Goal: Task Accomplishment & Management: Manage account settings

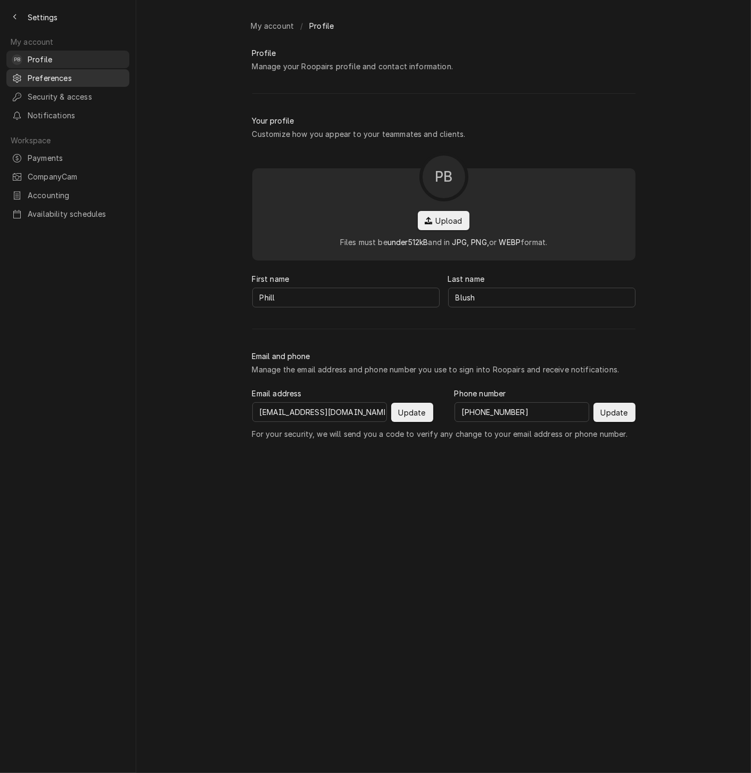
click at [72, 78] on span "Preferences" at bounding box center [76, 77] width 96 height 11
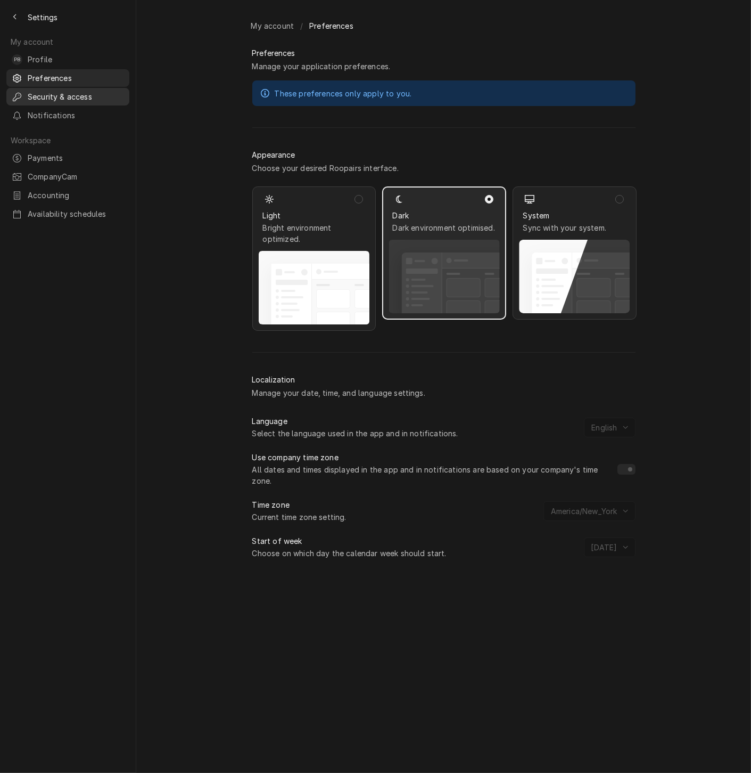
click at [70, 94] on span "Security & access" at bounding box center [76, 96] width 96 height 11
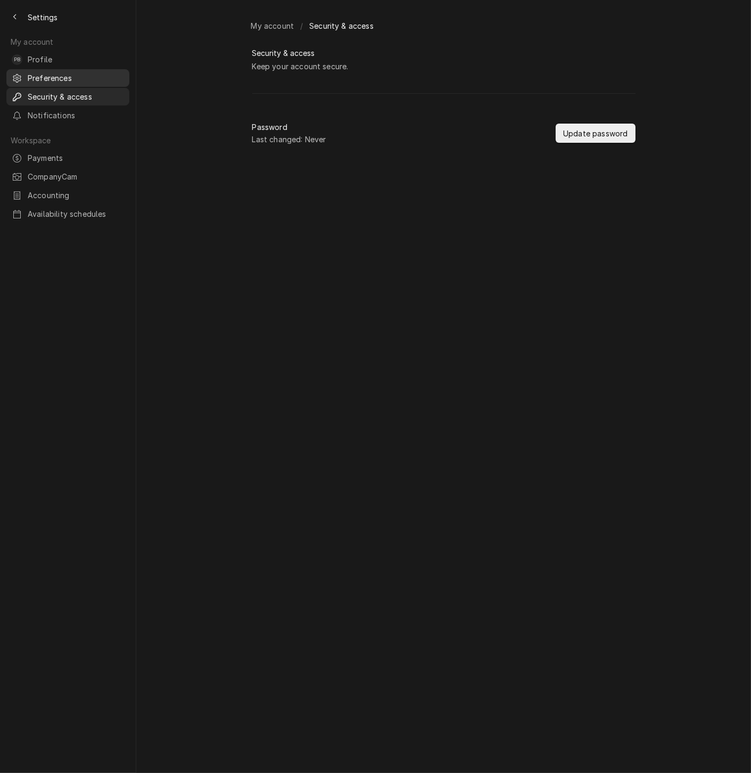
click at [70, 76] on span "Preferences" at bounding box center [76, 77] width 96 height 11
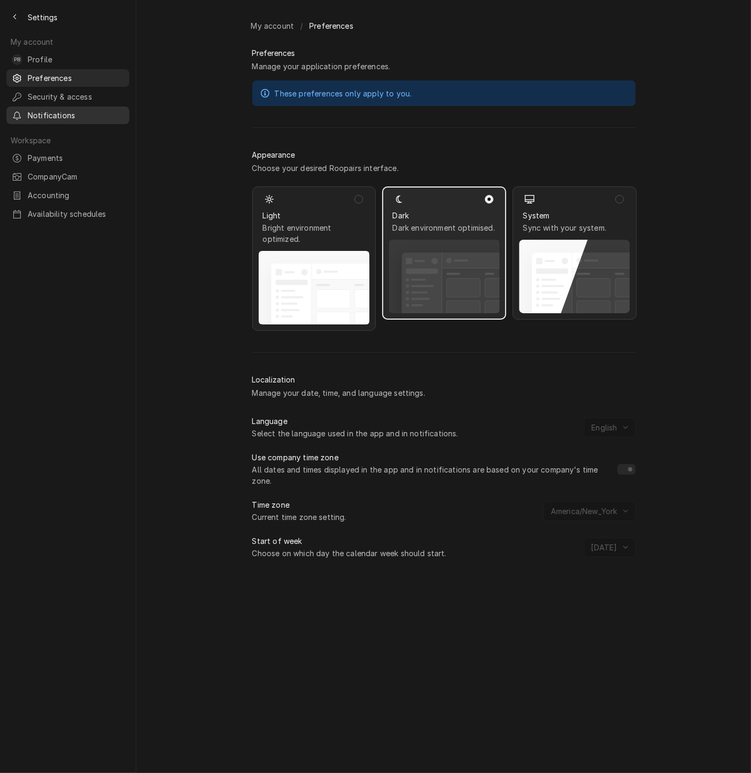
click at [66, 110] on span "Notifications" at bounding box center [76, 115] width 96 height 11
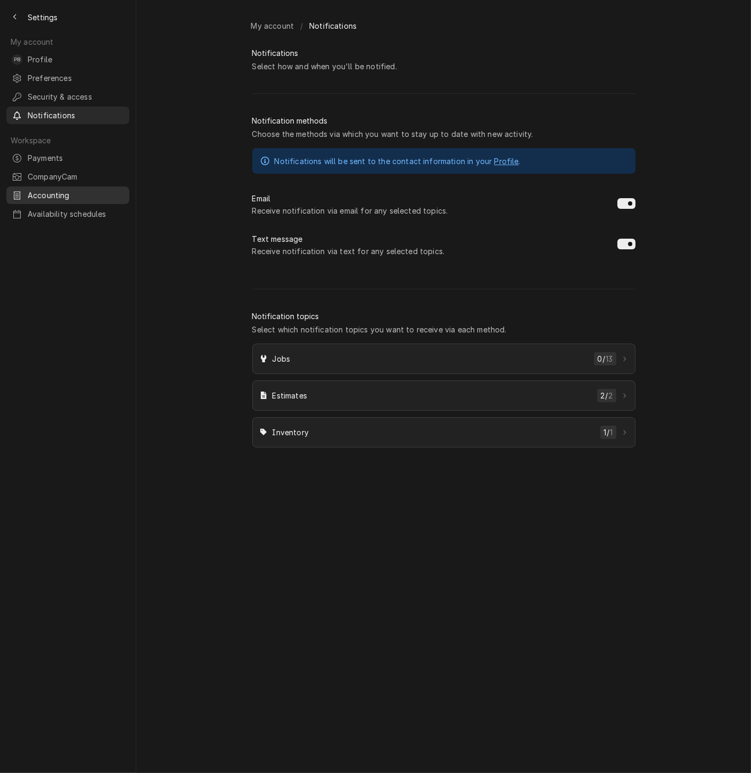
click at [58, 191] on span "Accounting" at bounding box center [76, 195] width 96 height 11
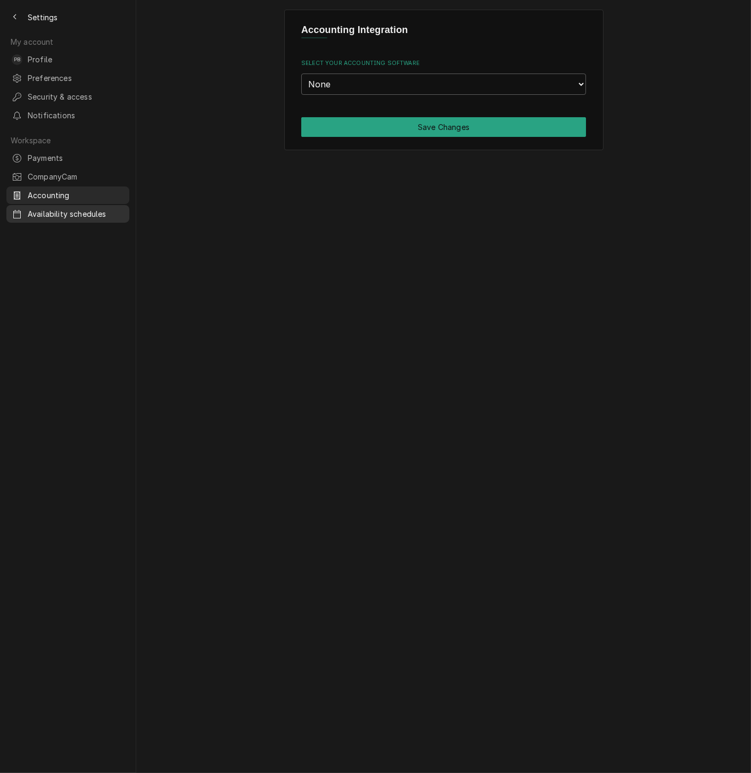
click at [62, 210] on div "Availability schedules" at bounding box center [68, 213] width 119 height 13
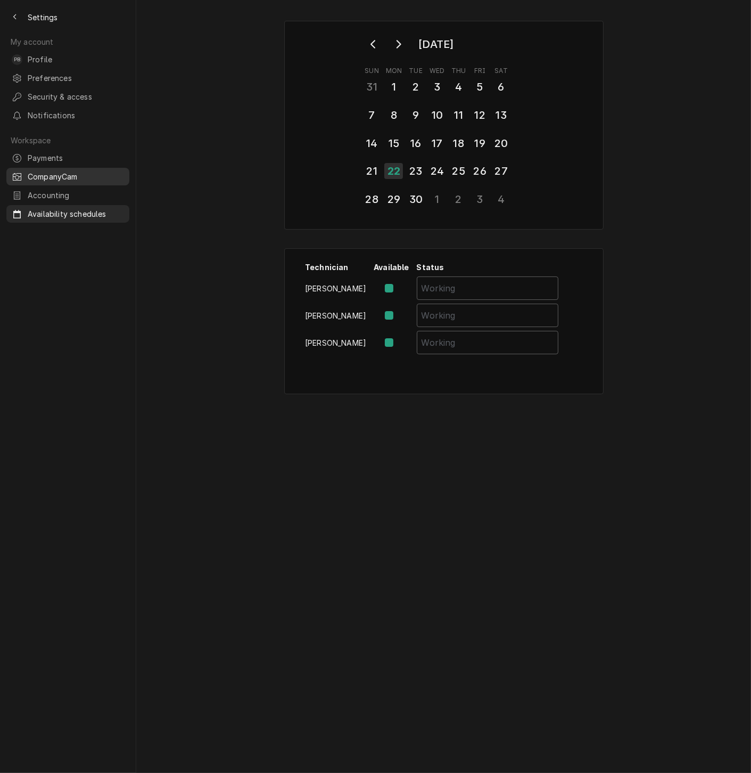
click at [64, 171] on span "CompanyCam" at bounding box center [76, 176] width 96 height 11
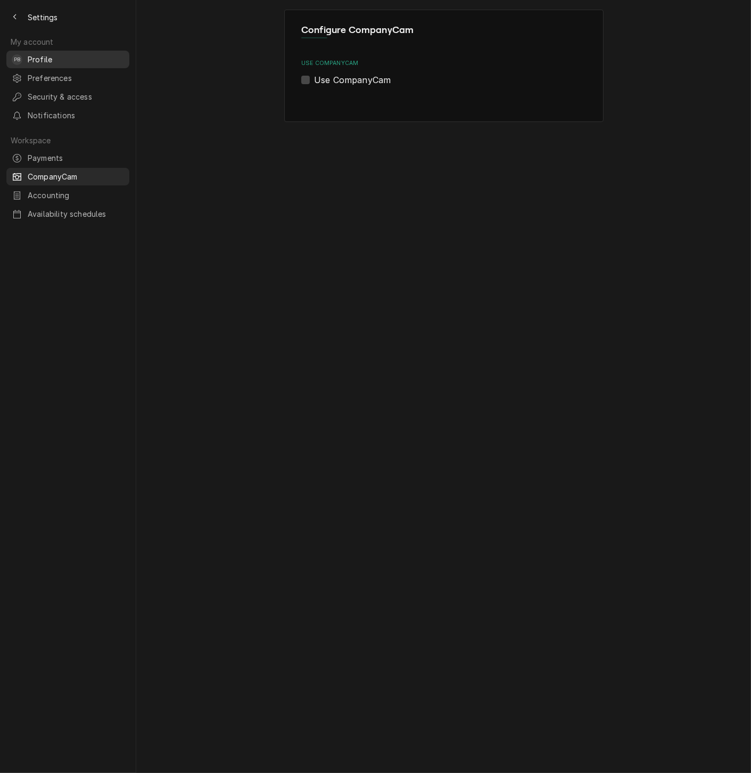
click at [48, 54] on span "Profile" at bounding box center [76, 59] width 96 height 11
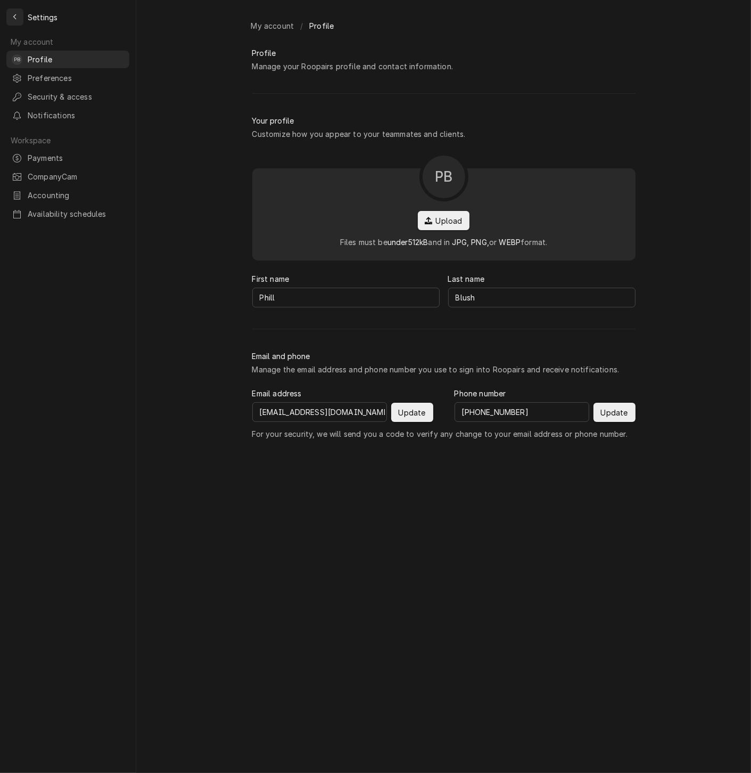
click at [20, 11] on button "Back to previous page" at bounding box center [14, 17] width 17 height 17
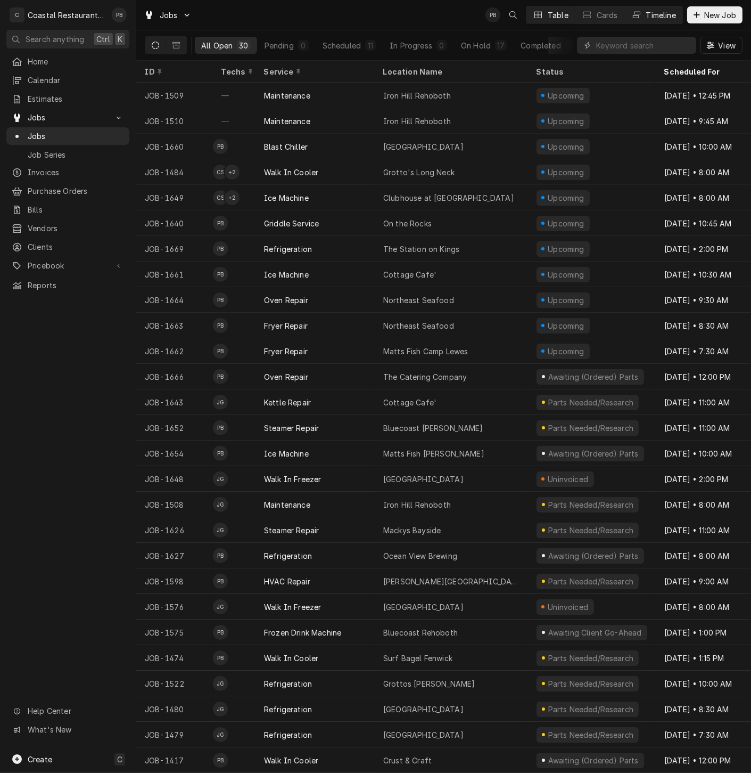
click at [668, 10] on div "Timeline" at bounding box center [662, 15] width 30 height 11
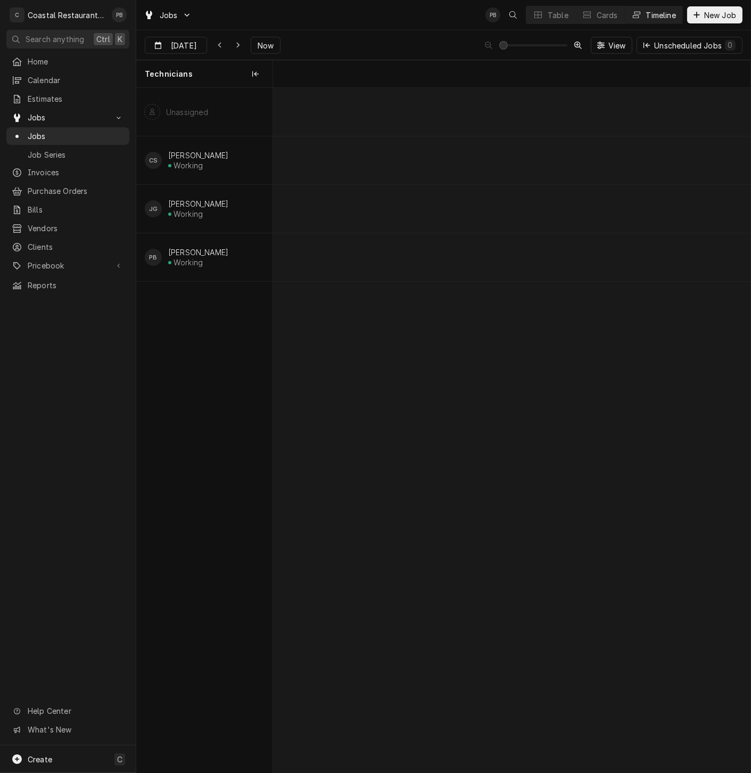
scroll to position [0, 9472]
click at [497, 257] on div "normal" at bounding box center [616, 257] width 19631 height 48
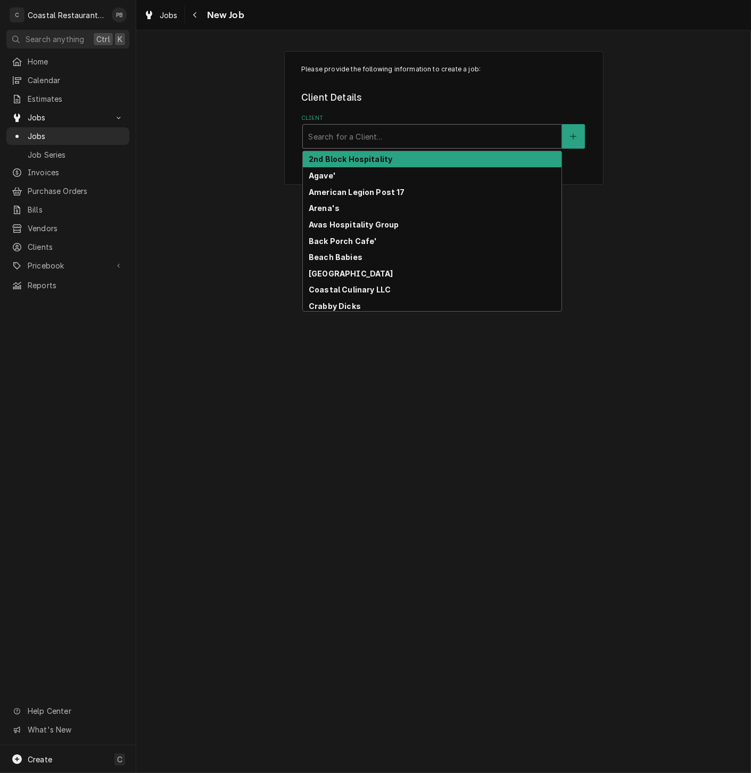
click at [399, 129] on div "Client" at bounding box center [432, 136] width 248 height 19
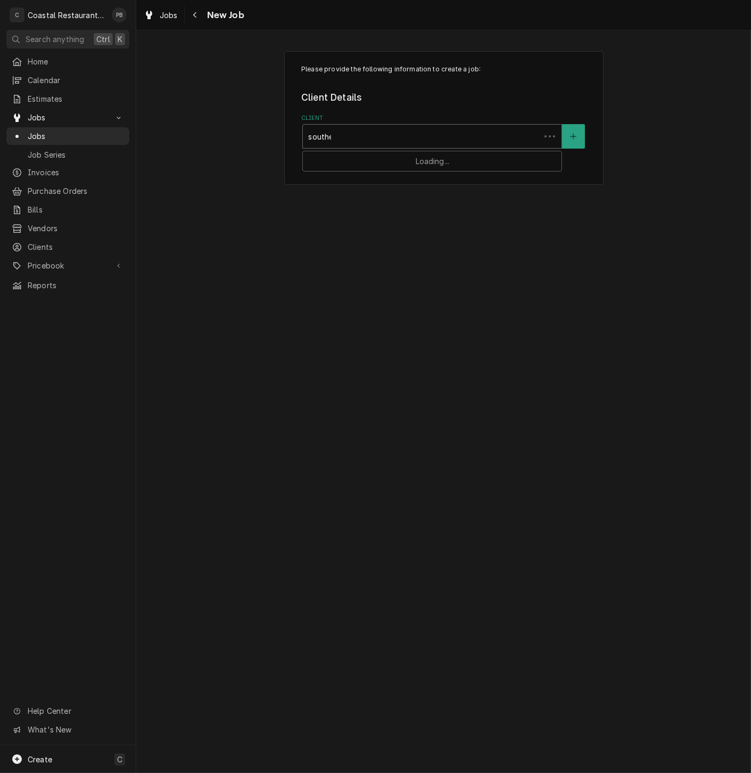
type input "souther"
click at [403, 158] on strong "Southern Delaware Brewing Company" at bounding box center [387, 158] width 157 height 9
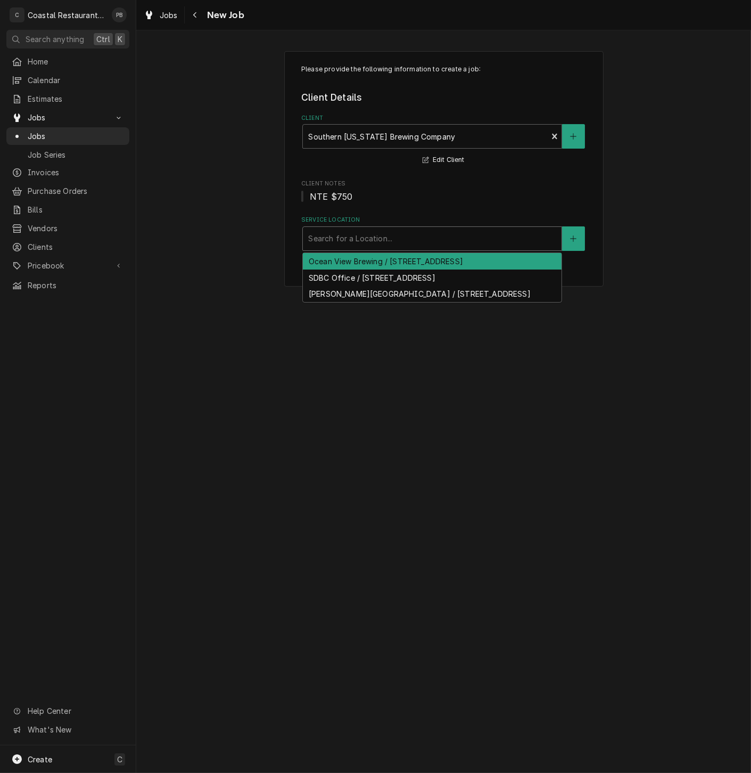
click at [388, 243] on div "Service Location" at bounding box center [432, 238] width 248 height 19
type input "t"
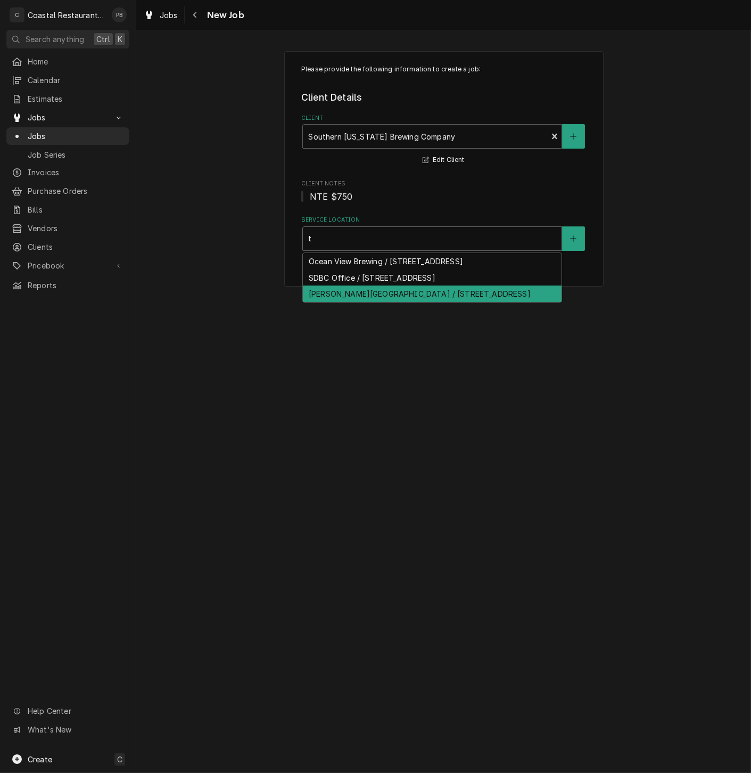
click at [381, 294] on div "[PERSON_NAME][GEOGRAPHIC_DATA] / [STREET_ADDRESS]" at bounding box center [432, 293] width 259 height 17
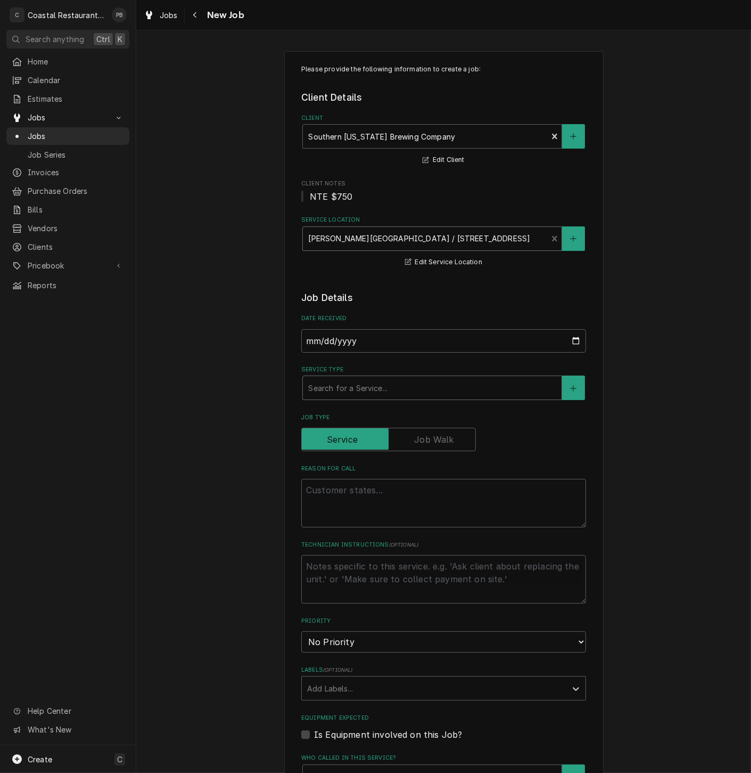
click at [400, 388] on div "Service Type" at bounding box center [432, 387] width 248 height 19
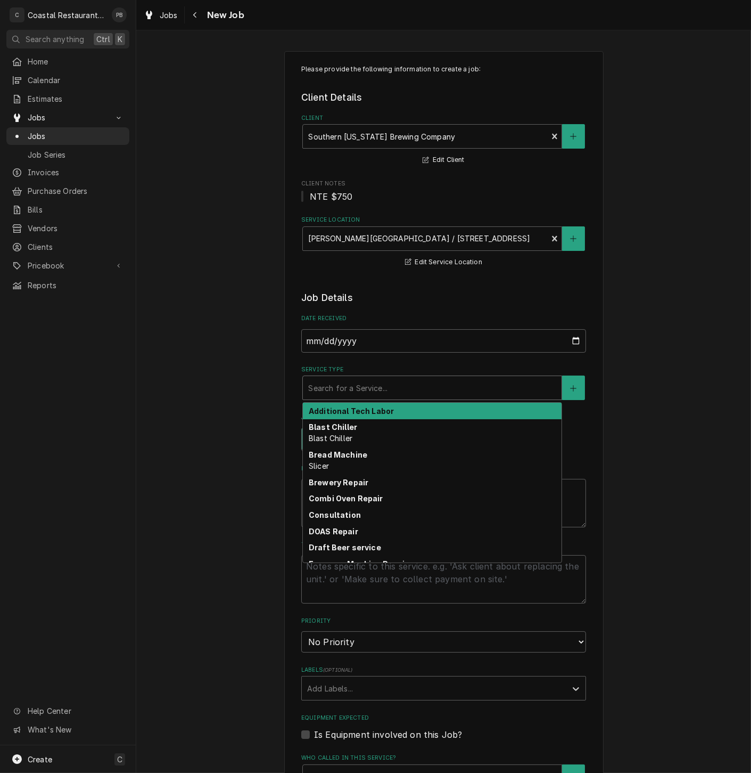
type textarea "x"
type input "f"
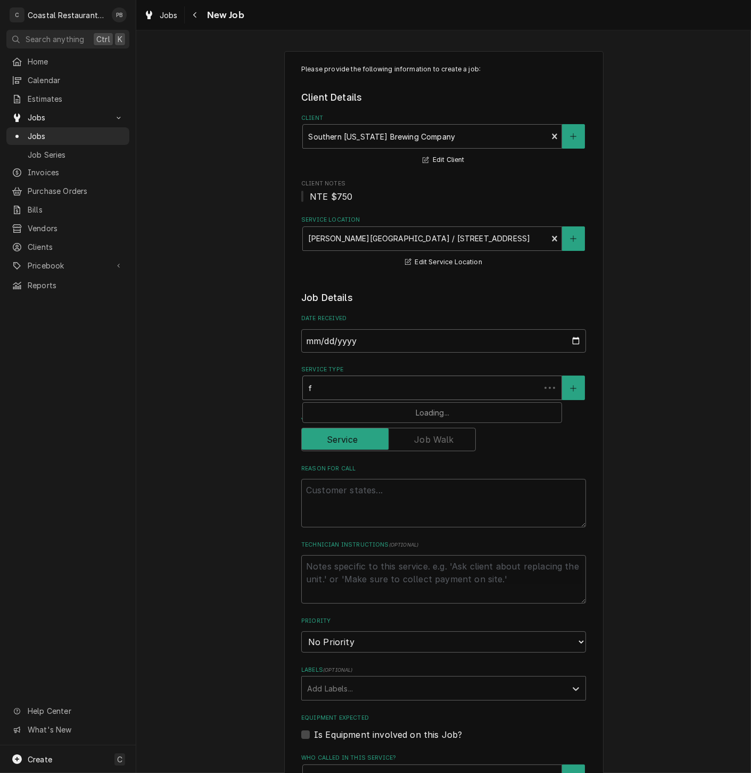
type textarea "x"
type input "fr"
type textarea "x"
type input "fry"
type textarea "x"
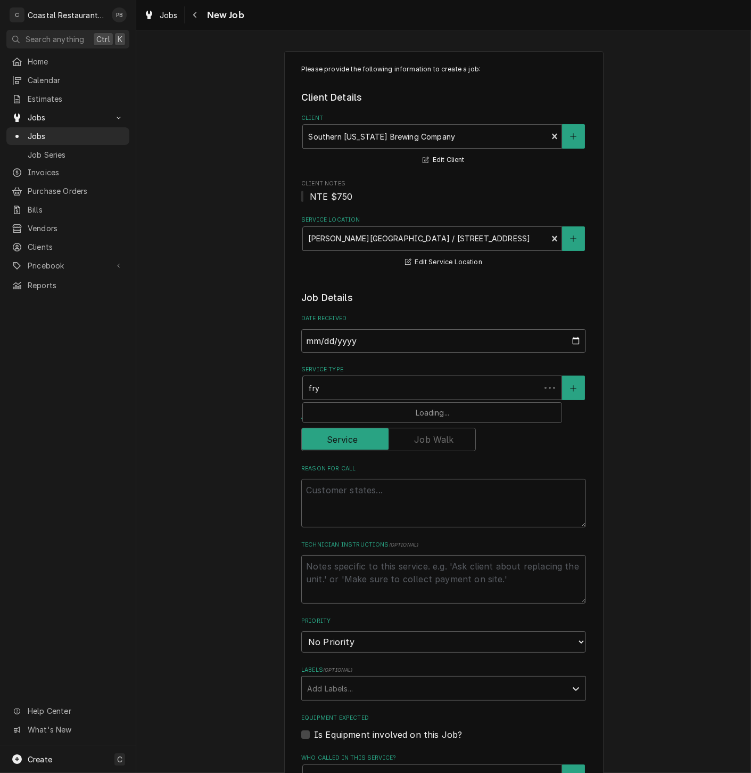
type input "frye"
type textarea "x"
type input "fryer"
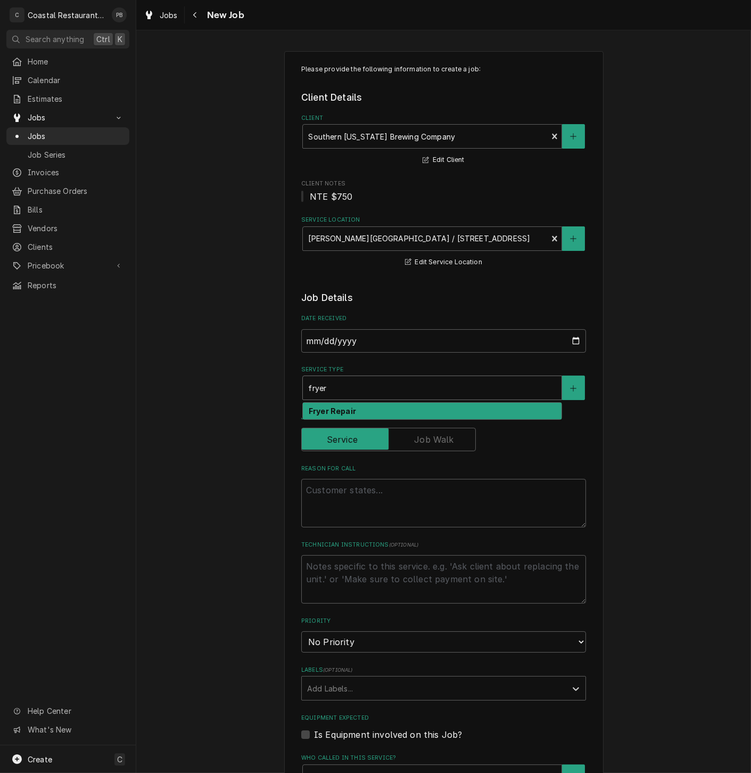
click at [371, 415] on div "Fryer Repair" at bounding box center [432, 411] width 259 height 17
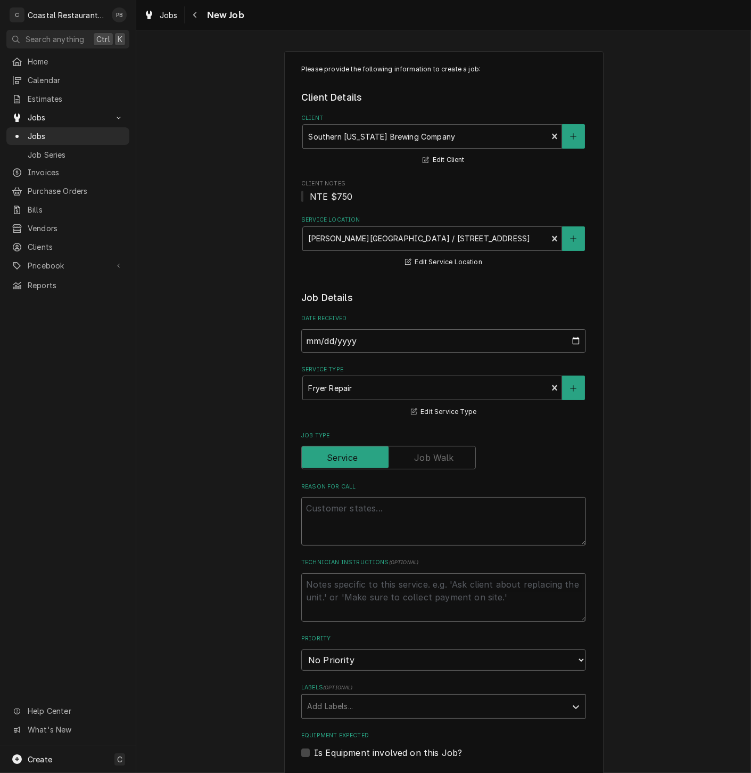
click at [361, 529] on textarea "Reason For Call" at bounding box center [443, 521] width 285 height 48
paste textarea "1st fryer will not stay lite. have not been able to use since friday morning"
type textarea "x"
type textarea "1st fryer will not stay lite. have not been able to use since friday morning"
type textarea "x"
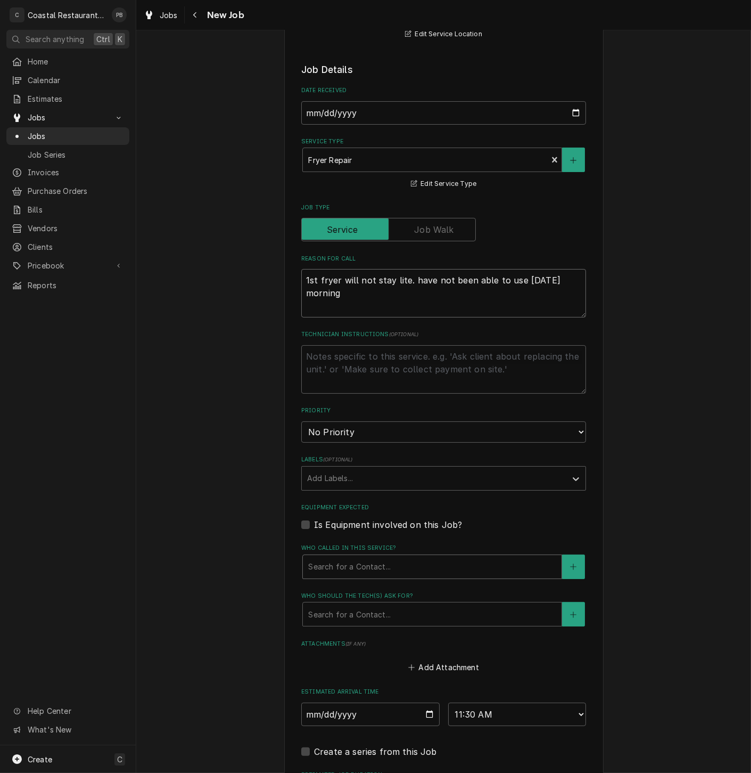
scroll to position [236, 0]
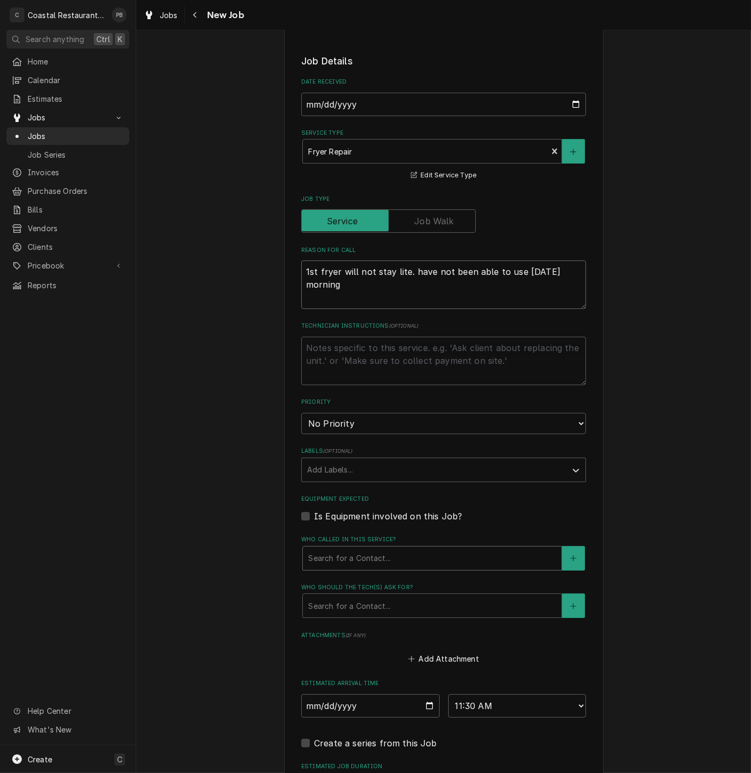
type textarea "1st fryer will not stay lite. have not been able to use since friday morning"
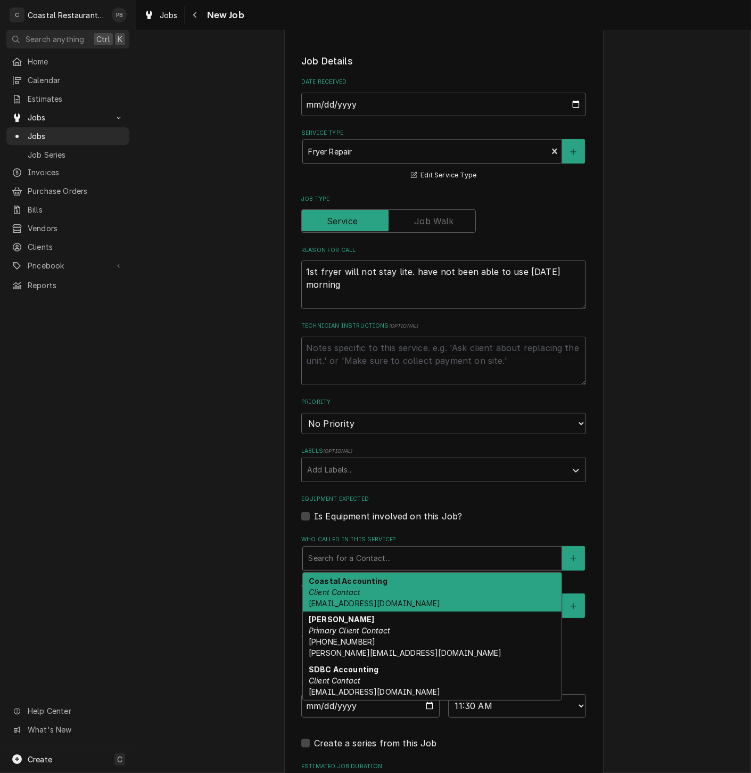
click at [388, 566] on div "Who called in this service?" at bounding box center [432, 558] width 248 height 19
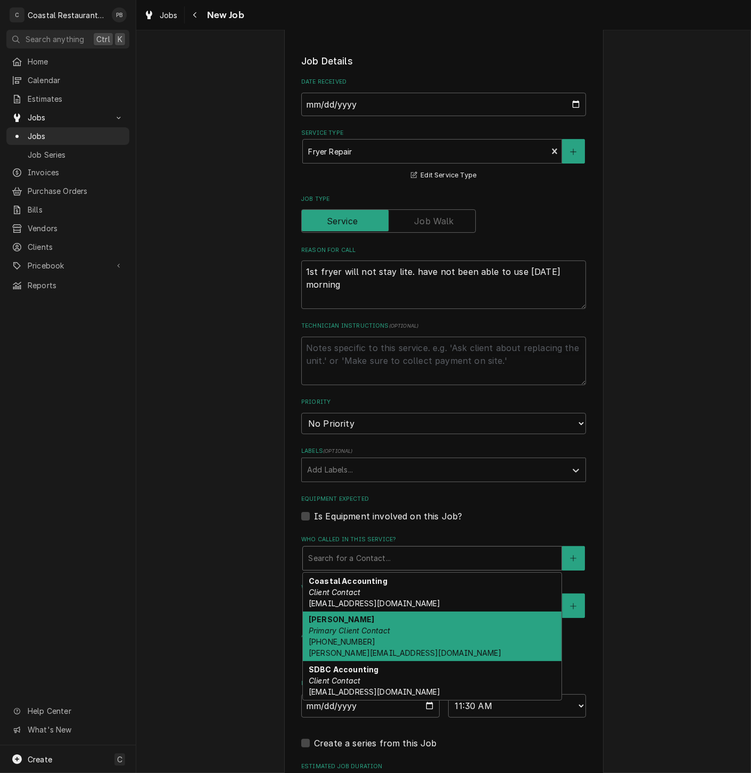
click at [361, 637] on div "Kris Medford Primary Client Contact (302) 569-8638 Kris@southerndelawarebrewing…" at bounding box center [432, 636] width 259 height 50
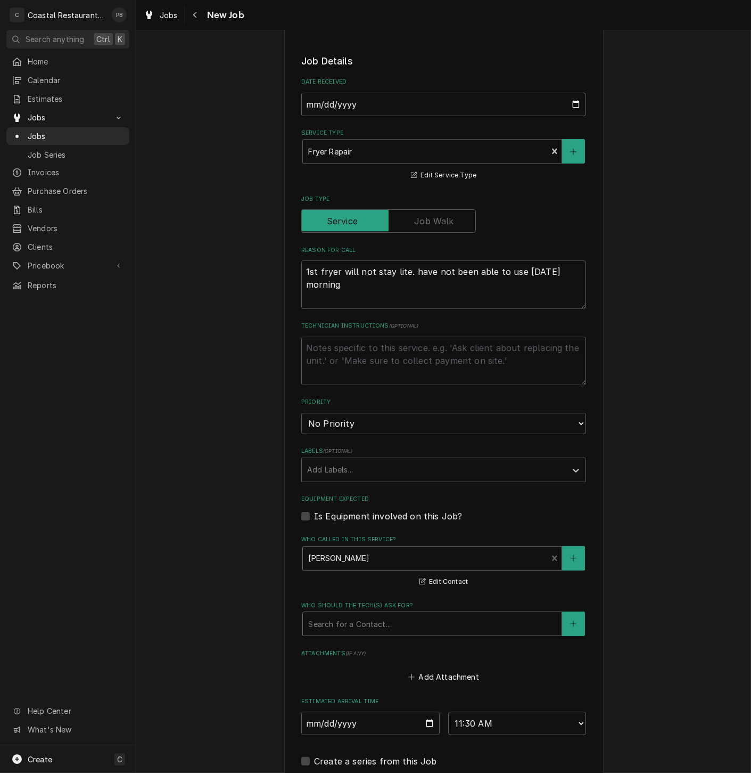
click at [376, 623] on div "Who should the tech(s) ask for?" at bounding box center [432, 623] width 248 height 19
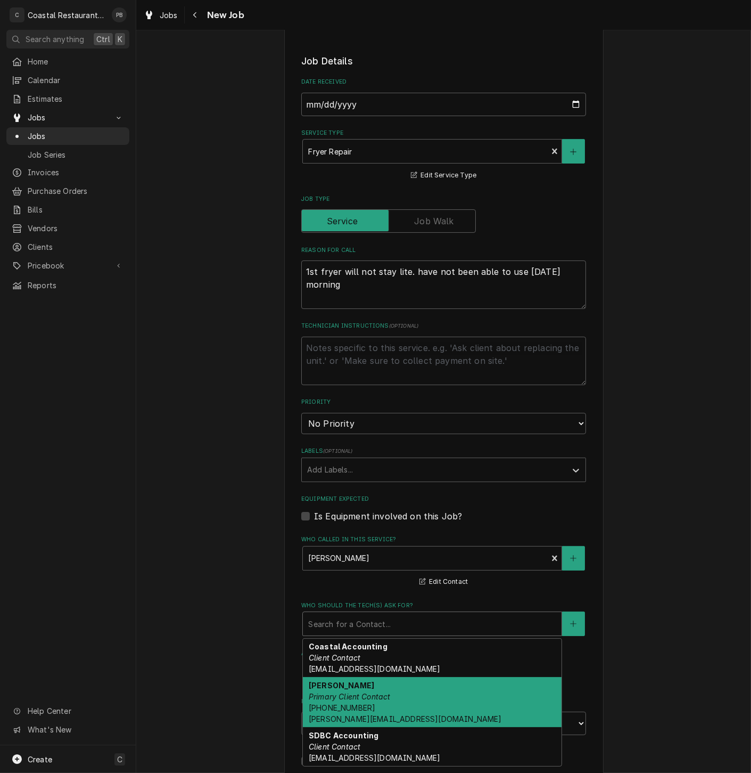
click at [374, 698] on em "Primary Client Contact" at bounding box center [350, 696] width 82 height 9
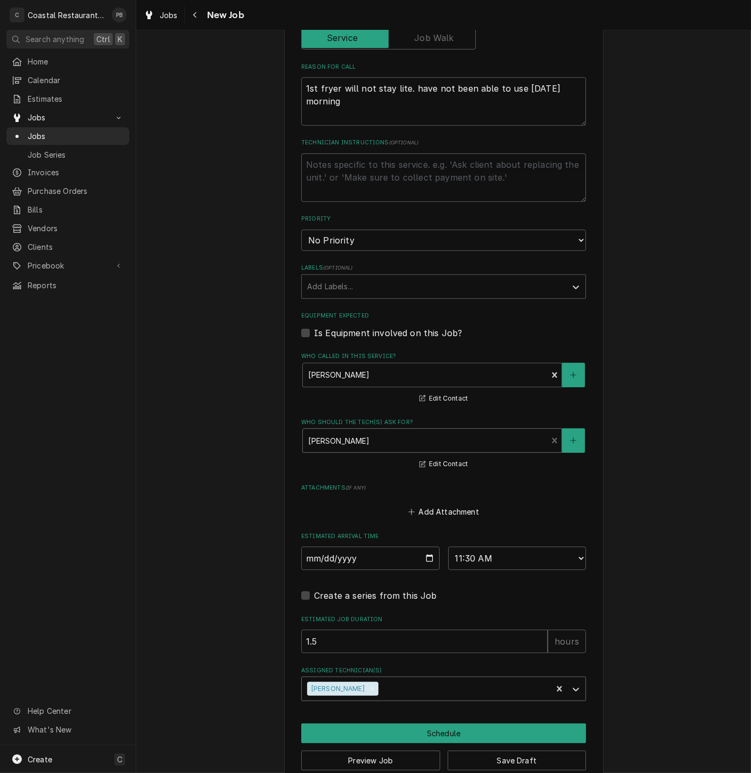
scroll to position [444, 0]
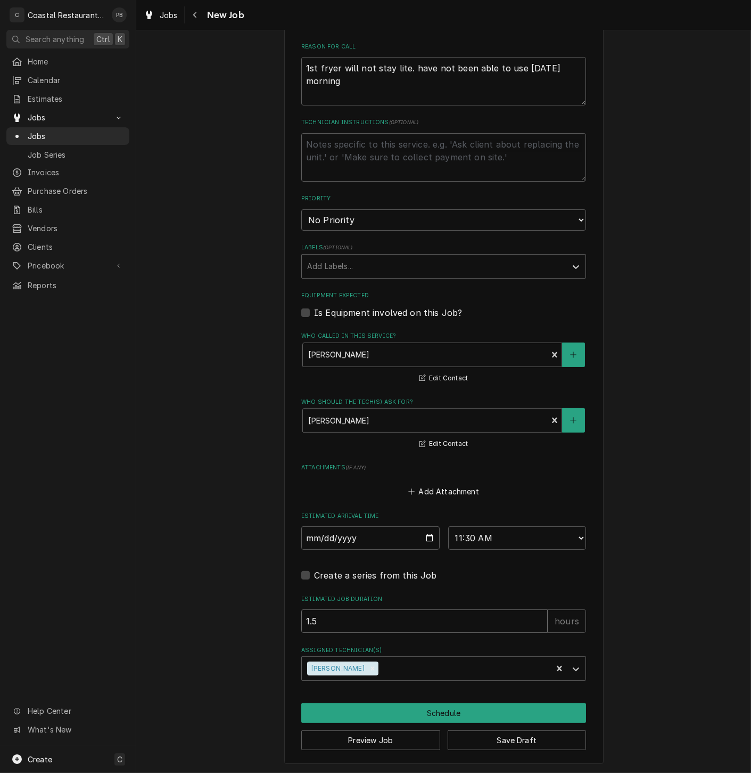
click at [314, 624] on input "1.5" at bounding box center [424, 620] width 247 height 23
drag, startPoint x: 315, startPoint y: 622, endPoint x: 306, endPoint y: 625, distance: 9.4
click at [306, 625] on input "1.5" at bounding box center [424, 620] width 247 height 23
type textarea "x"
type input "1"
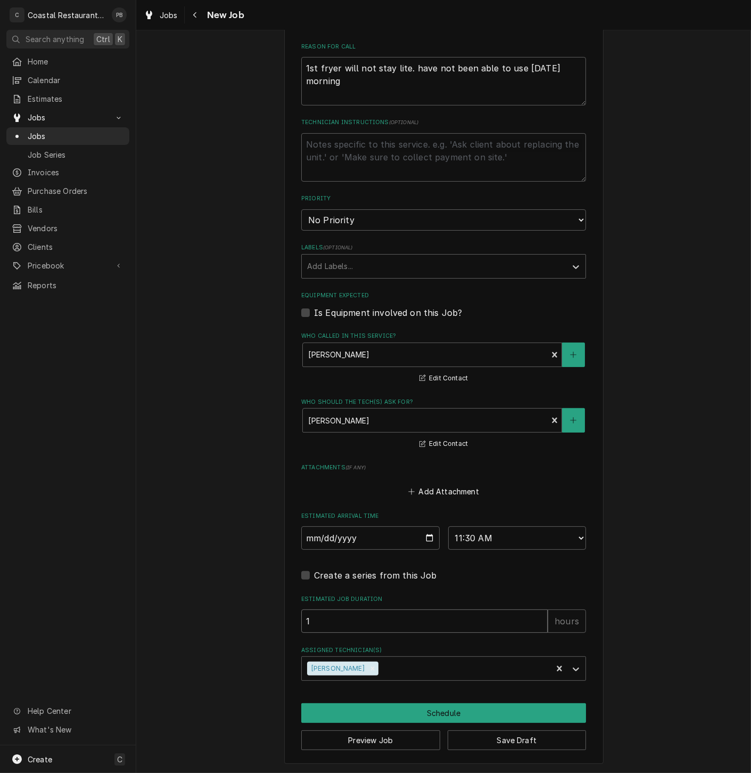
type textarea "x"
type input "1"
click at [419, 707] on button "Schedule" at bounding box center [443, 713] width 285 height 20
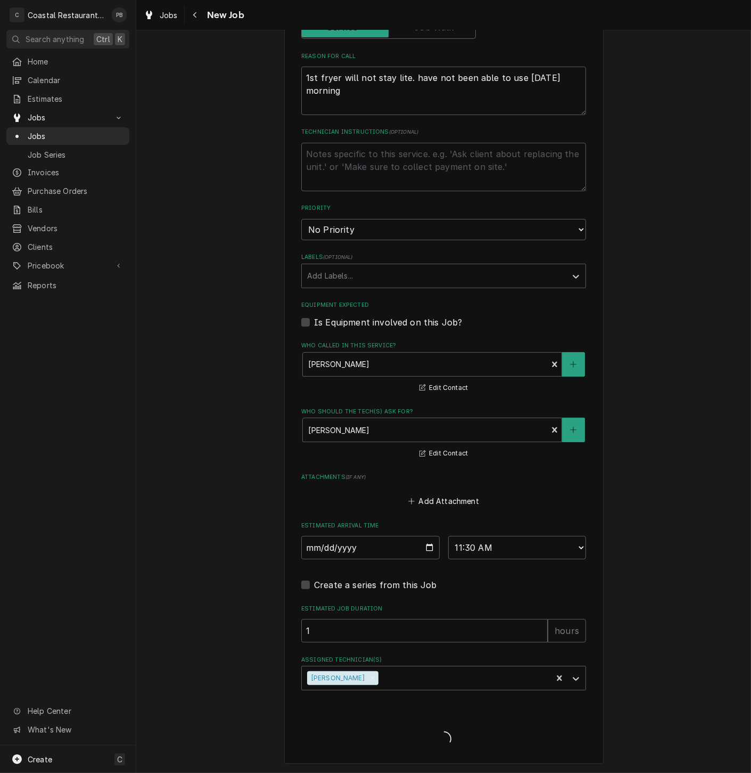
type textarea "x"
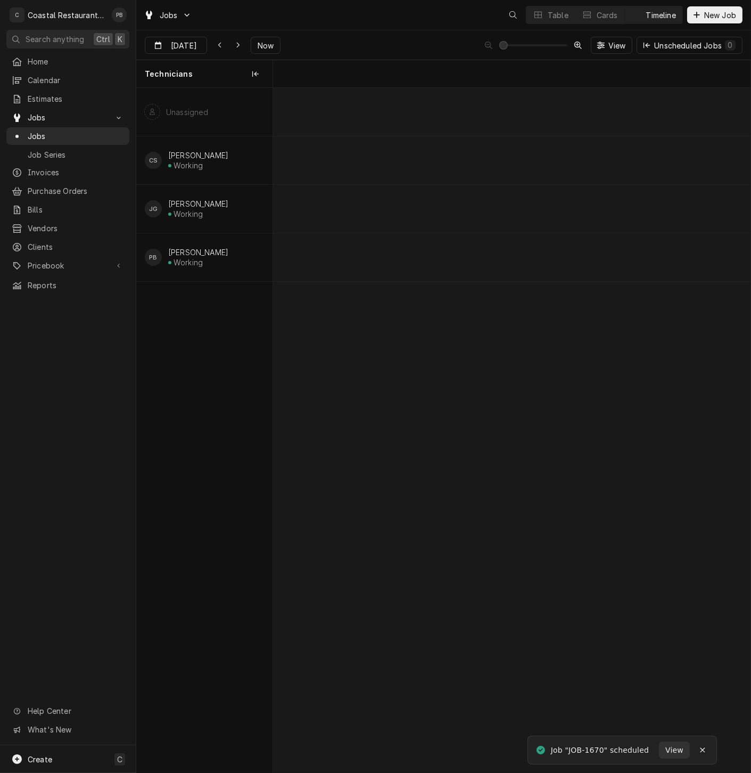
scroll to position [0, 9472]
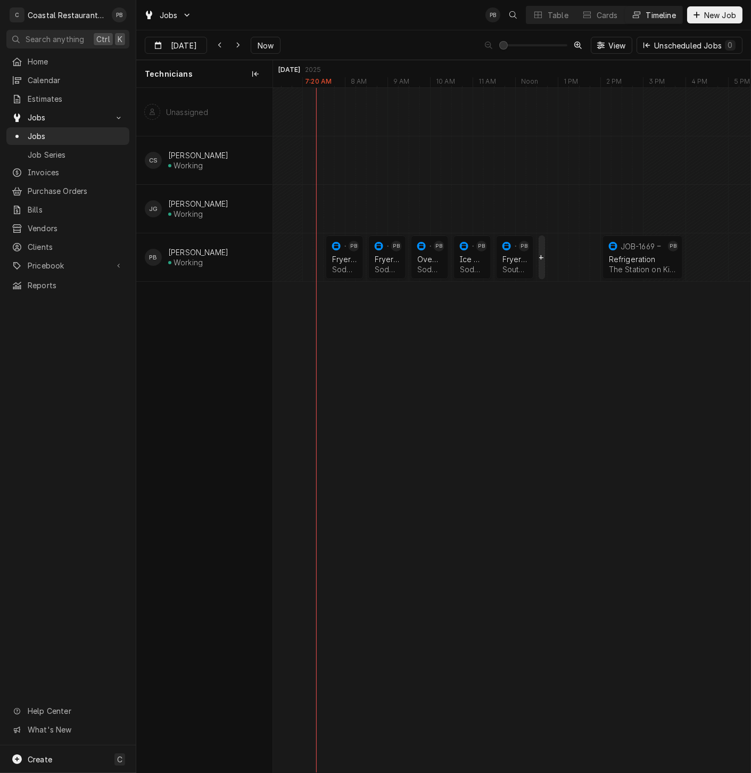
click at [541, 256] on div "normal" at bounding box center [616, 257] width 19631 height 48
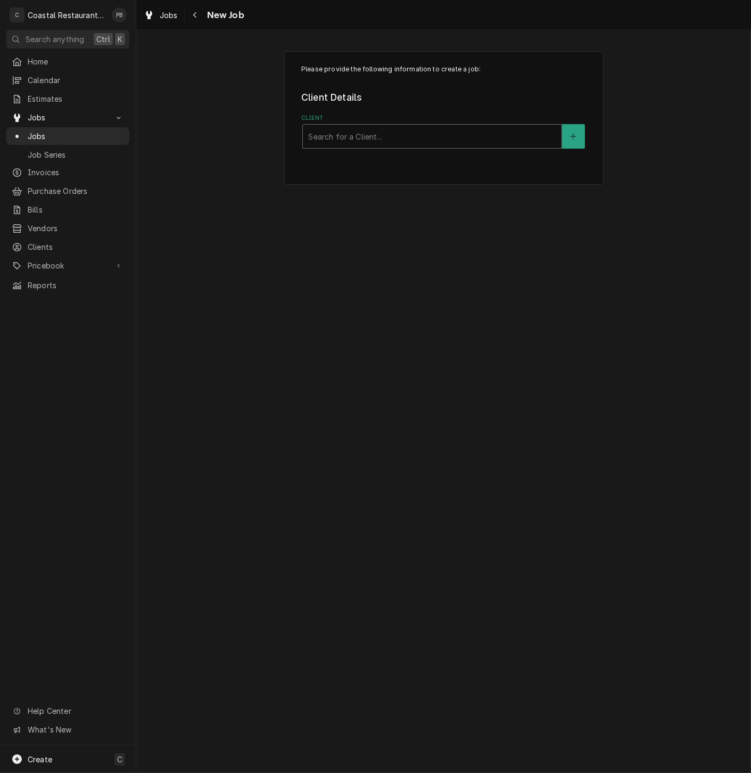
click at [377, 138] on div "Client" at bounding box center [432, 136] width 248 height 19
type input "[PERSON_NAME]"
click at [418, 165] on div "Southern [US_STATE] Brewing Company" at bounding box center [432, 159] width 259 height 17
click at [382, 228] on div "Search for a Location..." at bounding box center [432, 238] width 259 height 23
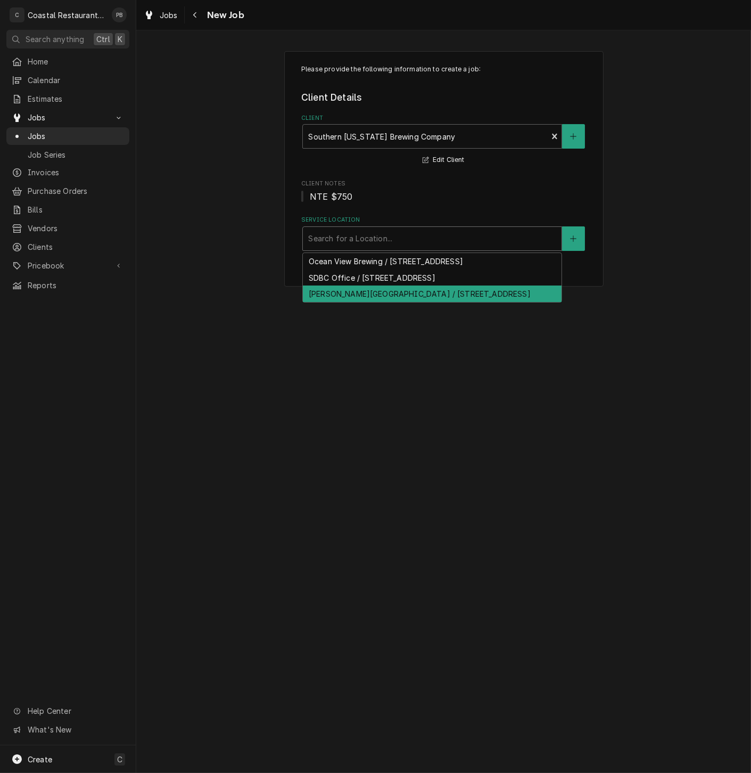
click at [377, 294] on div "[PERSON_NAME][GEOGRAPHIC_DATA] / [STREET_ADDRESS]" at bounding box center [432, 293] width 259 height 17
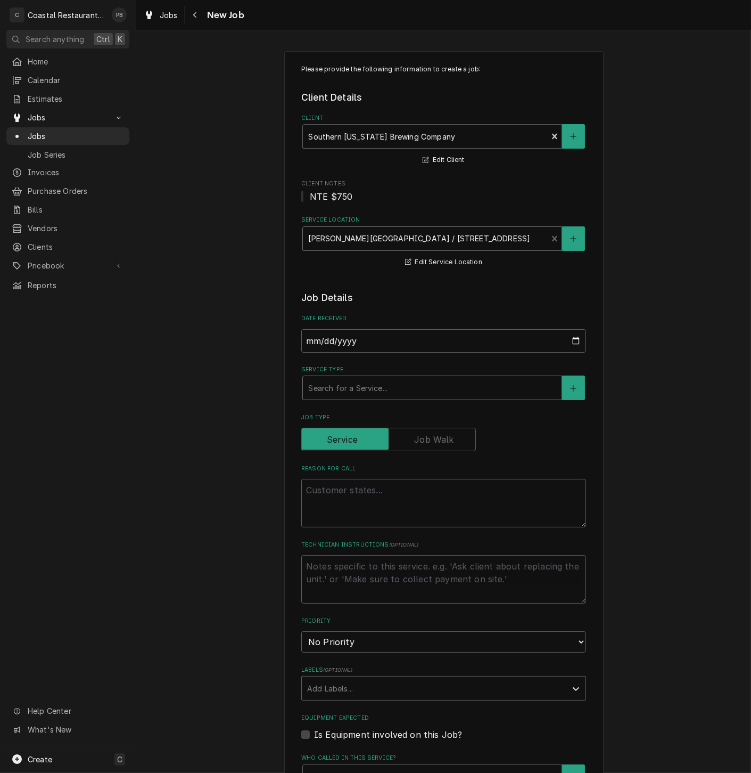
click at [355, 393] on div "Service Type" at bounding box center [432, 387] width 248 height 19
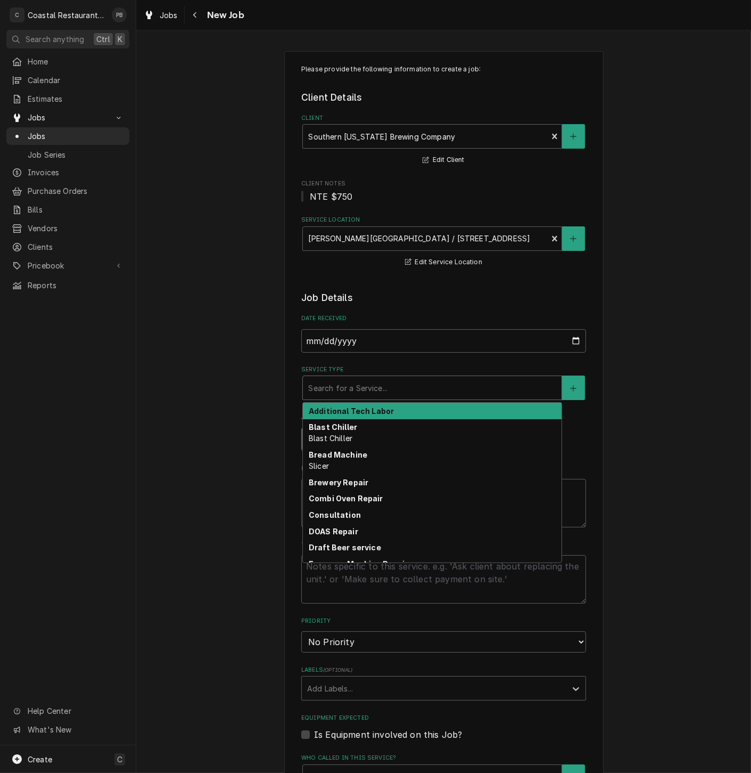
type textarea "x"
type input "r"
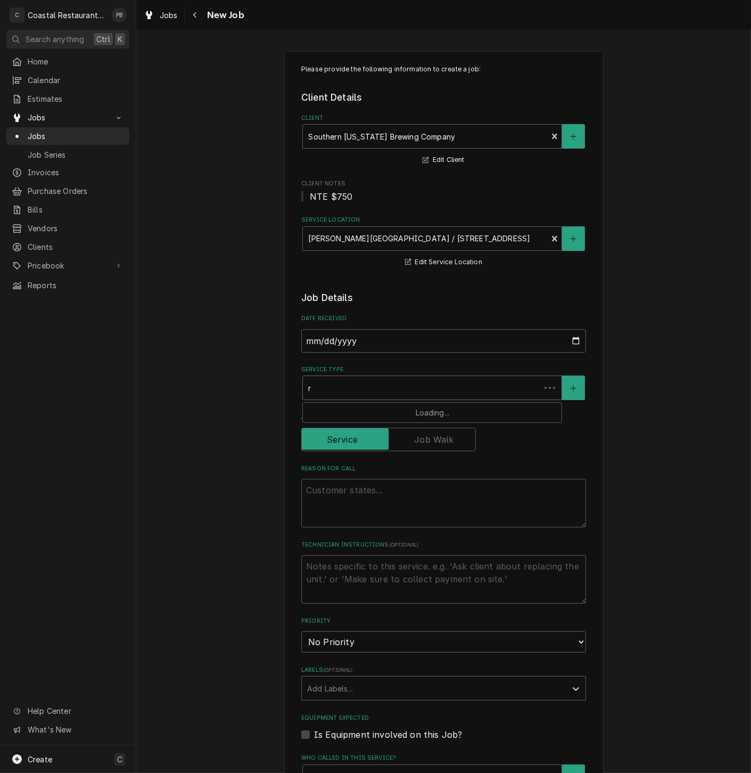
type textarea "x"
type input "re"
type textarea "x"
type input "ref"
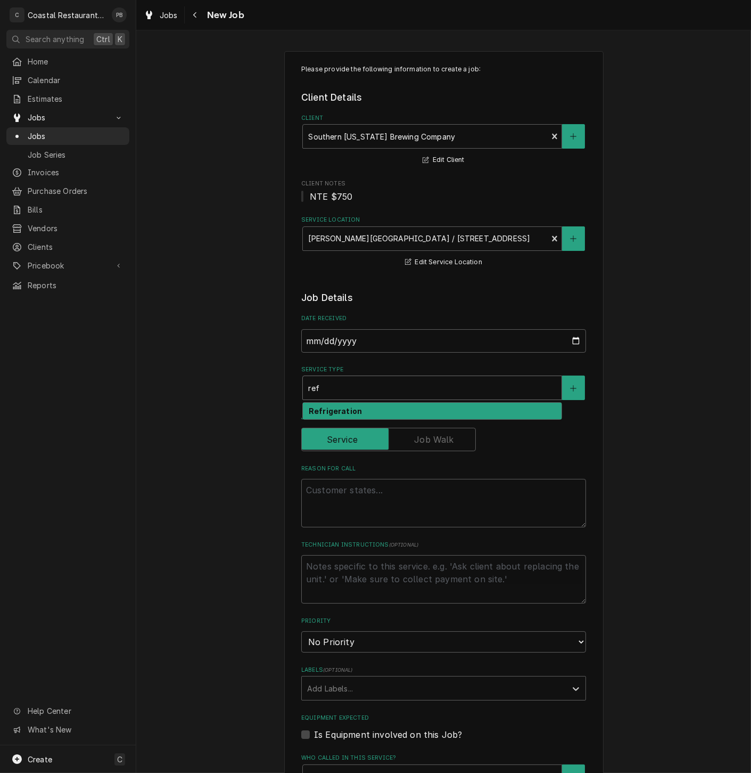
click at [347, 414] on strong "Refrigeration" at bounding box center [335, 410] width 53 height 9
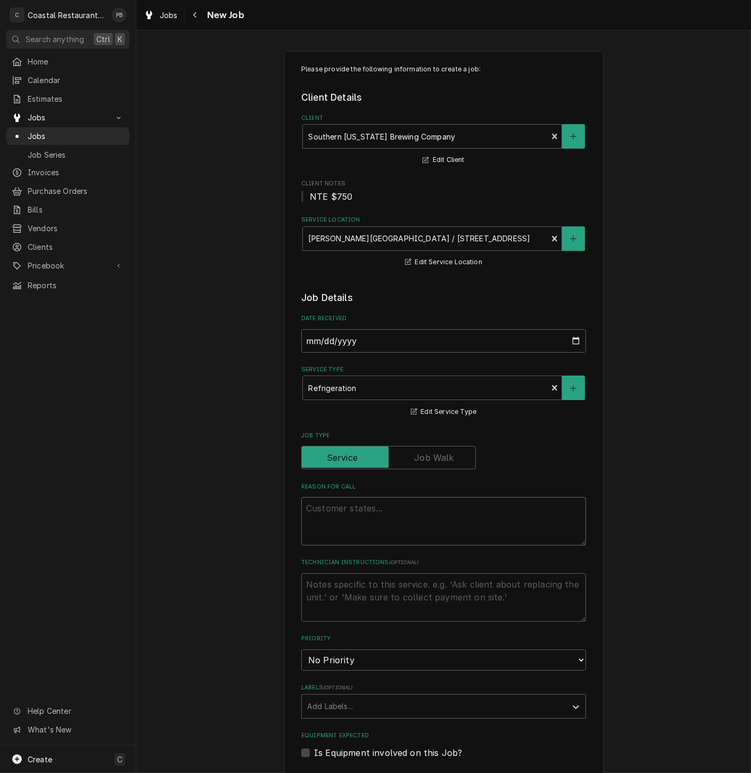
click at [328, 523] on textarea "Reason For Call" at bounding box center [443, 521] width 285 height 48
paste textarea "Saute line cooler, tripped the plug 5 times today, eventually it just stopped w…"
type textarea "x"
type textarea "Saute line cooler, tripped the plug 5 times today, eventually it just stopped w…"
type textarea "x"
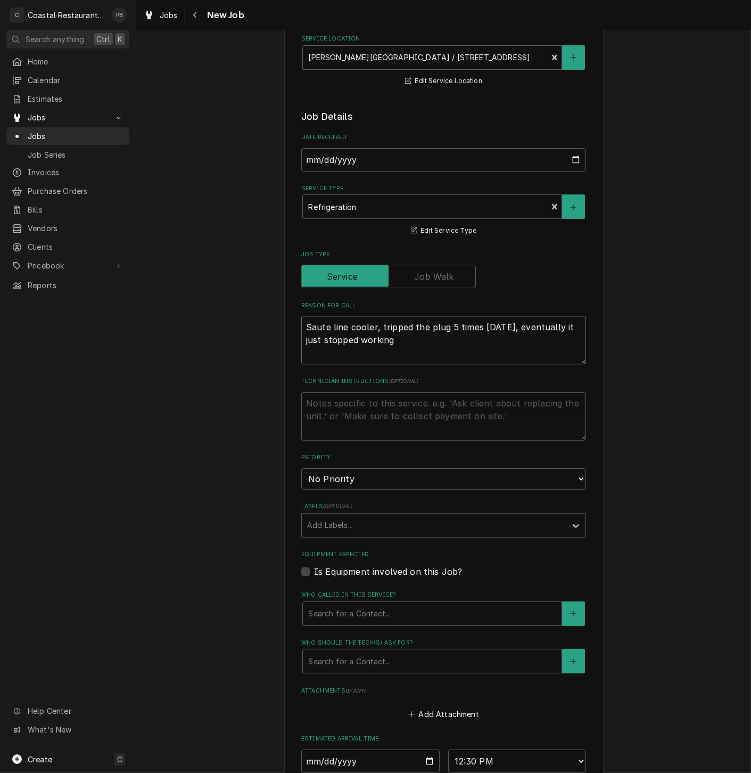
scroll to position [296, 0]
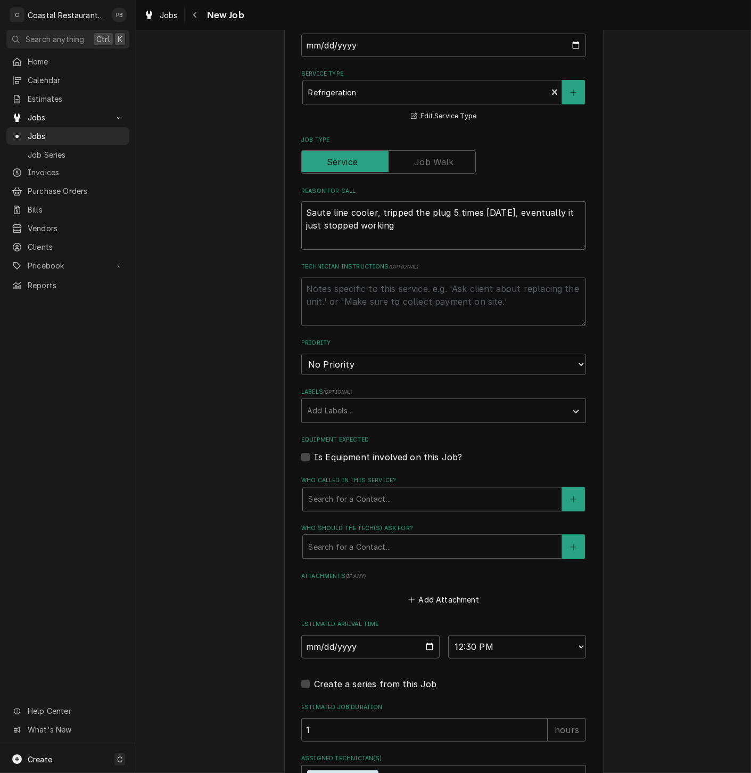
type textarea "Saute line cooler, tripped the plug 5 times today, eventually it just stopped w…"
click at [392, 501] on div "Who called in this service?" at bounding box center [432, 498] width 248 height 19
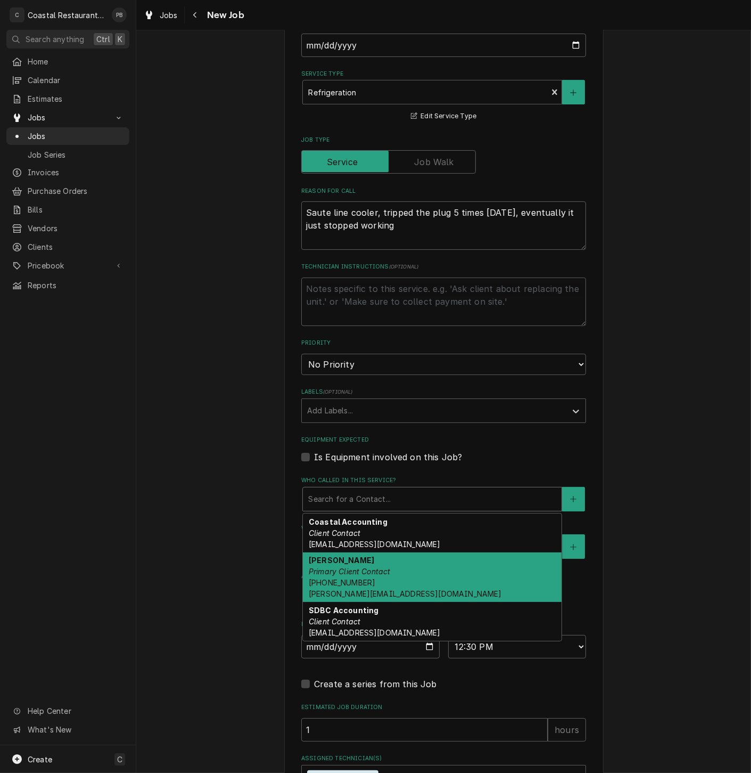
click at [366, 576] on em "Primary Client Contact" at bounding box center [350, 571] width 82 height 9
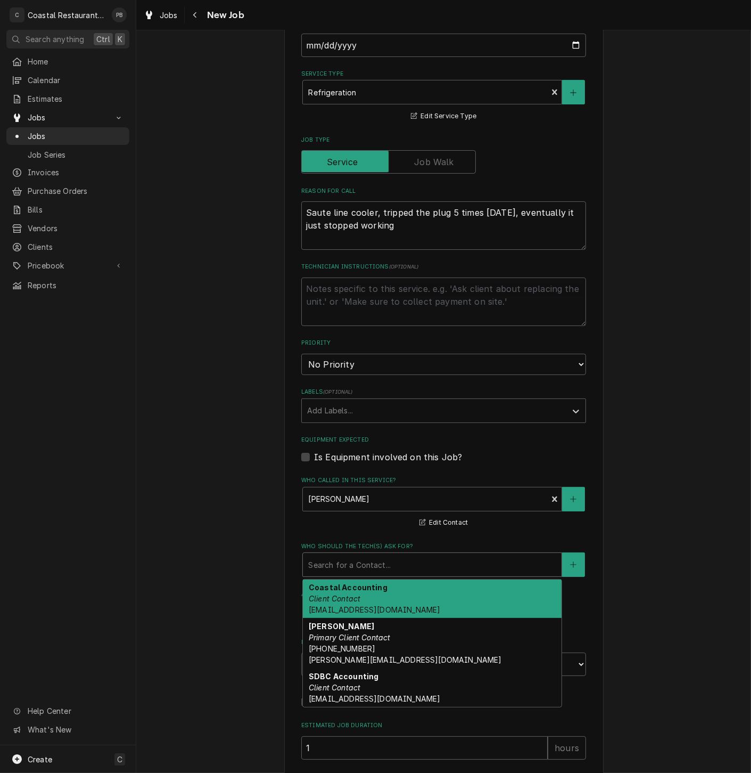
click at [377, 562] on div "Who should the tech(s) ask for?" at bounding box center [432, 564] width 248 height 19
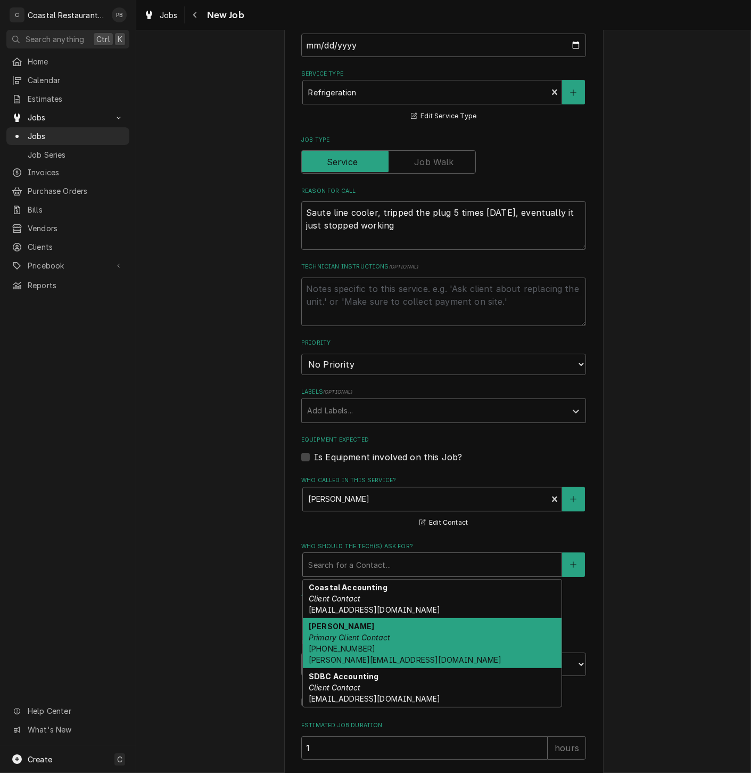
click at [374, 633] on div "Kris Medford Primary Client Contact (302) 569-8638 Kris@southerndelawarebrewing…" at bounding box center [432, 643] width 259 height 50
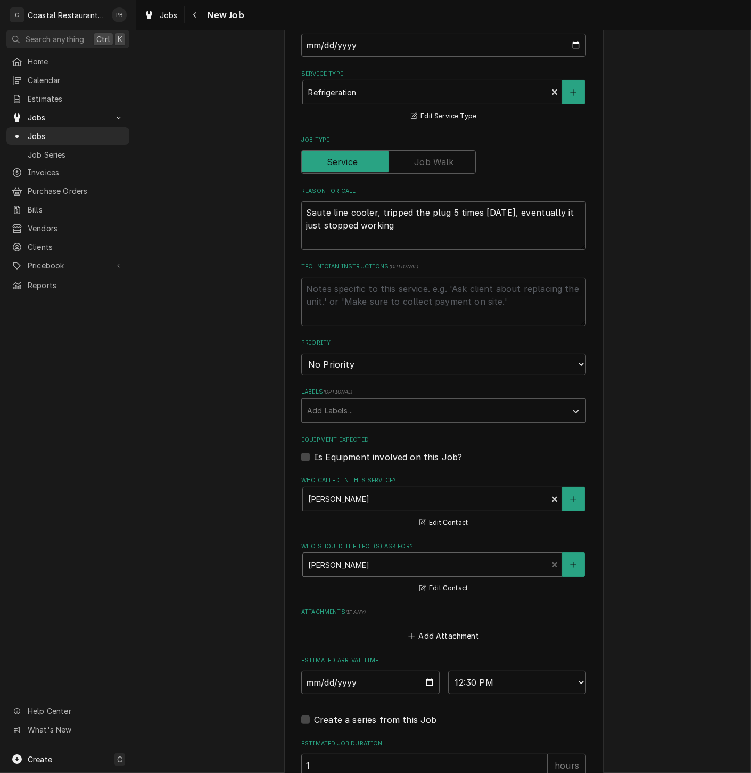
scroll to position [444, 0]
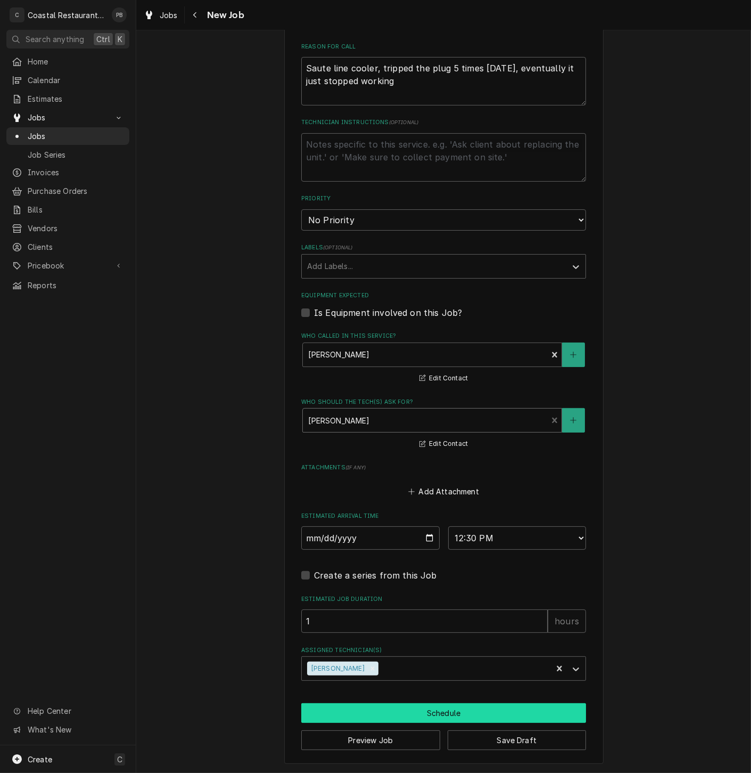
click at [421, 711] on button "Schedule" at bounding box center [443, 713] width 285 height 20
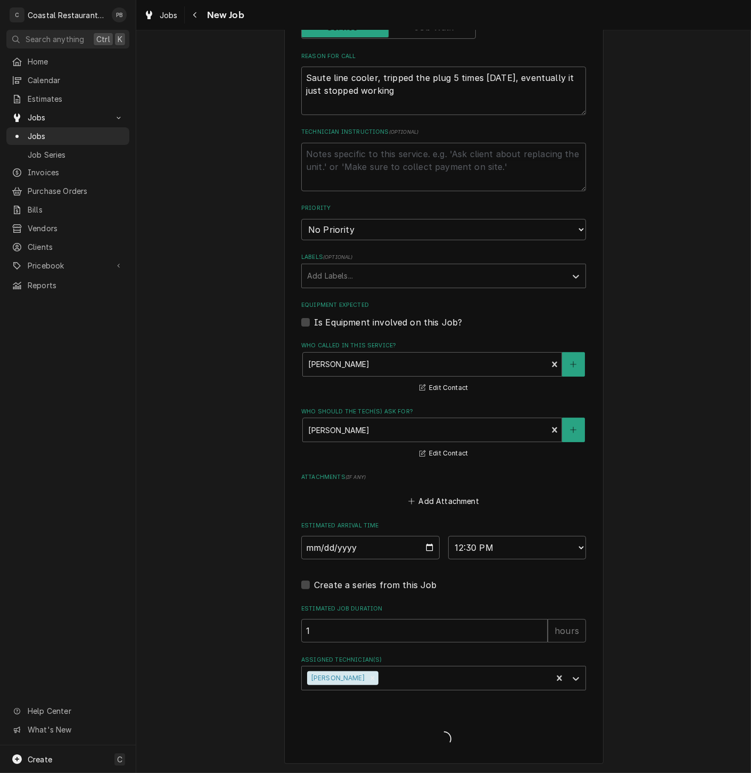
type textarea "x"
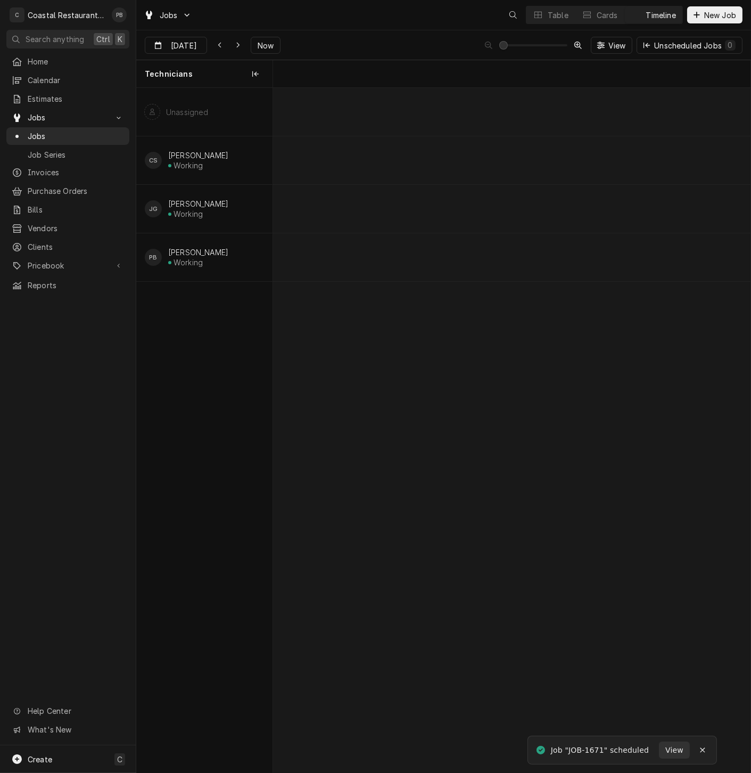
scroll to position [0, 9472]
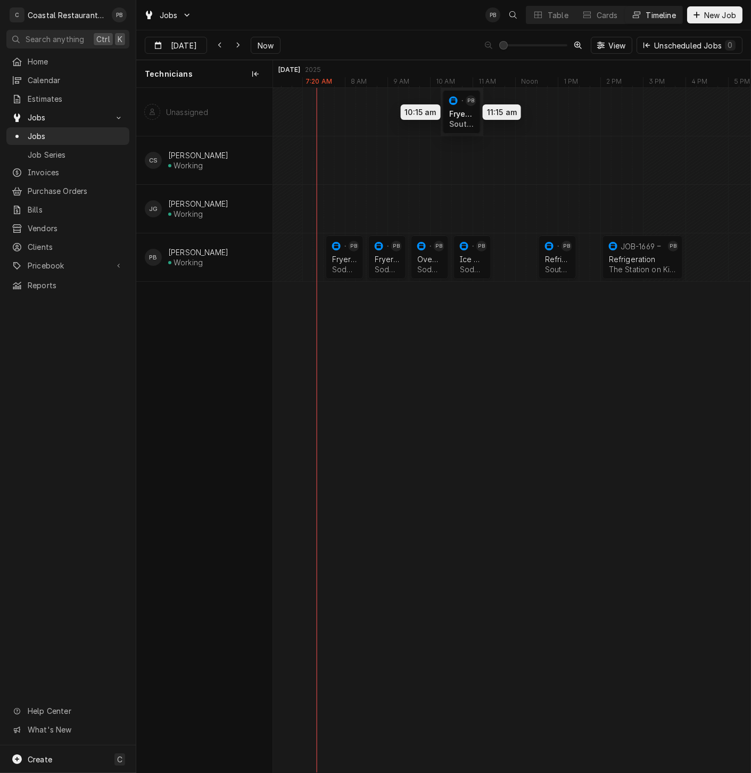
drag, startPoint x: 514, startPoint y: 253, endPoint x: 457, endPoint y: 105, distance: 158.6
click at [457, 105] on div "7:30 AM 8:30 AM JOB-1662 [PERSON_NAME] Repair Sodel Concepts | [GEOGRAPHIC_DATA…" at bounding box center [512, 430] width 478 height 684
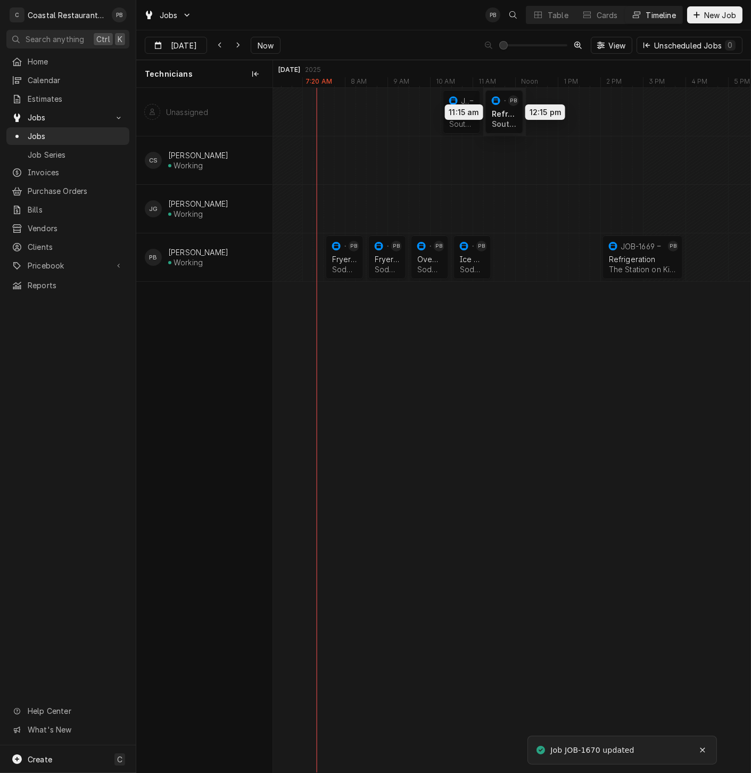
drag, startPoint x: 557, startPoint y: 230, endPoint x: 501, endPoint y: 99, distance: 142.7
click at [501, 99] on div "7:30 AM 8:30 AM JOB-1662 [PERSON_NAME] Repair Sodel Concepts | [GEOGRAPHIC_DATA…" at bounding box center [512, 430] width 478 height 684
click at [528, 109] on div "Dynamic Content Wrapper" at bounding box center [616, 112] width 19631 height 48
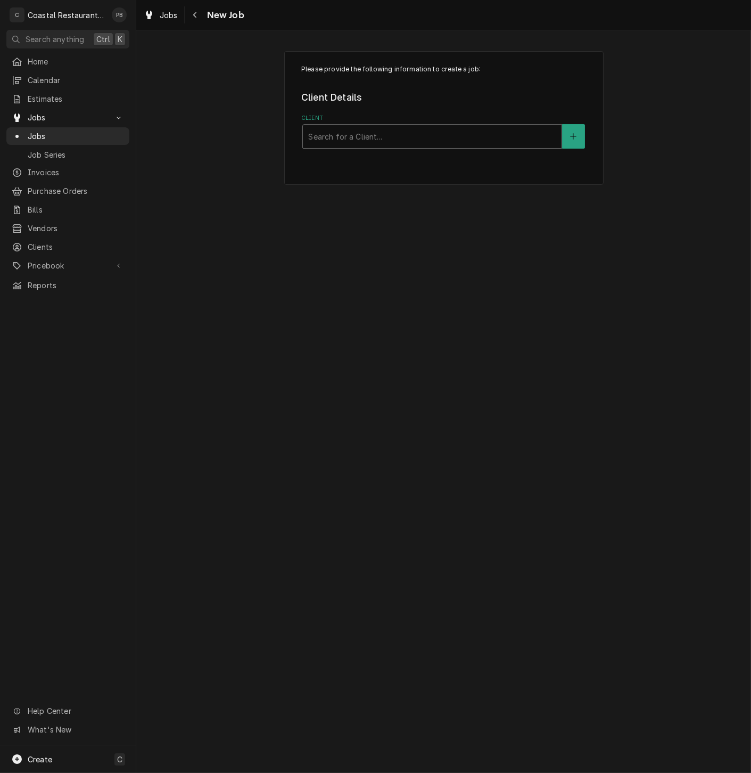
click at [484, 130] on div "Client" at bounding box center [432, 136] width 248 height 19
type input "highwater"
click at [416, 161] on div "Highwater Managment" at bounding box center [432, 159] width 259 height 17
click at [381, 238] on div "Service Location" at bounding box center [432, 238] width 248 height 19
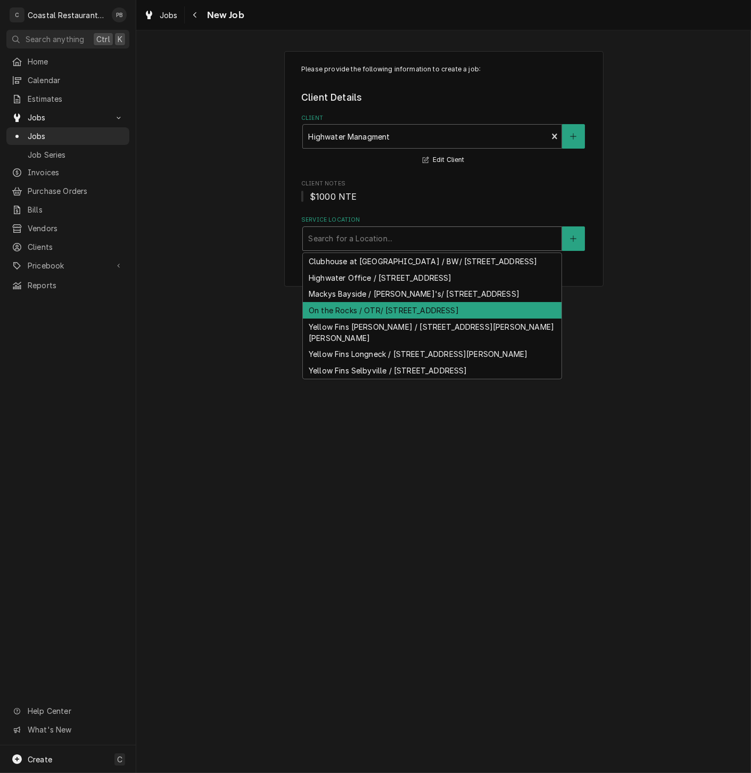
click at [366, 318] on div "On the Rocks / OTR/ [STREET_ADDRESS]" at bounding box center [432, 310] width 259 height 17
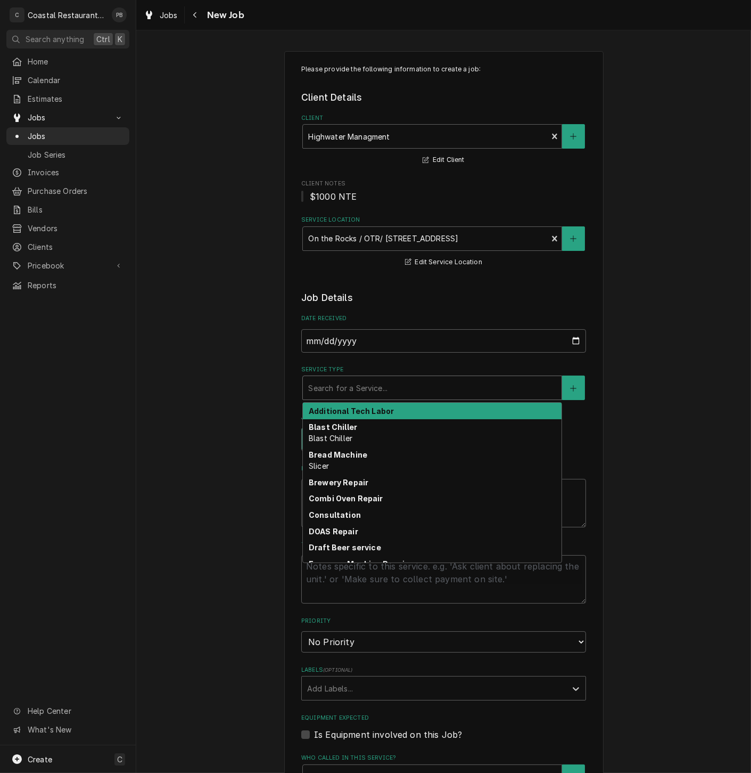
click at [372, 389] on div "Service Type" at bounding box center [432, 387] width 248 height 19
type textarea "x"
type input "r"
type textarea "x"
type input "re"
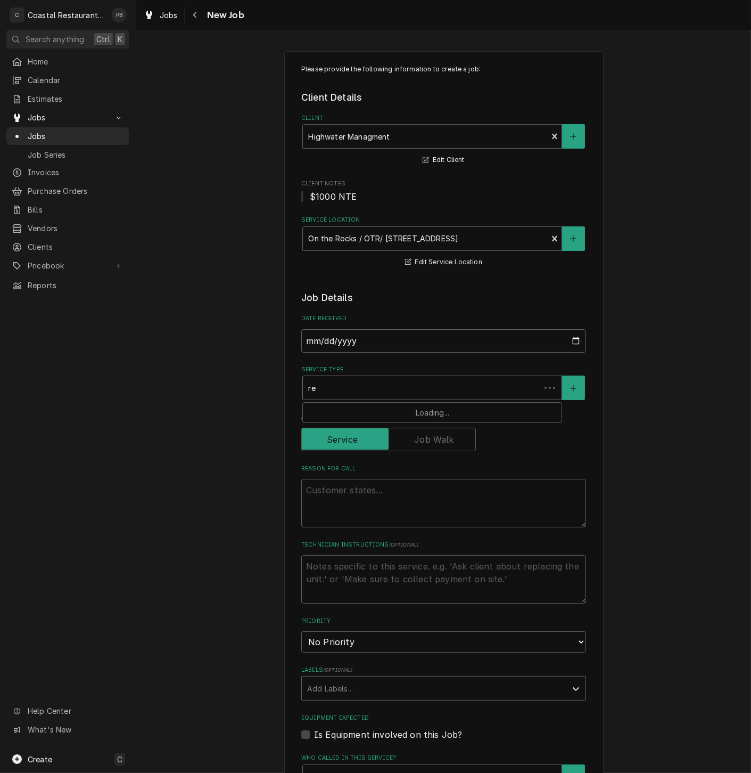
type textarea "x"
type input "ref"
type textarea "x"
type input "refr"
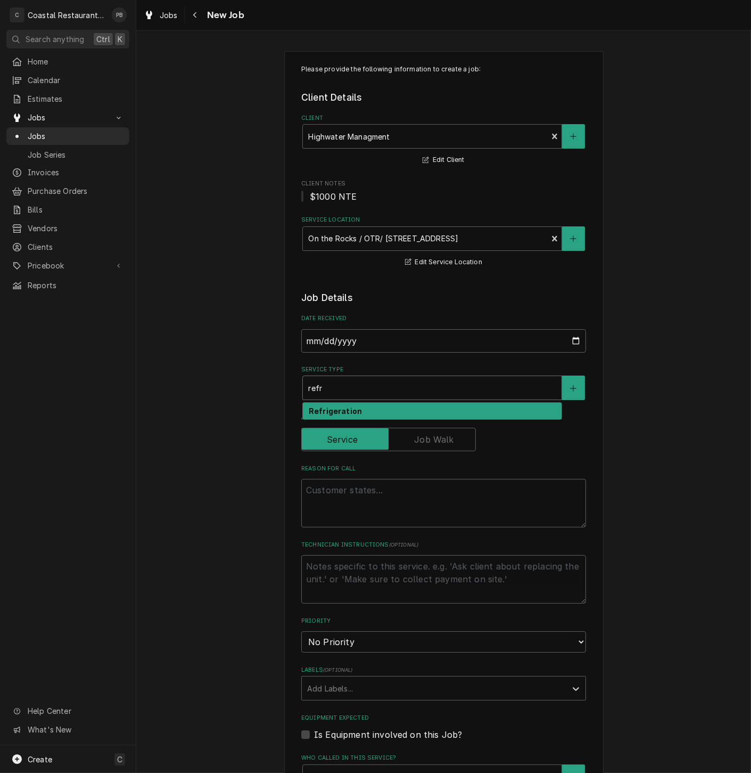
click at [362, 412] on div "Refrigeration" at bounding box center [432, 411] width 259 height 17
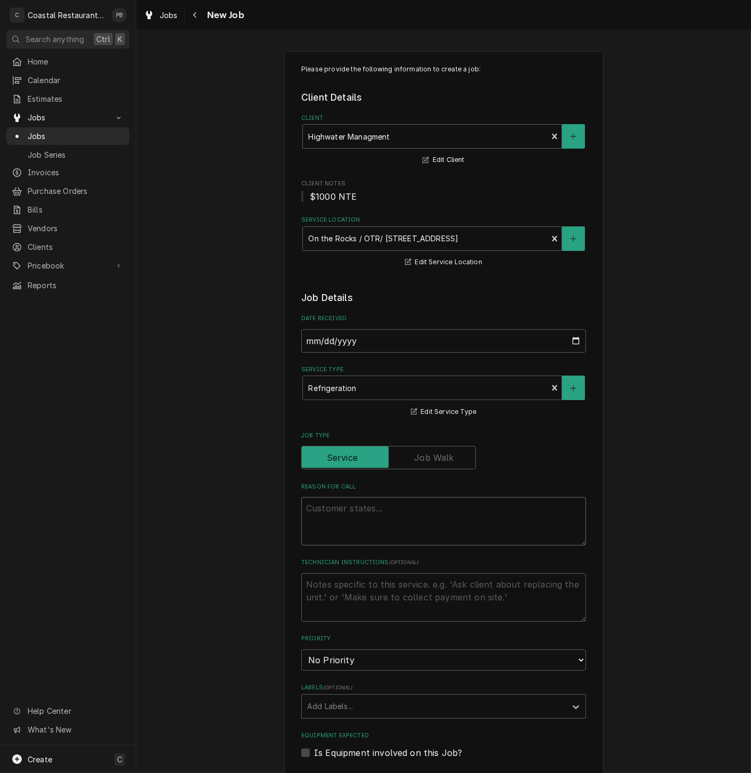
click at [383, 512] on textarea "Reason For Call" at bounding box center [443, 521] width 285 height 48
paste textarea "Both of the coolers one on expo and one salad station the one on the right has …"
type textarea "x"
type textarea "Both of the coolers one on expo and one salad station the one on the right has …"
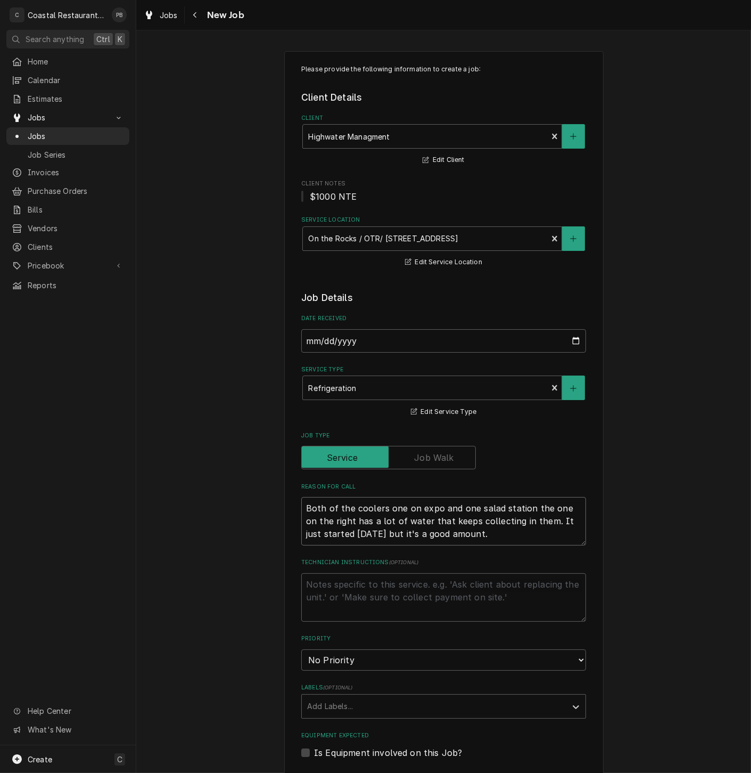
type textarea "x"
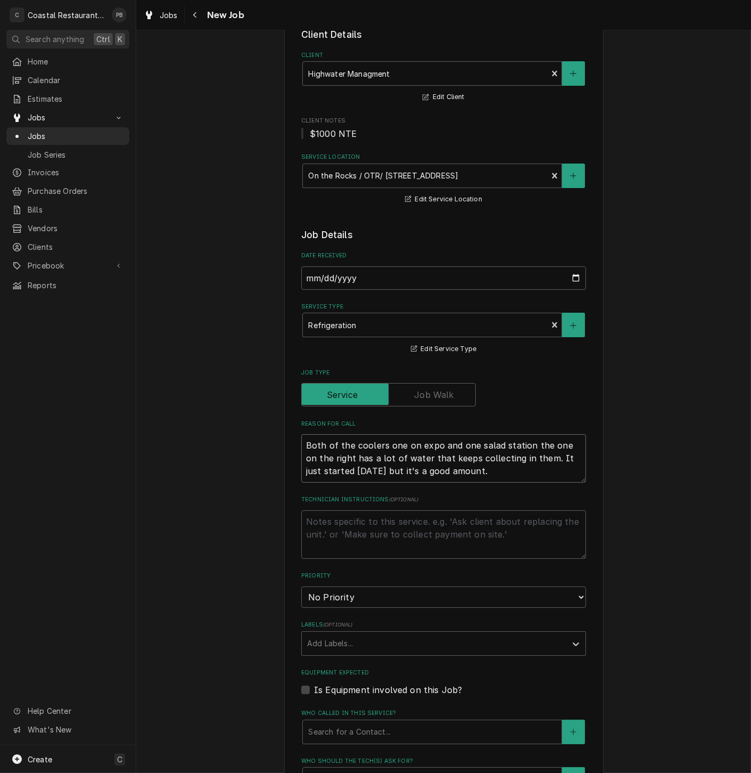
scroll to position [236, 0]
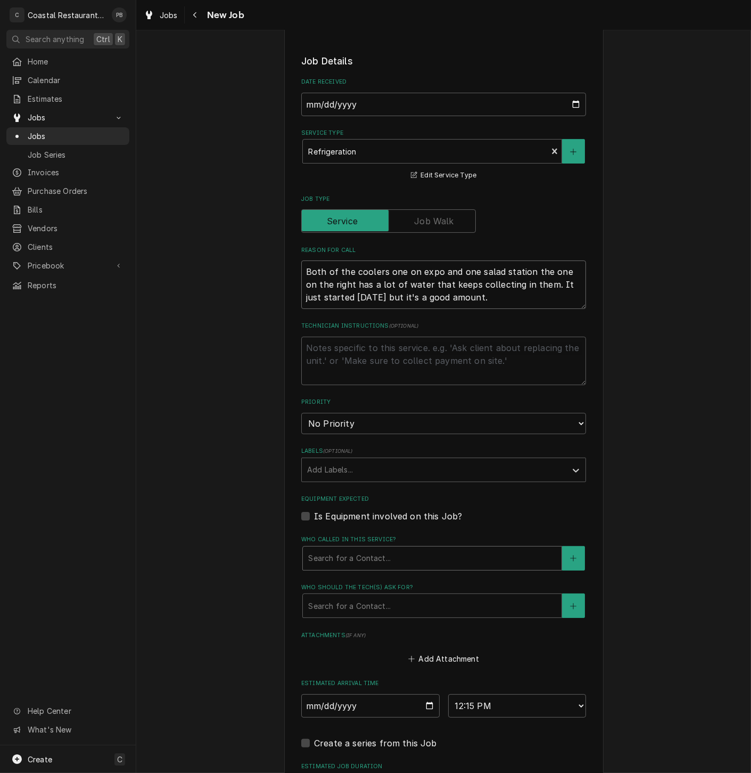
type textarea "Both of the coolers one on expo and one salad station the one on the right has …"
click at [365, 558] on div "Who called in this service?" at bounding box center [432, 558] width 248 height 19
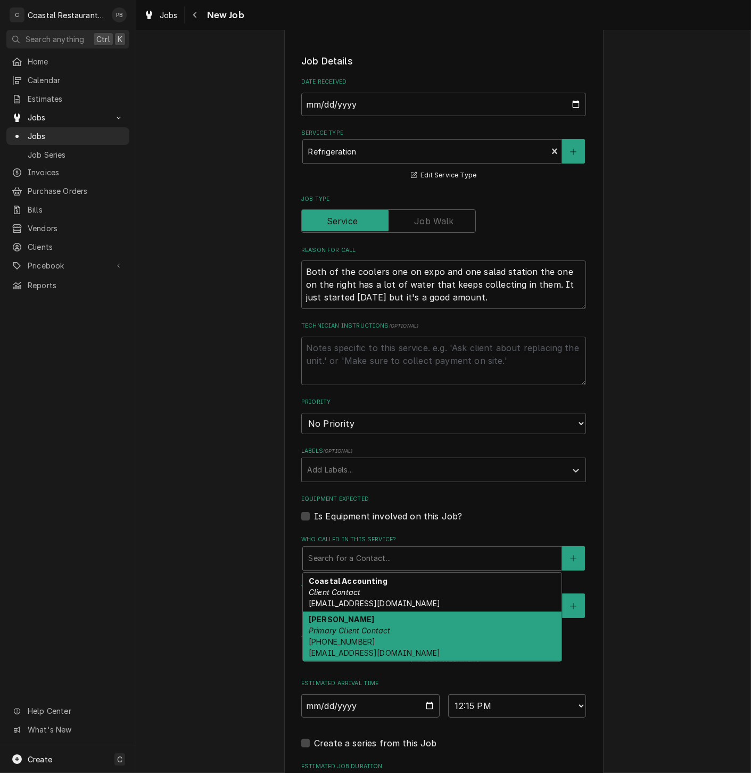
click at [350, 629] on em "Primary Client Contact" at bounding box center [350, 630] width 82 height 9
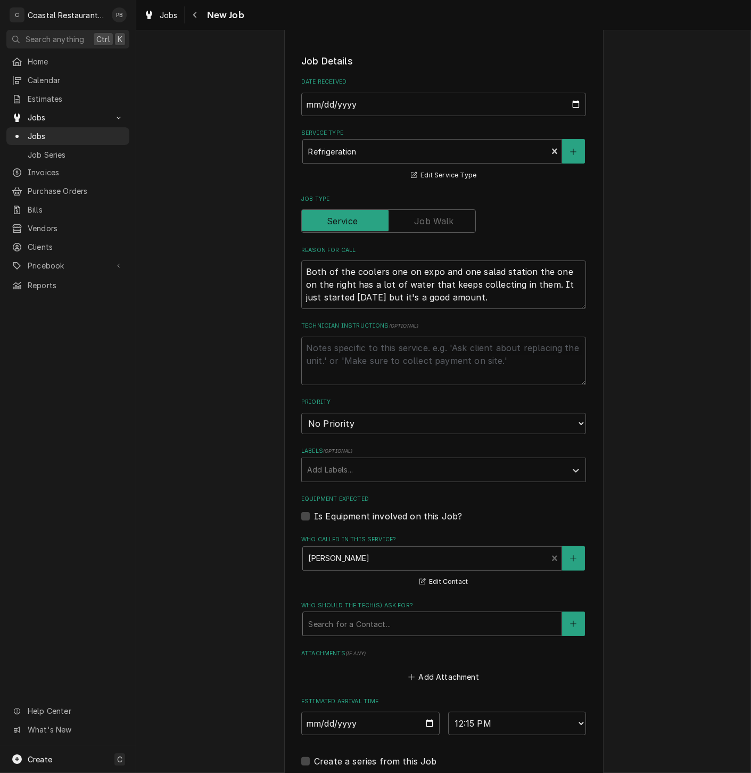
click at [364, 630] on div "Who should the tech(s) ask for?" at bounding box center [432, 623] width 248 height 19
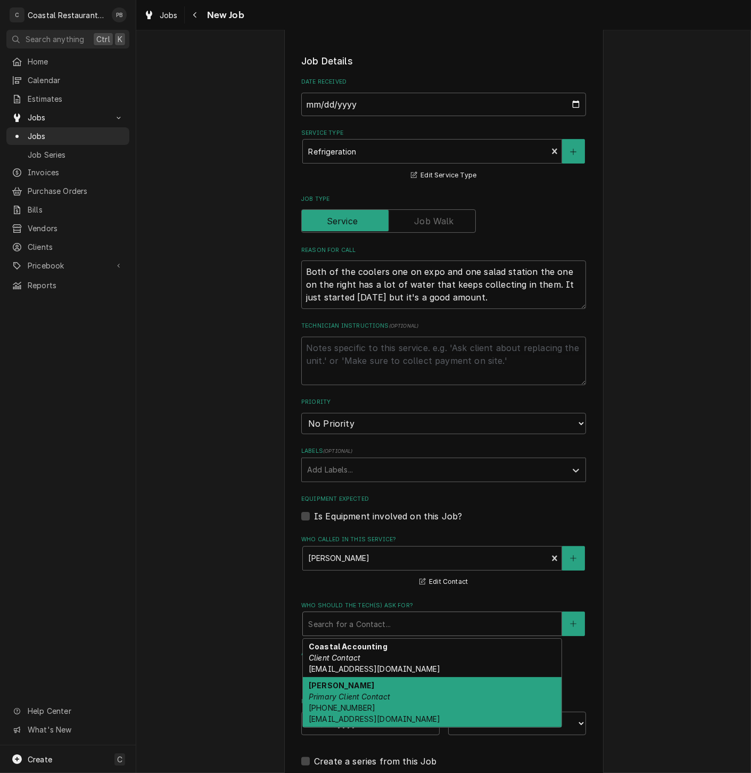
click at [364, 700] on em "Primary Client Contact" at bounding box center [350, 696] width 82 height 9
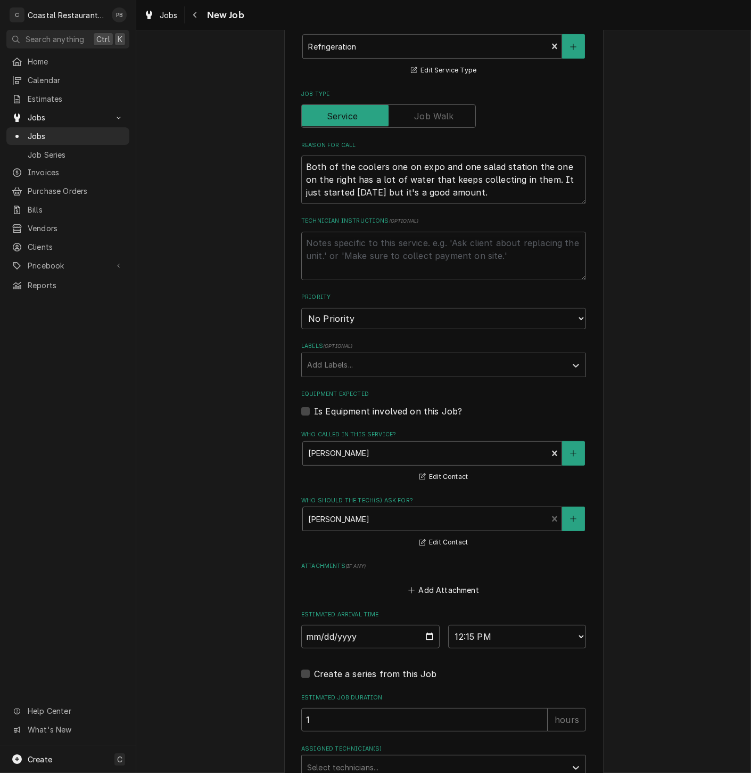
scroll to position [444, 0]
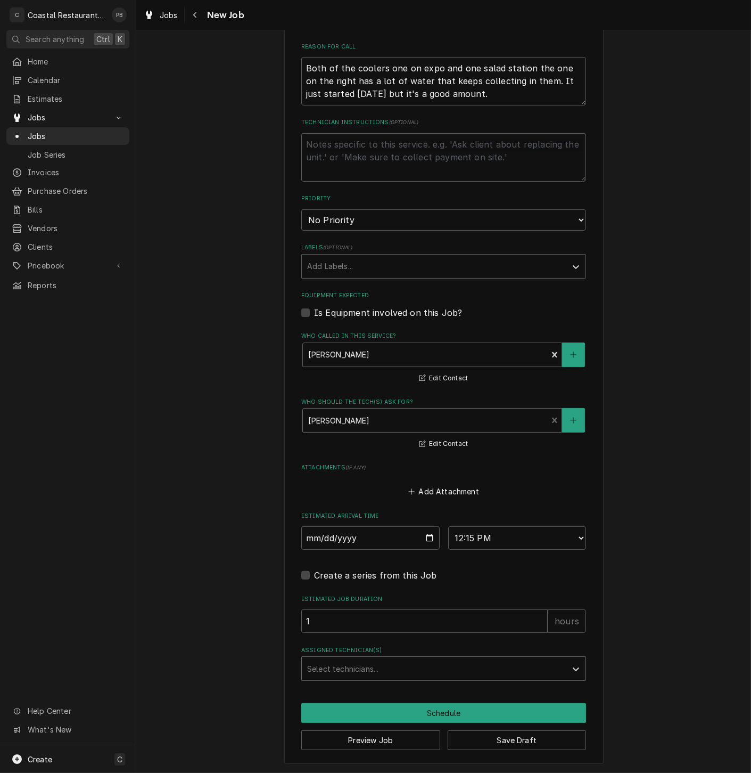
click at [419, 672] on div "Assigned Technician(s)" at bounding box center [434, 668] width 254 height 19
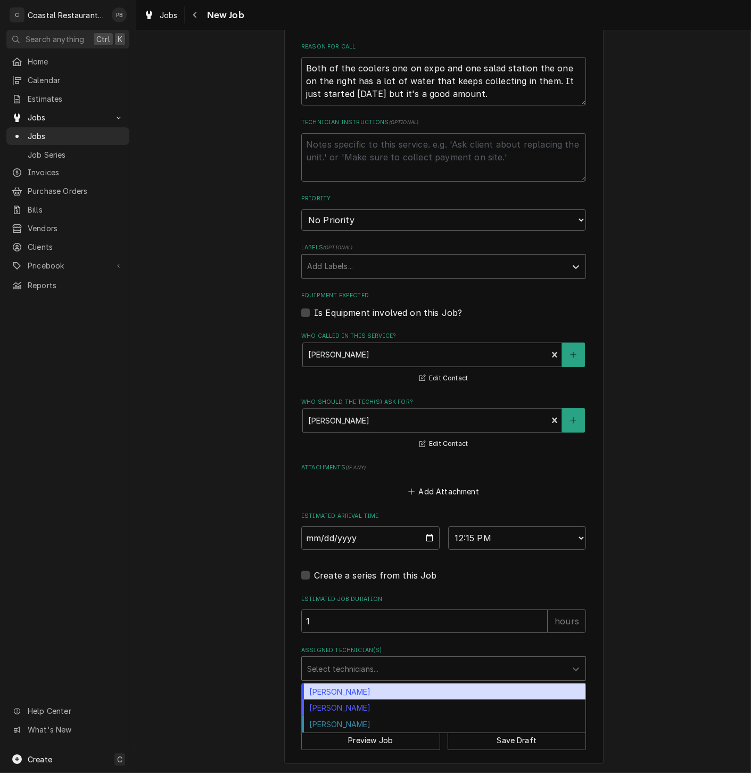
click at [411, 654] on div "Assigned Technician(s) 3 results available. Use Up and Down to choose options, …" at bounding box center [443, 663] width 285 height 35
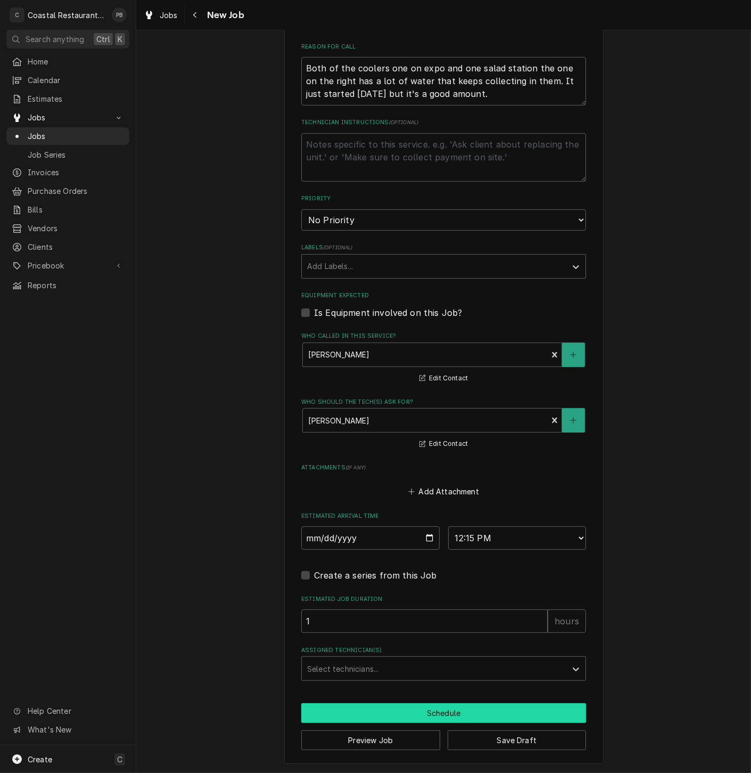
click at [451, 713] on button "Schedule" at bounding box center [443, 713] width 285 height 20
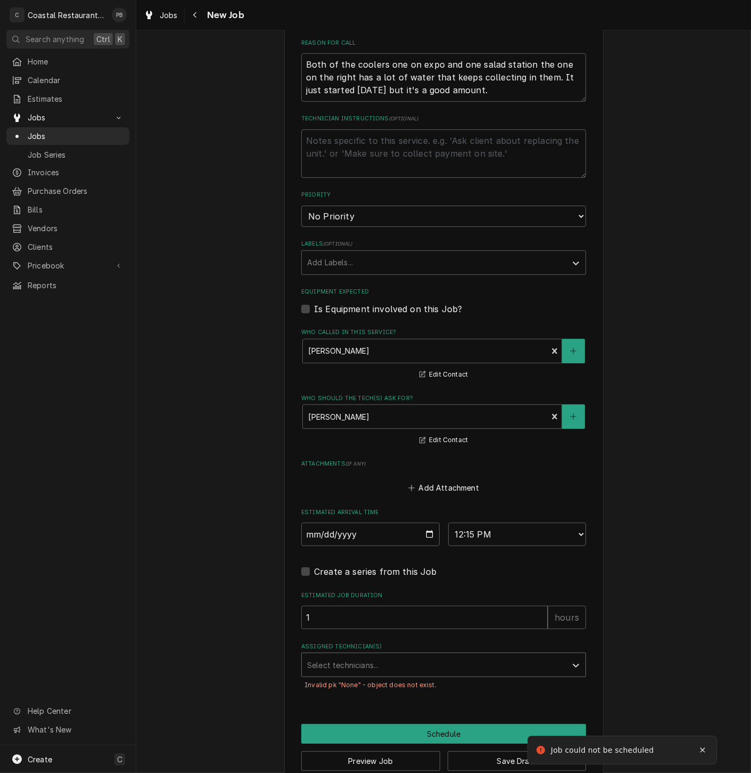
click at [399, 672] on div "Assigned Technician(s)" at bounding box center [434, 664] width 254 height 19
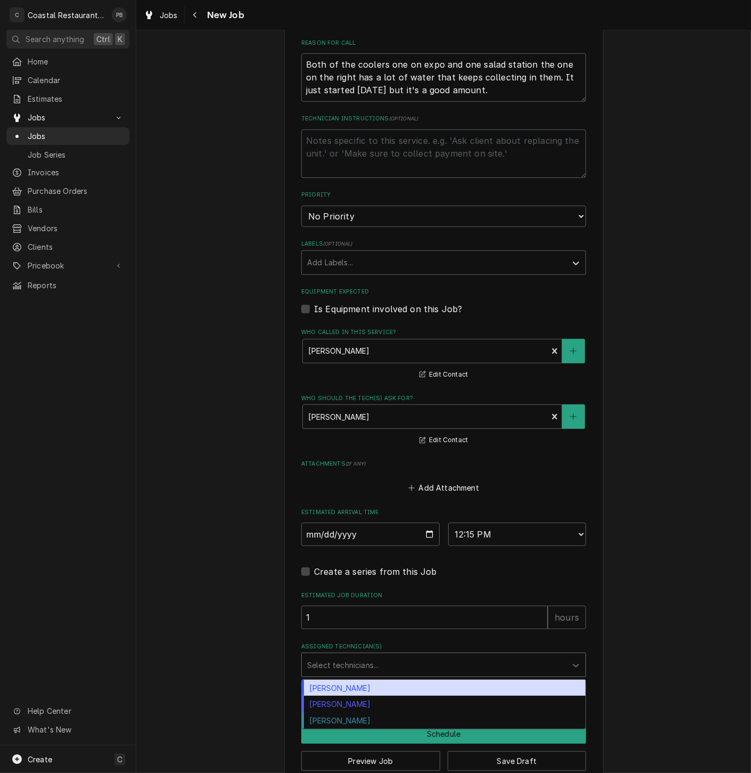
click at [372, 688] on div "[PERSON_NAME]" at bounding box center [444, 688] width 284 height 17
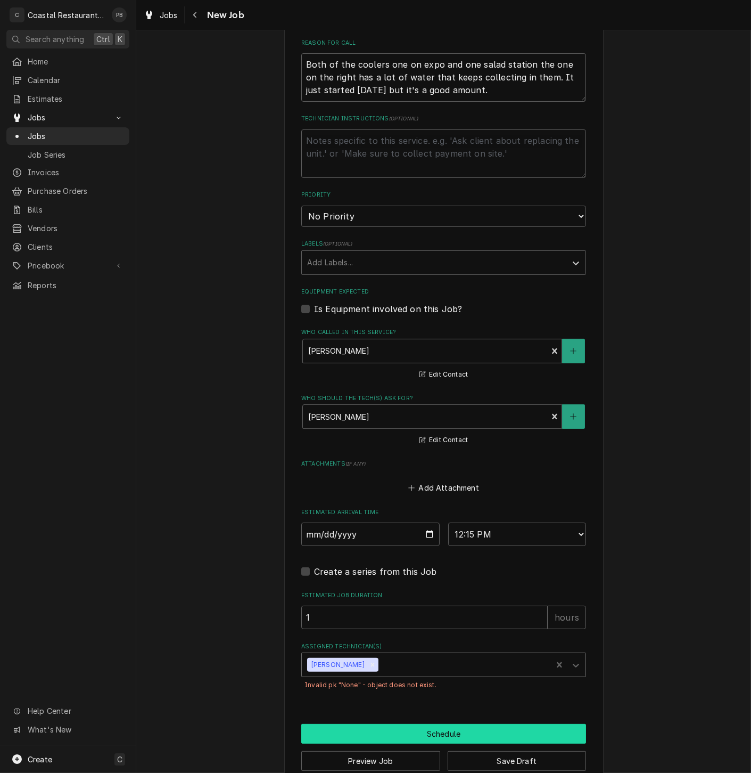
click at [424, 732] on button "Schedule" at bounding box center [443, 734] width 285 height 20
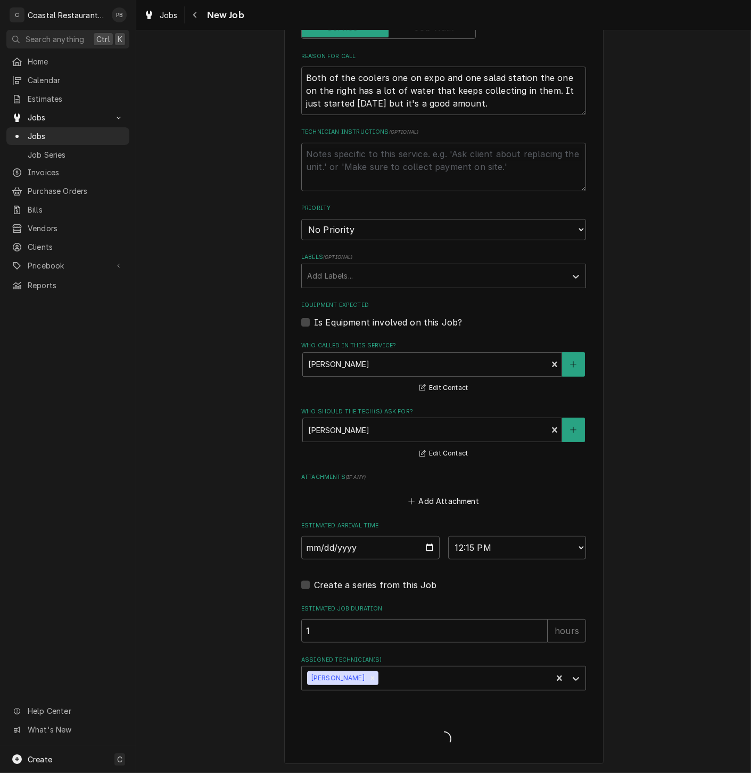
scroll to position [433, 0]
type textarea "x"
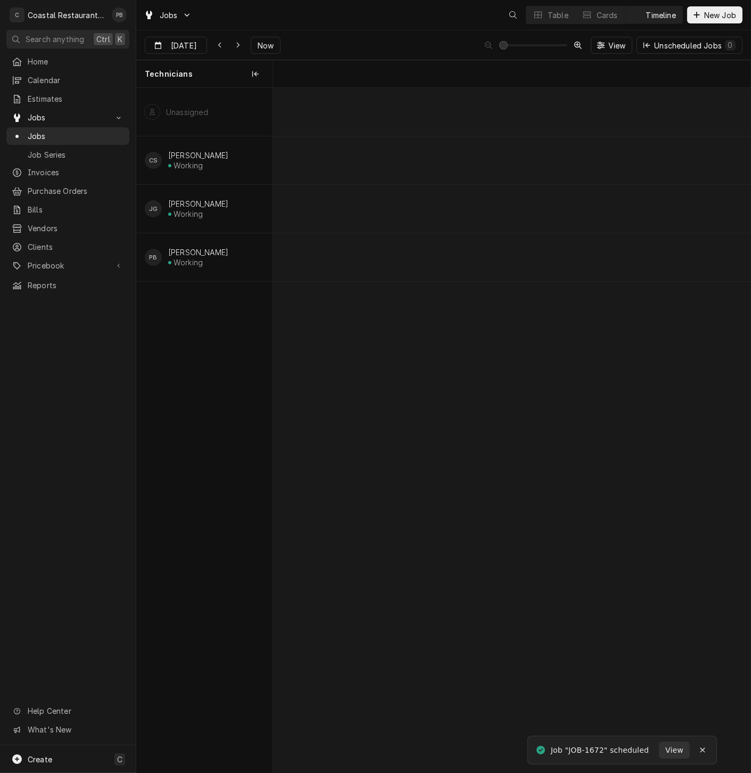
scroll to position [0, 9472]
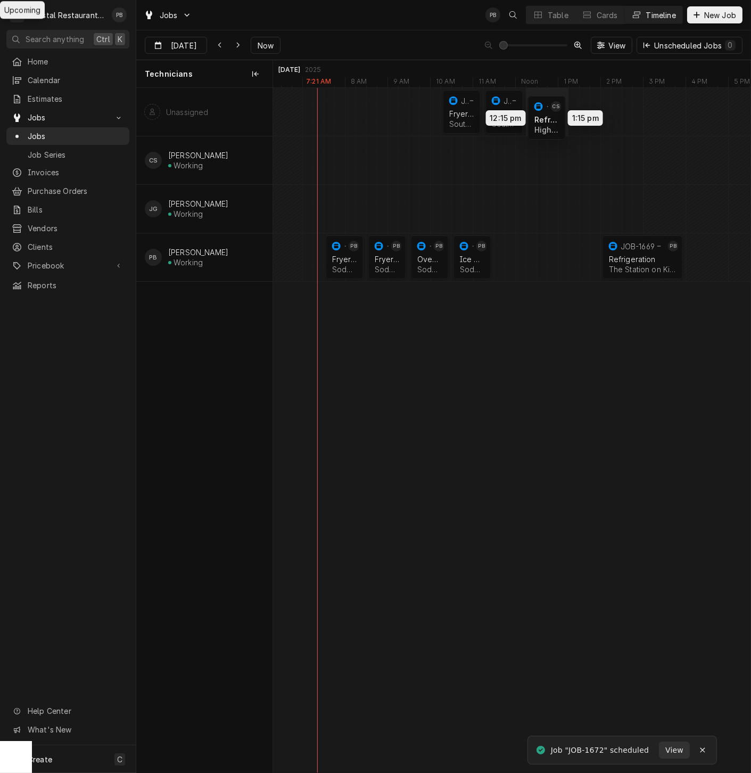
drag, startPoint x: 544, startPoint y: 163, endPoint x: 546, endPoint y: 115, distance: 48.0
click at [546, 115] on div "10:15 AM 11:15 AM JOB-1670 Fryer Repair Southern [US_STATE] Brewing Company | […" at bounding box center [512, 430] width 478 height 684
click at [573, 152] on div "Dynamic Content Wrapper" at bounding box center [616, 160] width 19631 height 48
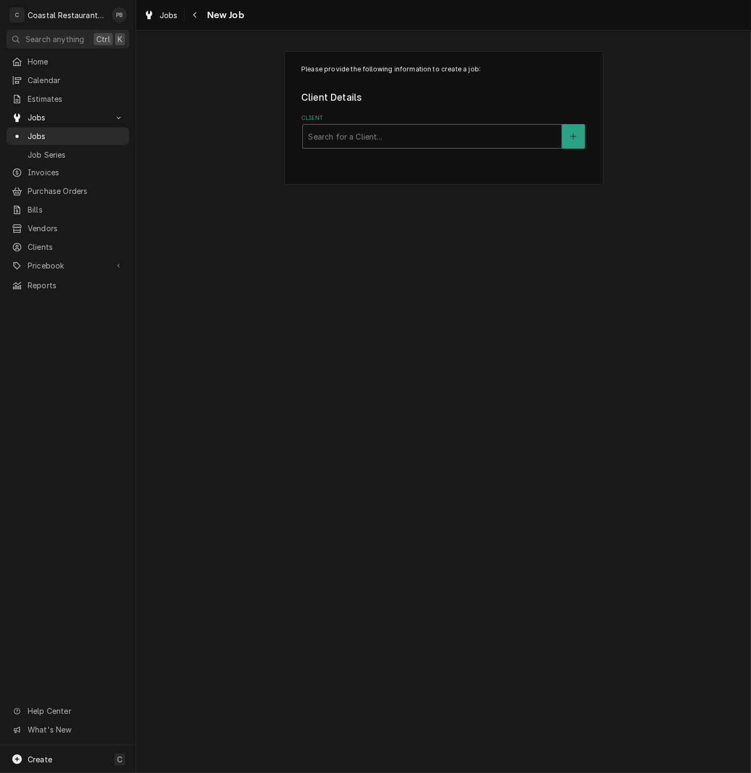
click at [424, 129] on div "Client" at bounding box center [432, 136] width 248 height 19
type input "high"
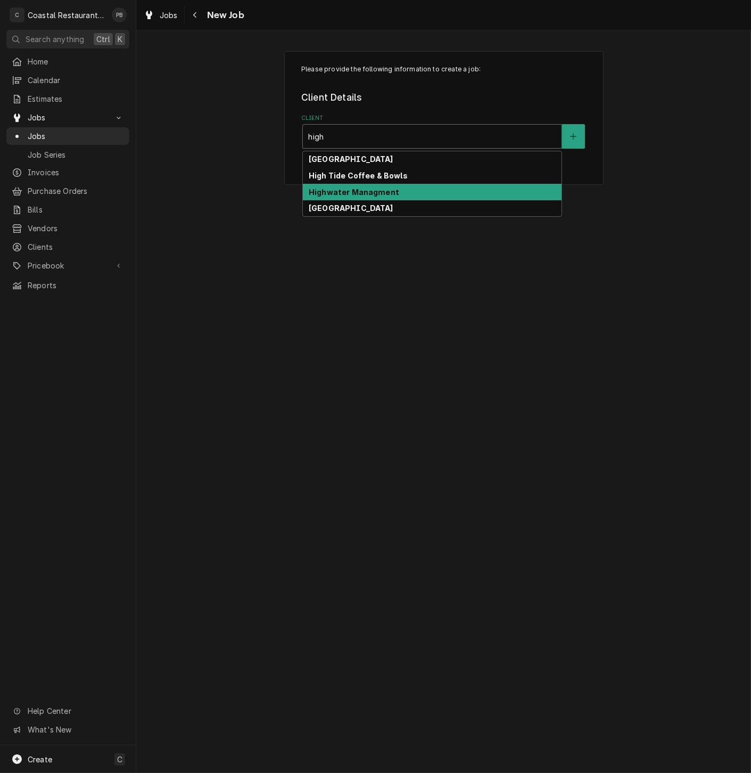
click at [354, 191] on strong "Highwater Managment" at bounding box center [354, 191] width 91 height 9
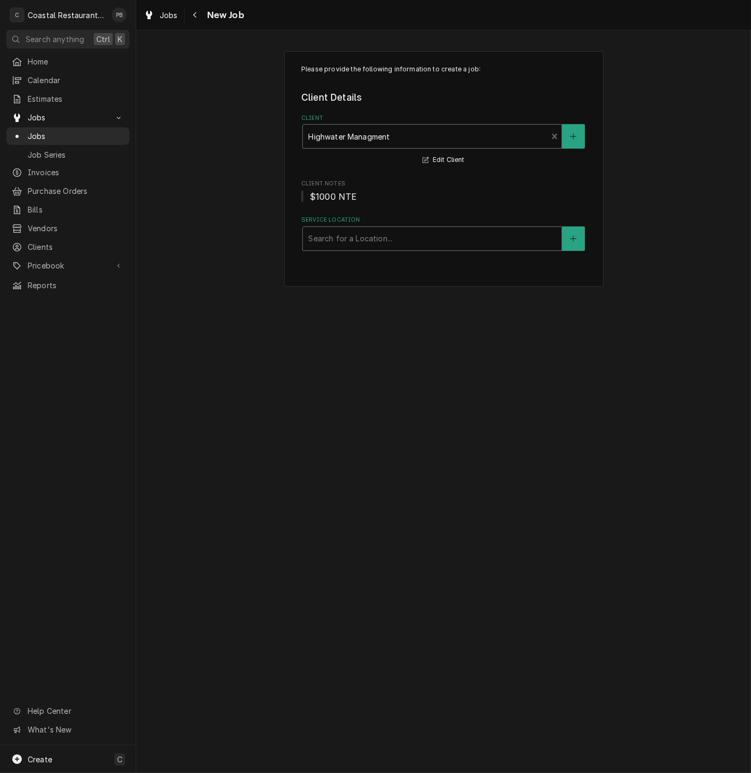
click at [367, 248] on div "Service Location" at bounding box center [432, 238] width 248 height 19
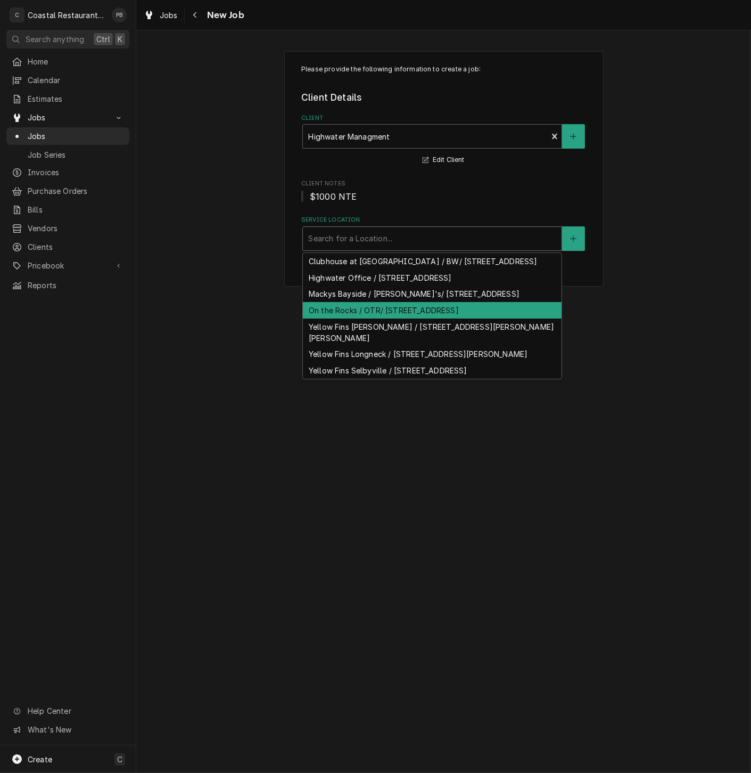
click at [352, 318] on div "On the Rocks / OTR/ [STREET_ADDRESS]" at bounding box center [432, 310] width 259 height 17
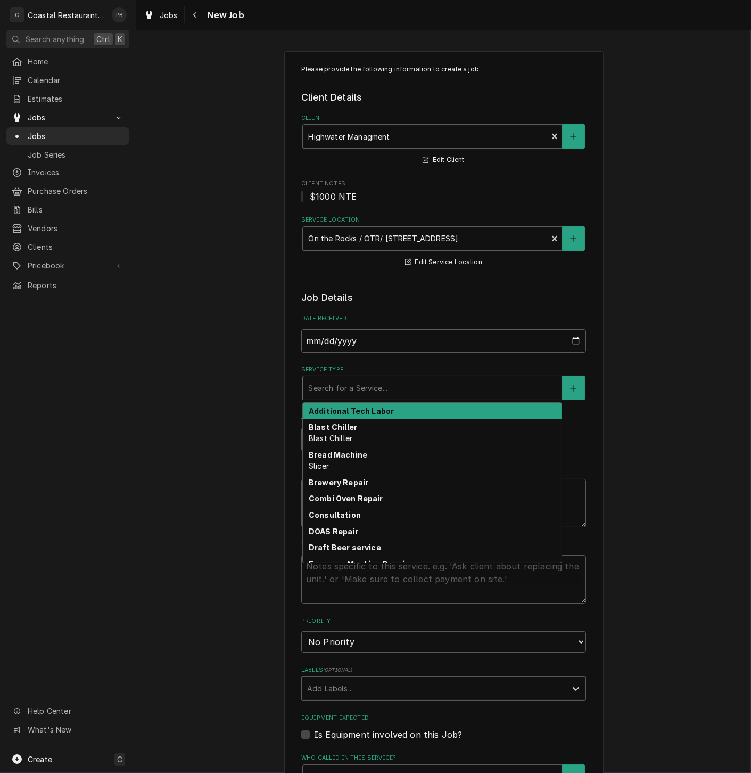
click at [348, 389] on div "Service Type" at bounding box center [432, 387] width 248 height 19
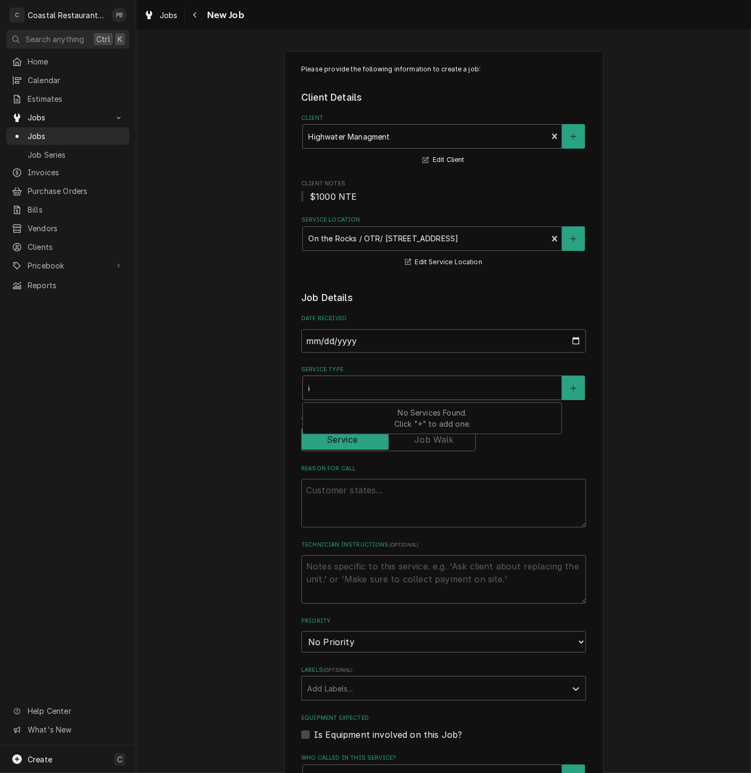
type textarea "x"
type input "ic"
type textarea "x"
type input "ice"
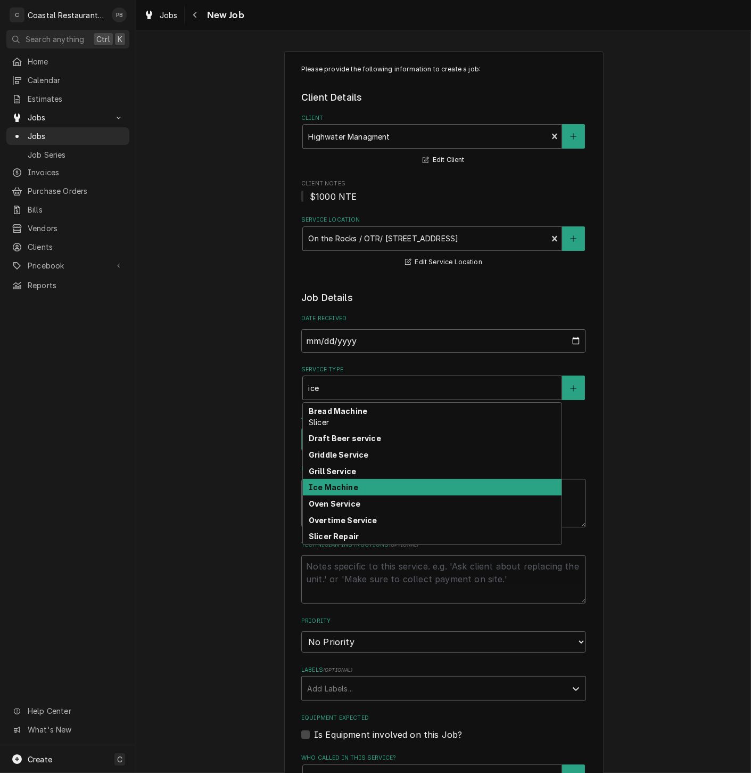
click at [352, 495] on div "Ice Machine" at bounding box center [432, 487] width 259 height 17
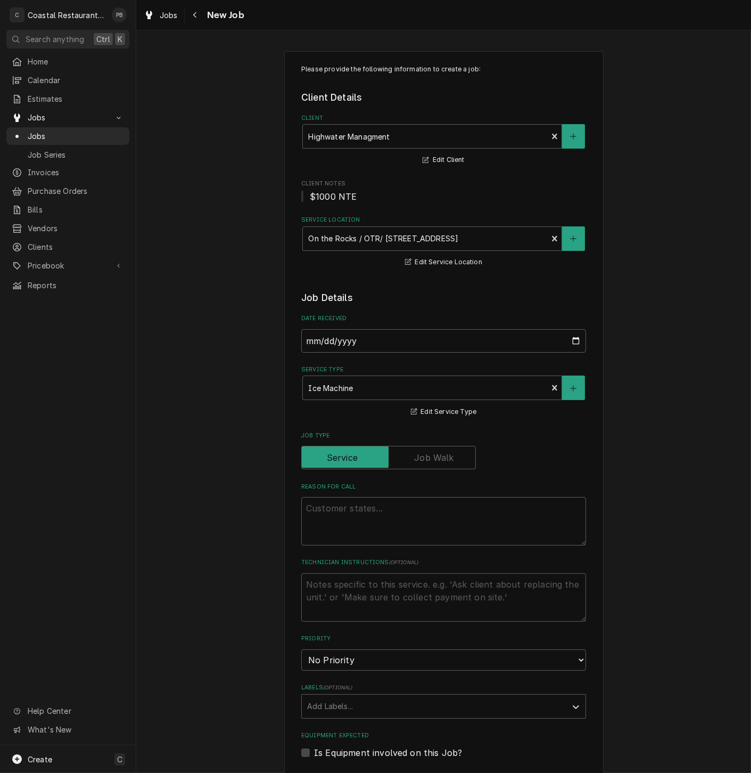
drag, startPoint x: 309, startPoint y: 498, endPoint x: 323, endPoint y: 502, distance: 14.3
click at [321, 502] on div "Reason For Call" at bounding box center [443, 514] width 285 height 63
drag, startPoint x: 366, startPoint y: 518, endPoint x: 298, endPoint y: 512, distance: 69.0
click at [301, 512] on textarea "Reason For Call" at bounding box center [443, 521] width 285 height 48
click at [397, 520] on textarea "Reason For Call" at bounding box center [443, 521] width 285 height 48
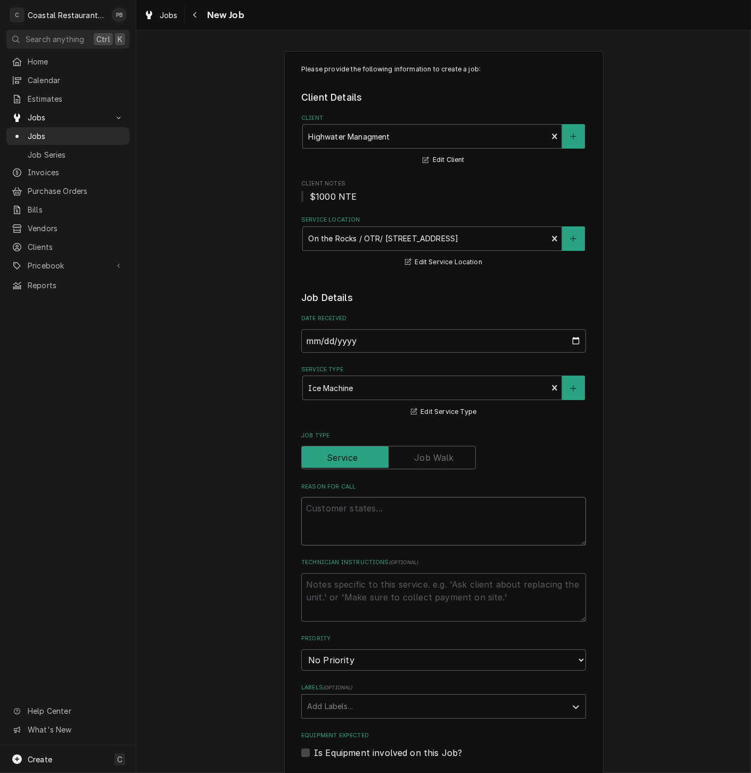
click at [396, 517] on textarea "Reason For Call" at bounding box center [443, 521] width 285 height 48
click at [397, 510] on textarea "Reason For Call" at bounding box center [443, 521] width 285 height 48
click at [361, 513] on textarea "Reason For Call" at bounding box center [443, 521] width 285 height 48
paste textarea "The ice machine at the raw bar has a nice little leak coming from the bottom ri…"
type textarea "x"
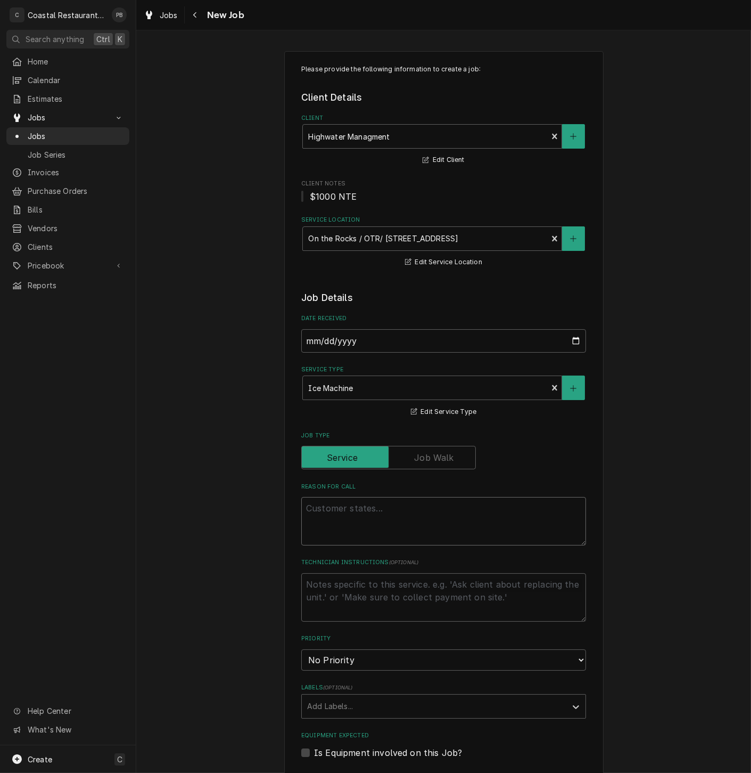
type textarea "The ice machine at the raw bar has a nice little leak coming from the bottom ri…"
type textarea "x"
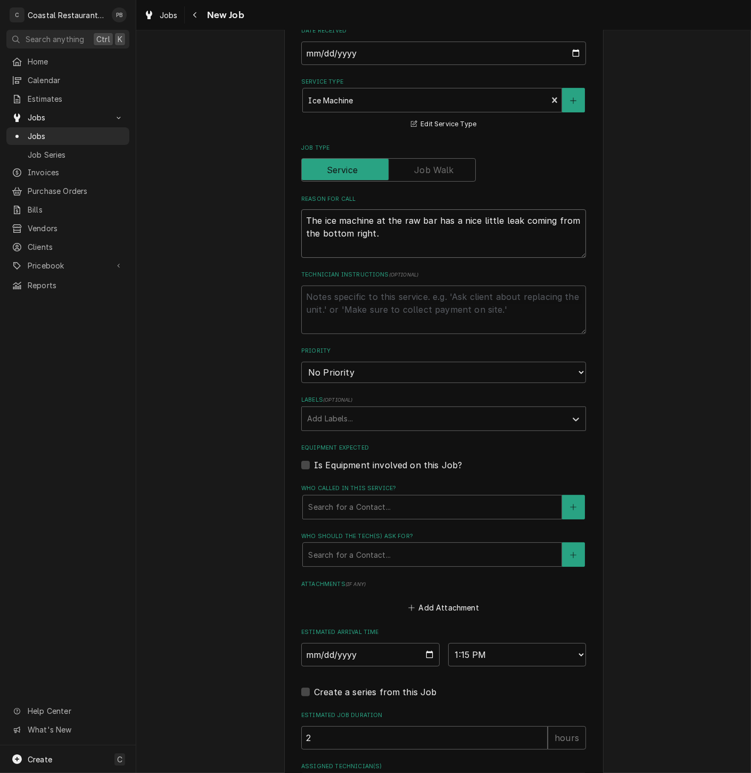
scroll to position [296, 0]
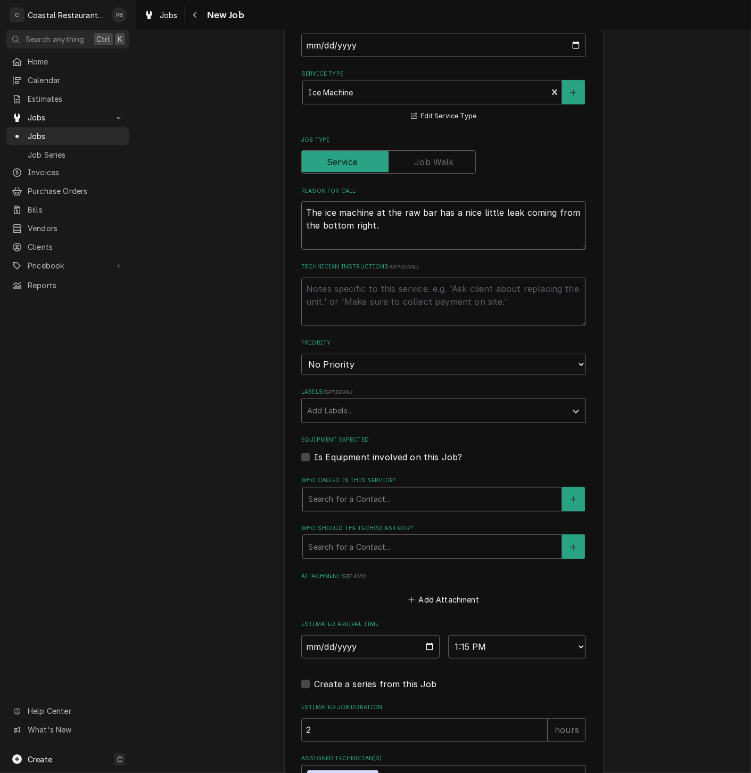
type textarea "The ice machine at the raw bar has a nice little leak coming from the bottom ri…"
click at [397, 498] on div "Who called in this service?" at bounding box center [432, 498] width 248 height 19
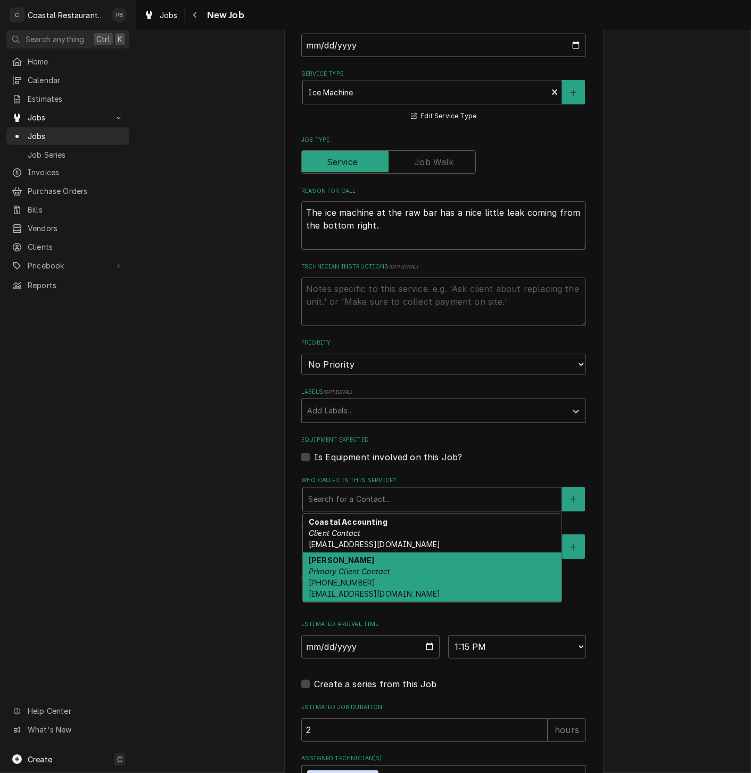
click at [371, 568] on em "Primary Client Contact" at bounding box center [350, 571] width 82 height 9
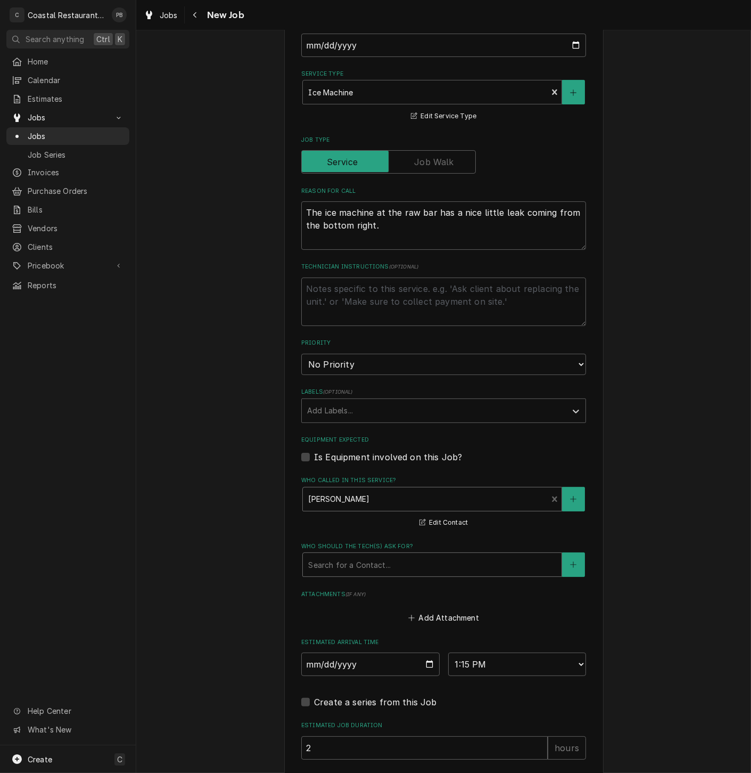
click at [403, 563] on div "Who should the tech(s) ask for?" at bounding box center [432, 564] width 248 height 19
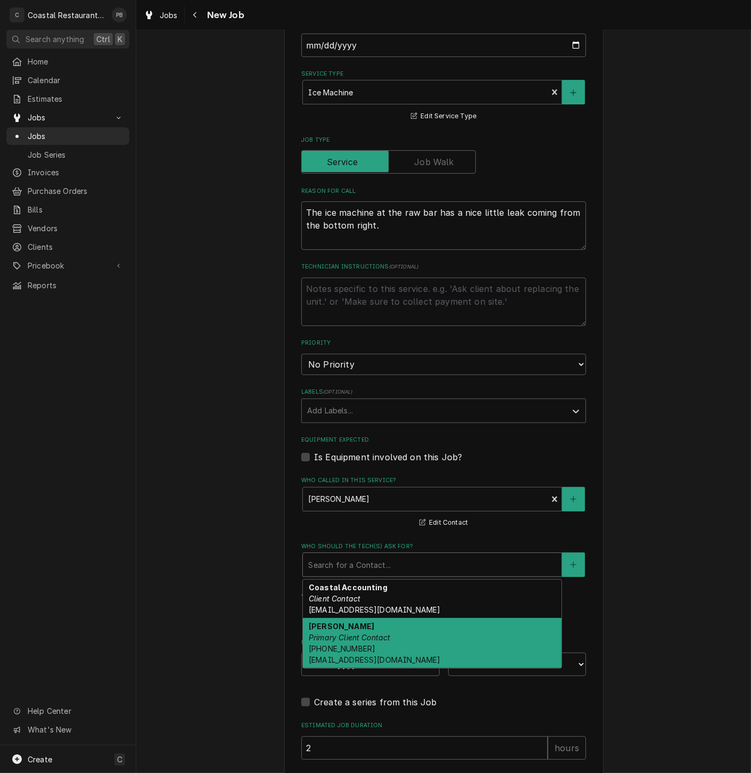
click at [380, 632] on div "Dan Wheeler Primary Client Contact (302) 245-7570 DanW@highwatermanagement.com" at bounding box center [432, 643] width 259 height 50
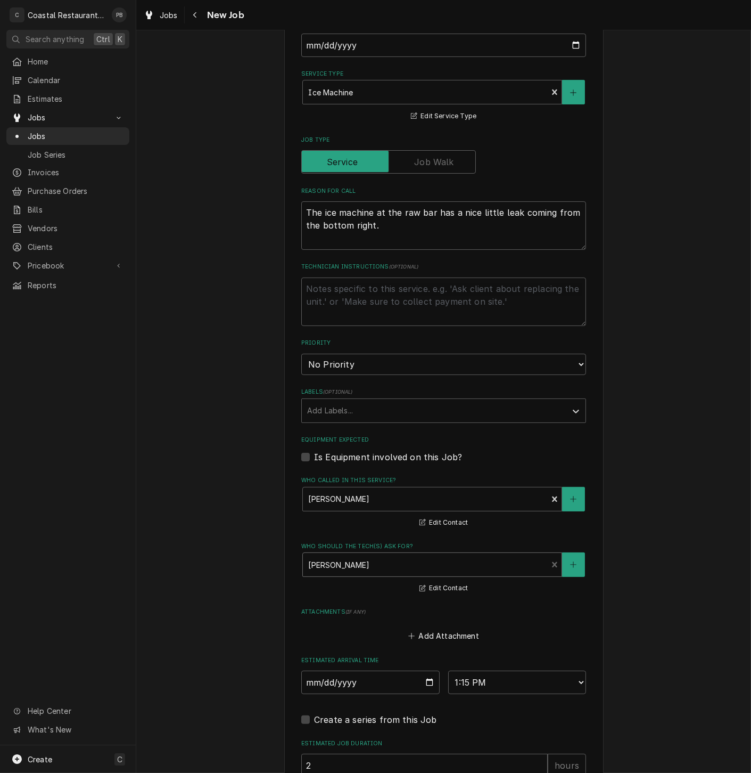
scroll to position [444, 0]
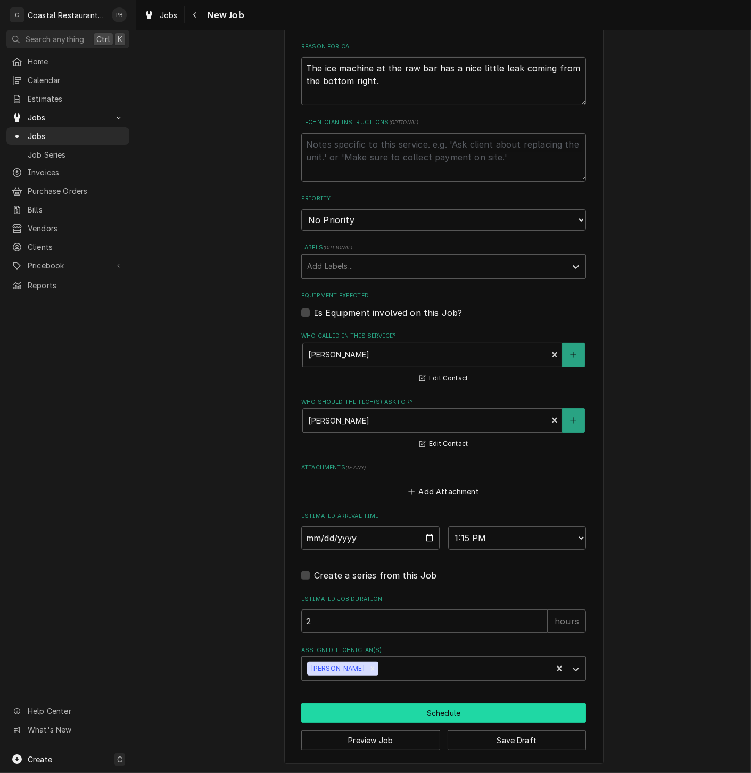
click at [435, 714] on button "Schedule" at bounding box center [443, 713] width 285 height 20
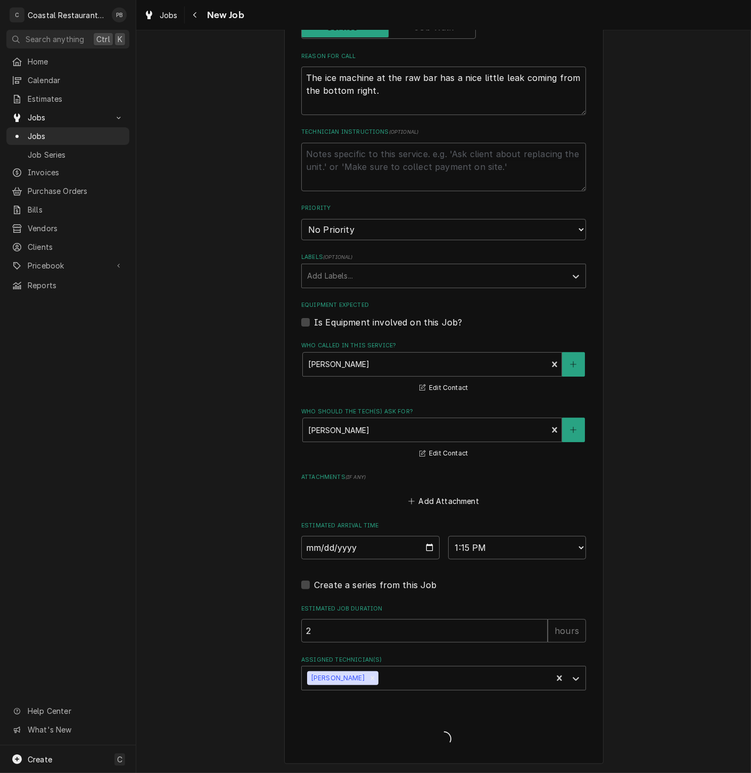
type textarea "x"
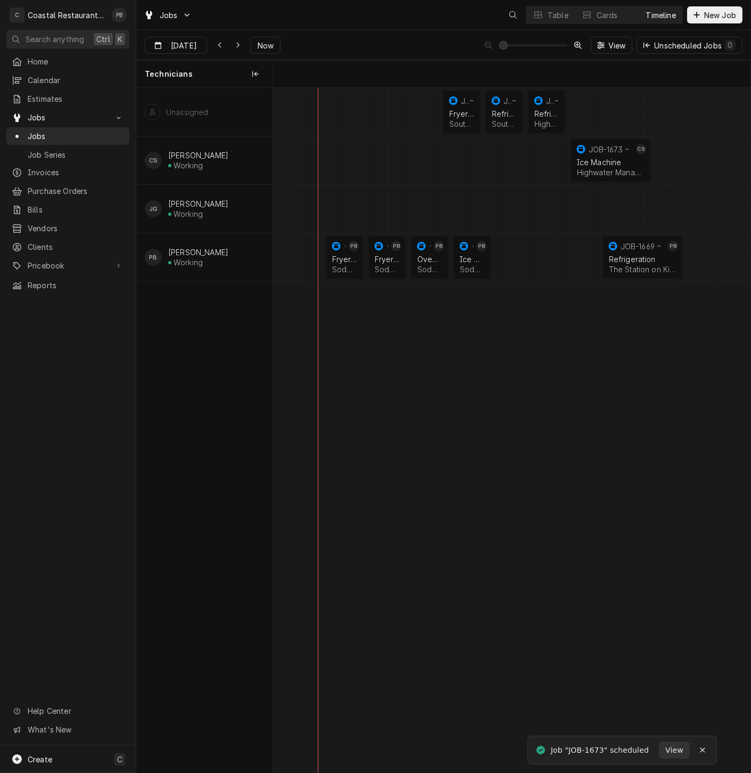
scroll to position [0, 9472]
drag, startPoint x: 618, startPoint y: 157, endPoint x: 620, endPoint y: 110, distance: 46.9
click at [620, 110] on div "10:15 AM 11:15 AM JOB-1670 Fryer Repair Southern [US_STATE] Brewing Company | […" at bounding box center [512, 430] width 478 height 684
click at [656, 108] on div "Dynamic Content Wrapper" at bounding box center [616, 112] width 19631 height 48
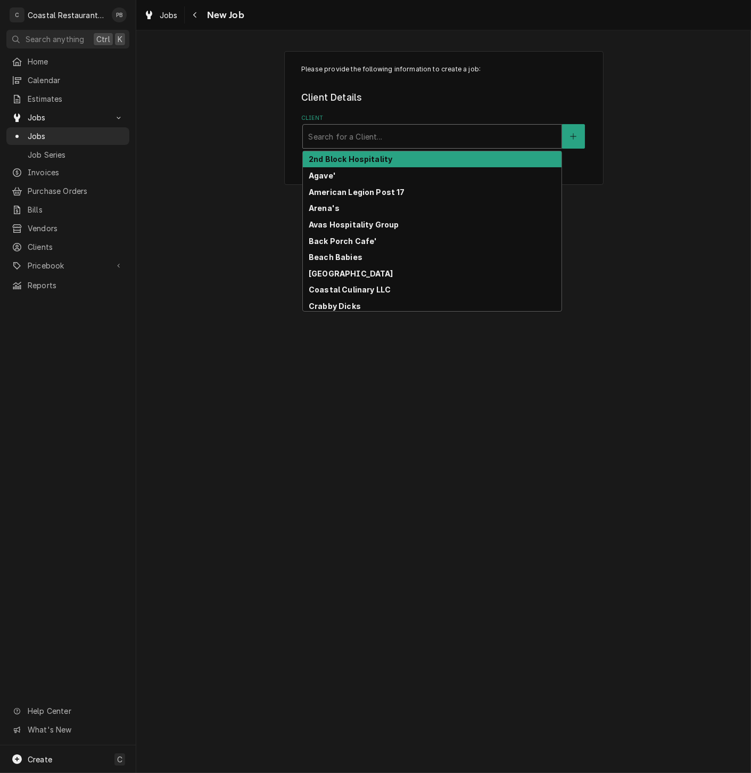
click at [428, 134] on div "Client" at bounding box center [432, 136] width 248 height 19
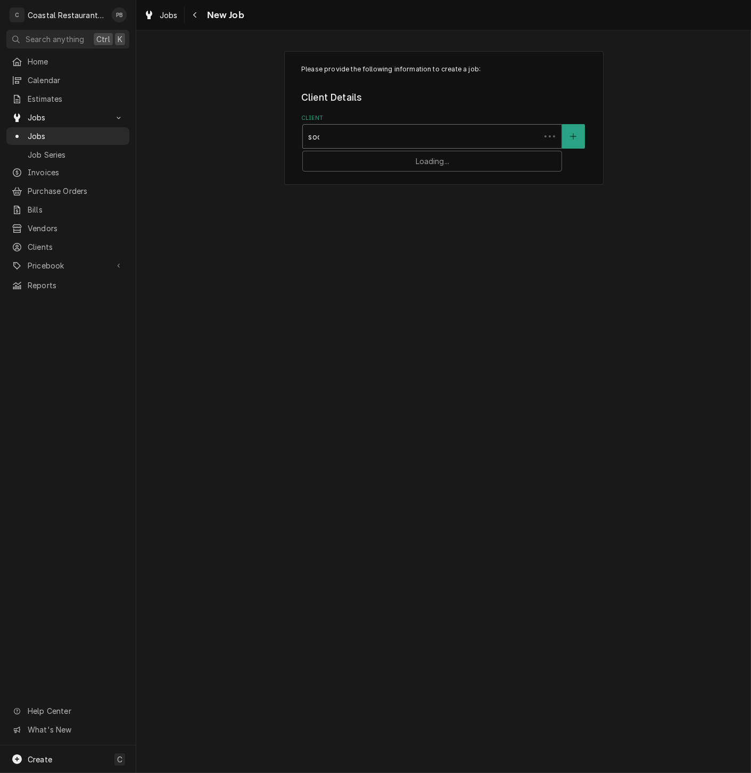
type input "sode"
click at [424, 160] on div "Sodel Concepts" at bounding box center [432, 159] width 259 height 17
click at [374, 238] on div "Service Location" at bounding box center [432, 238] width 248 height 19
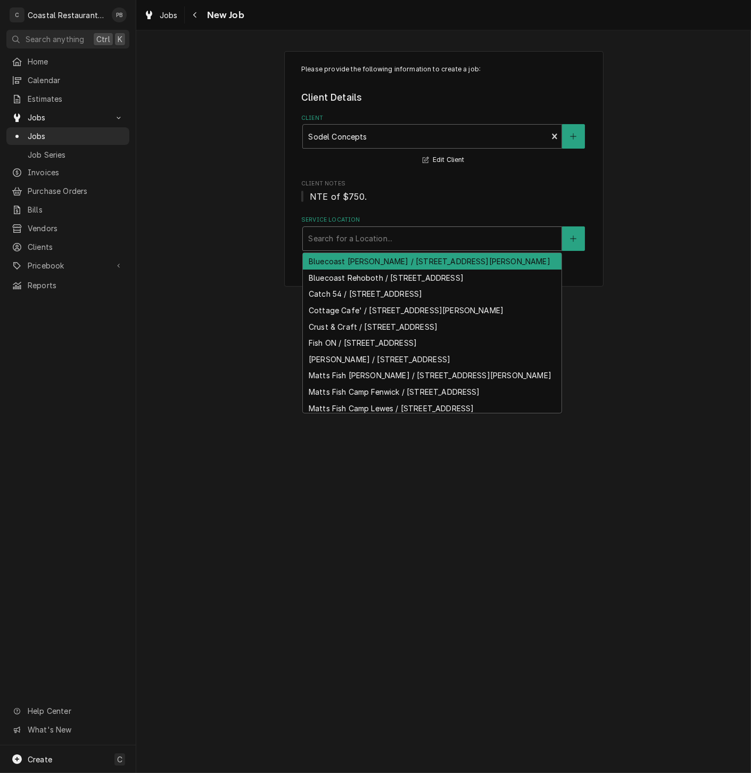
type input "c"
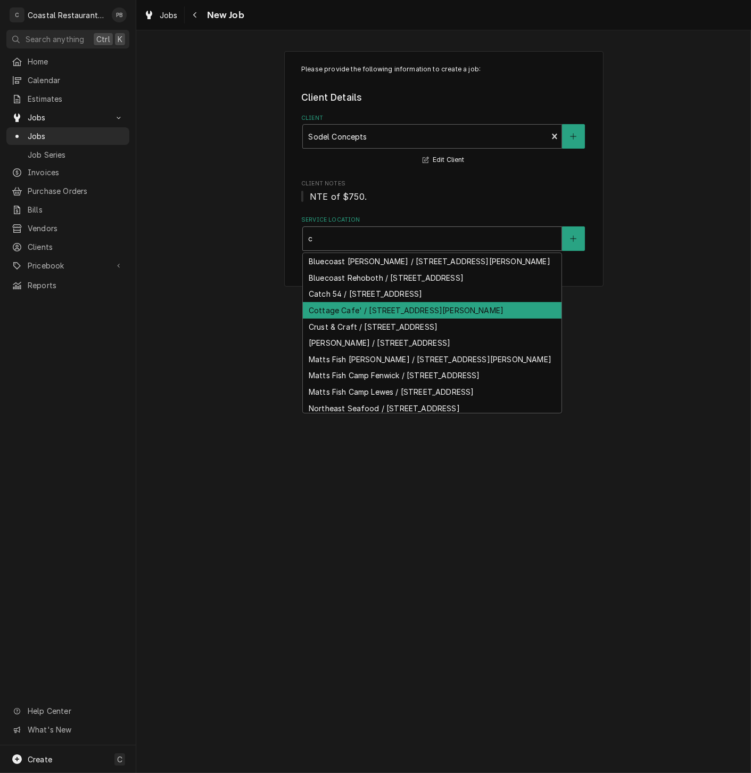
click at [349, 318] on div "Cottage Cafe' / [STREET_ADDRESS][PERSON_NAME]" at bounding box center [432, 310] width 259 height 17
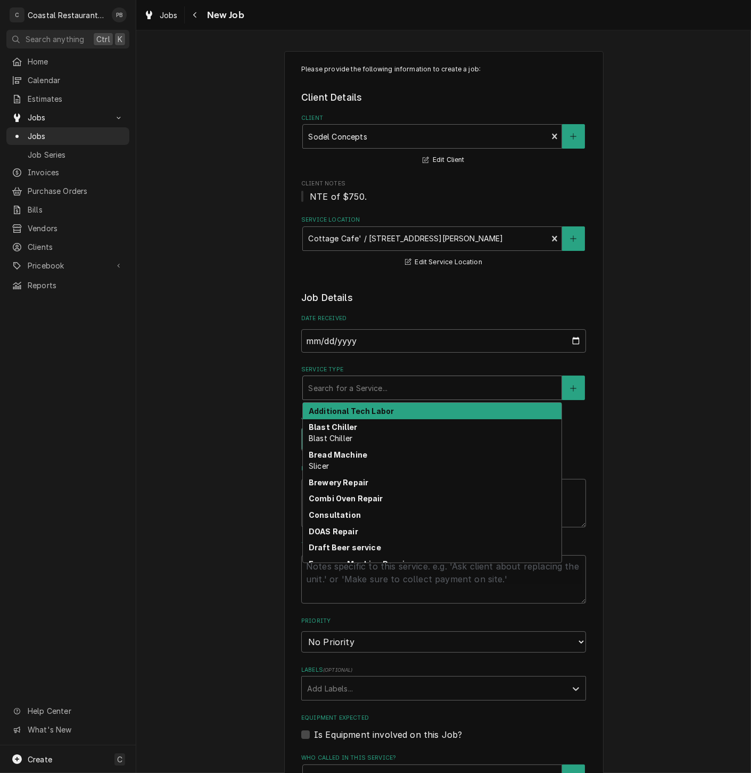
click at [375, 389] on div "Service Type" at bounding box center [432, 387] width 248 height 19
type textarea "x"
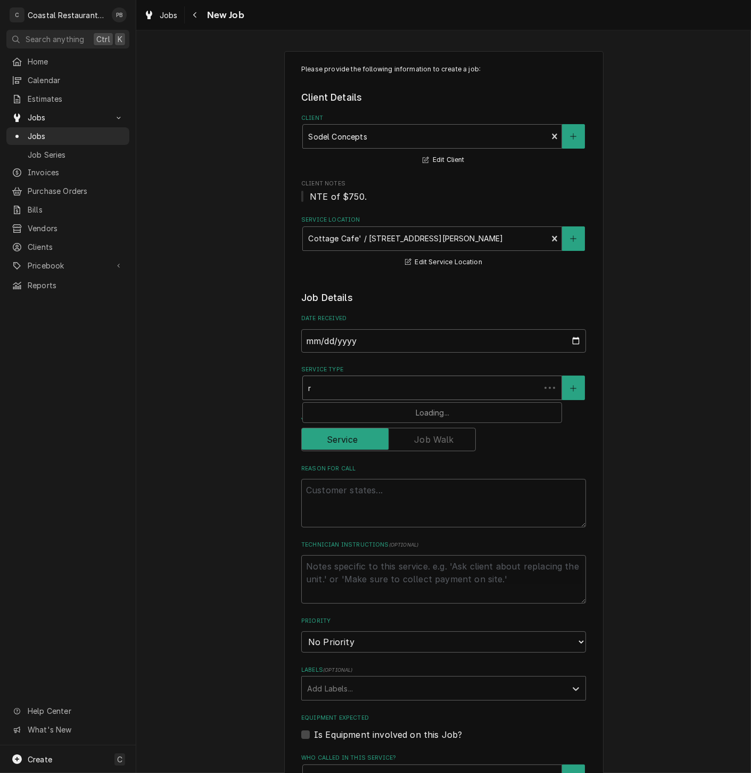
type input "re"
type textarea "x"
type input "ref"
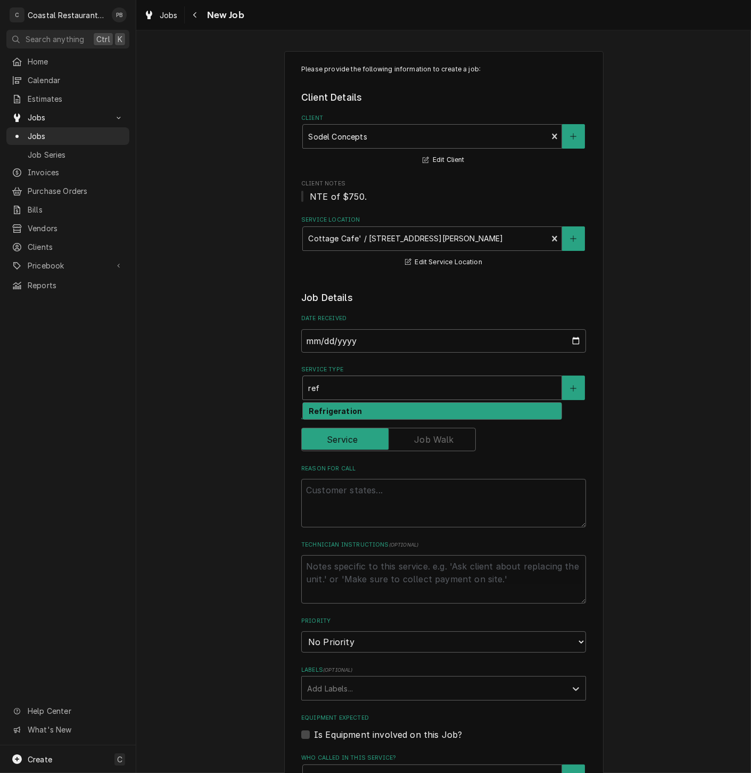
click at [374, 410] on div "Refrigeration" at bounding box center [432, 411] width 259 height 17
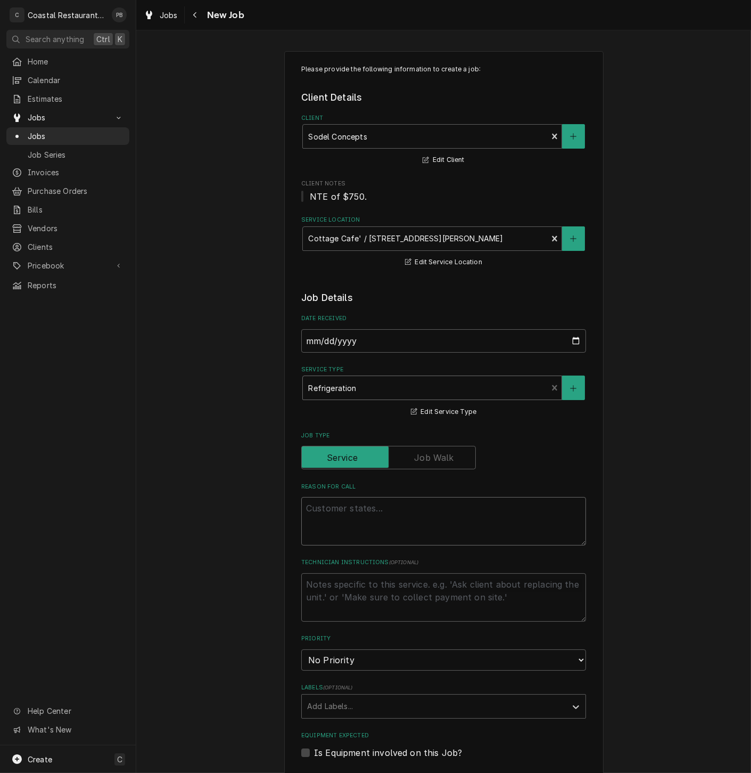
click at [356, 518] on textarea "Reason For Call" at bounding box center [443, 521] width 285 height 48
paste textarea "2-door fridge under coffee/tea station is reading at 60 degrees."
type textarea "x"
type textarea "2-door fridge under coffee/tea station is reading at 60 degrees."
type textarea "x"
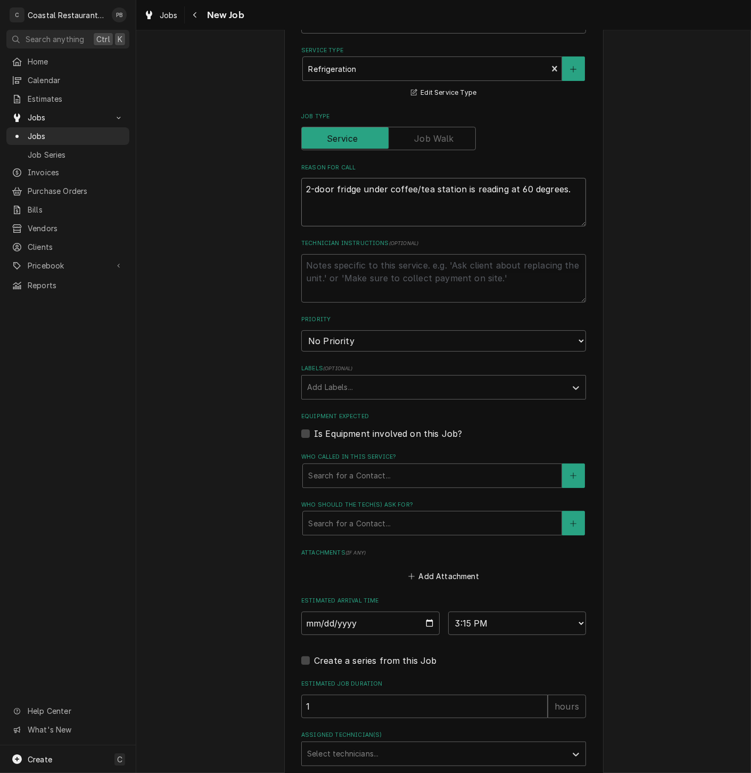
scroll to position [355, 0]
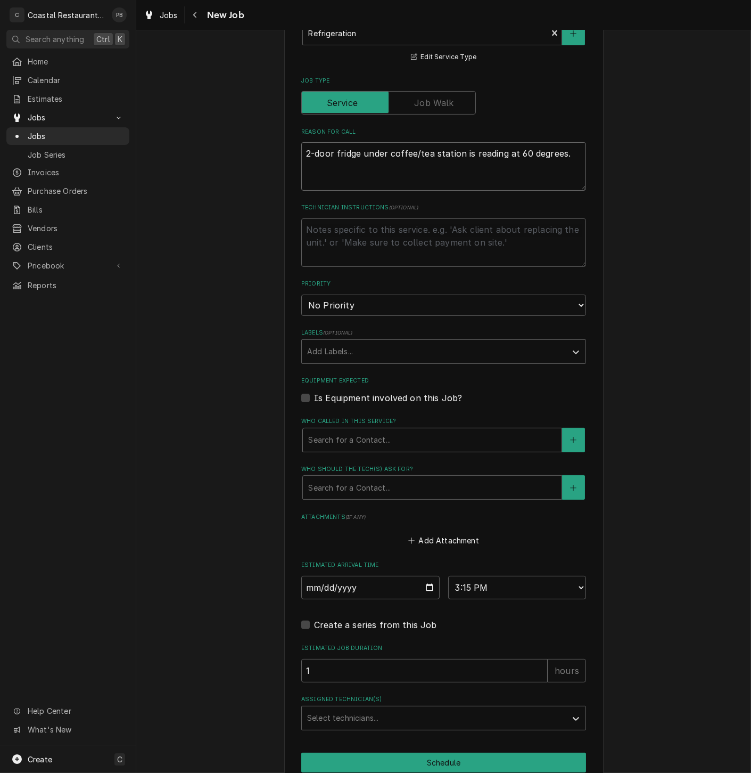
type textarea "2-door fridge under coffee/tea station is reading at 60 degrees."
click at [410, 437] on div "Who called in this service?" at bounding box center [432, 439] width 248 height 19
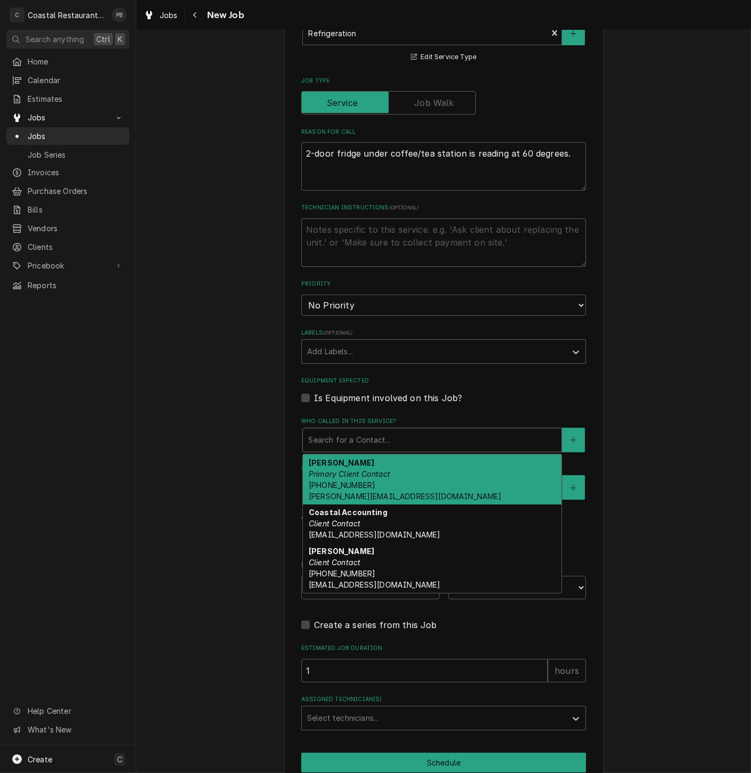
click at [375, 481] on div "Andrew Dickinson Primary Client Contact (302) 381-0571 Andrew@sodelconcepts.com" at bounding box center [432, 479] width 259 height 50
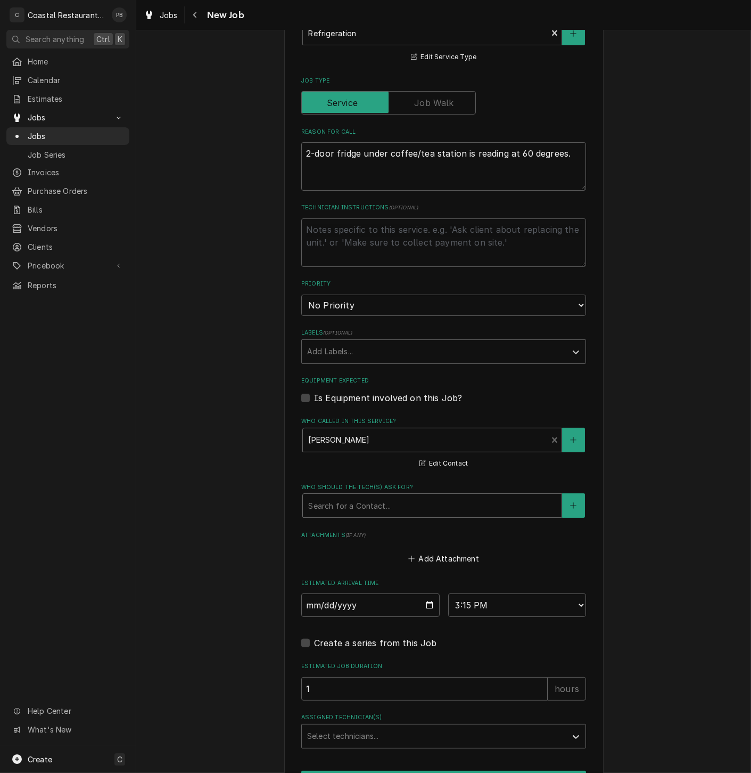
click at [428, 508] on div "Who should the tech(s) ask for?" at bounding box center [432, 505] width 248 height 19
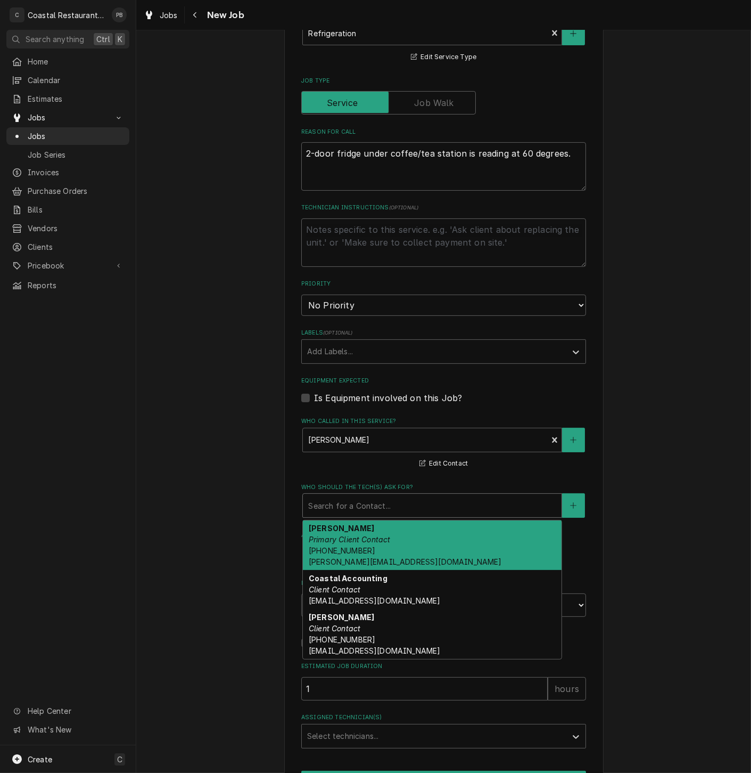
click at [395, 554] on div "Andrew Dickinson Primary Client Contact (302) 381-0571 Andrew@sodelconcepts.com" at bounding box center [432, 545] width 259 height 50
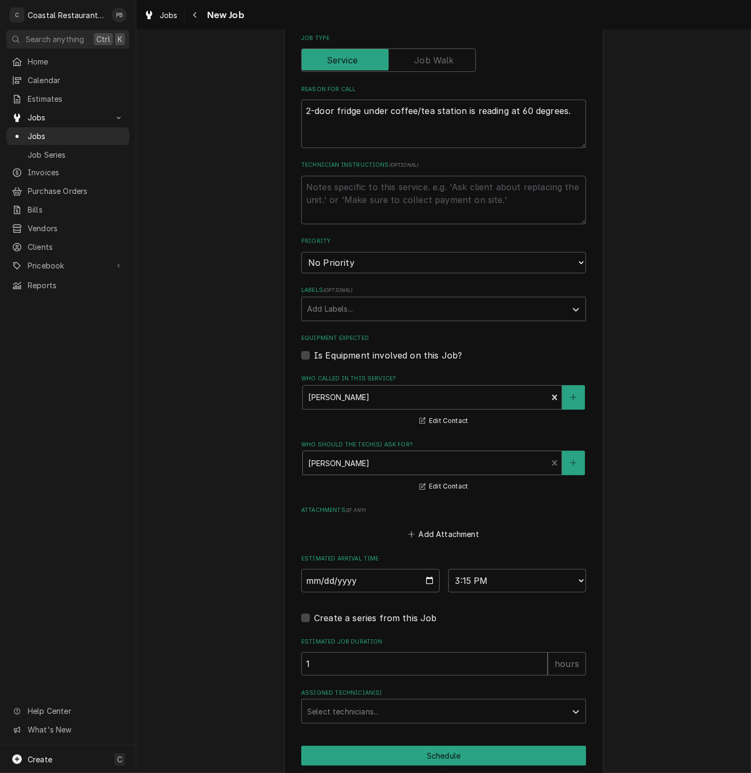
scroll to position [444, 0]
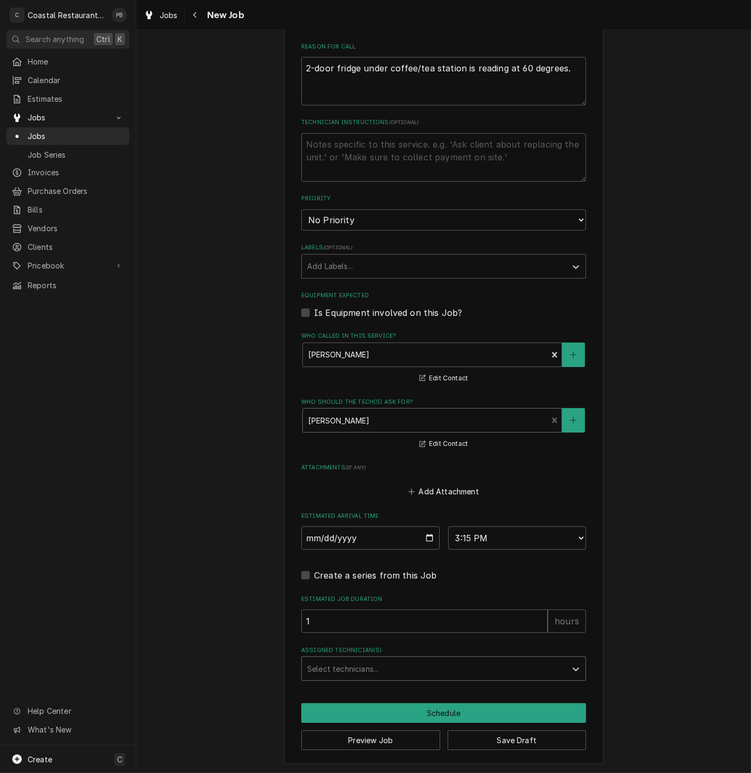
click at [436, 675] on div "Assigned Technician(s)" at bounding box center [434, 668] width 254 height 19
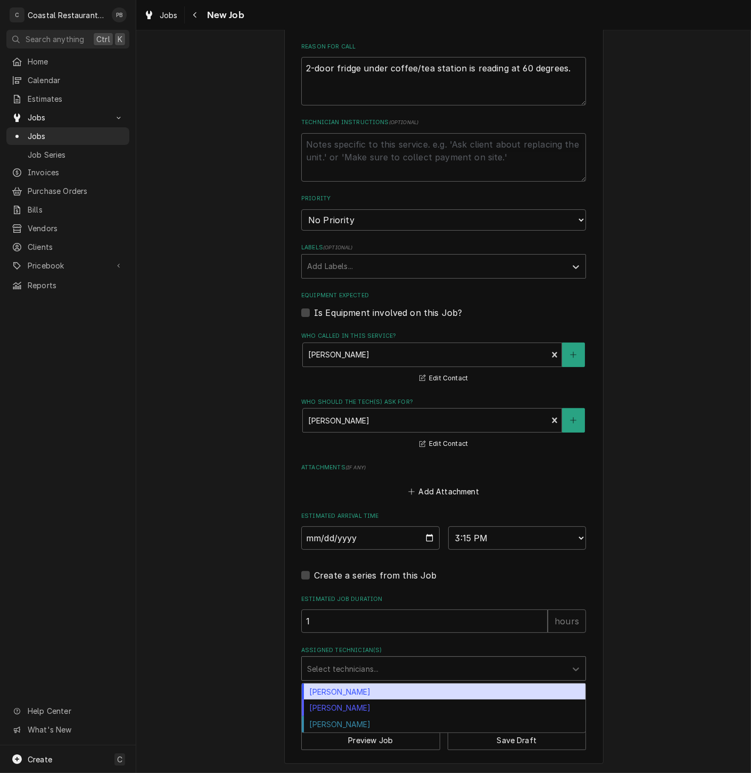
click at [364, 677] on div "Select technicians..." at bounding box center [434, 668] width 265 height 23
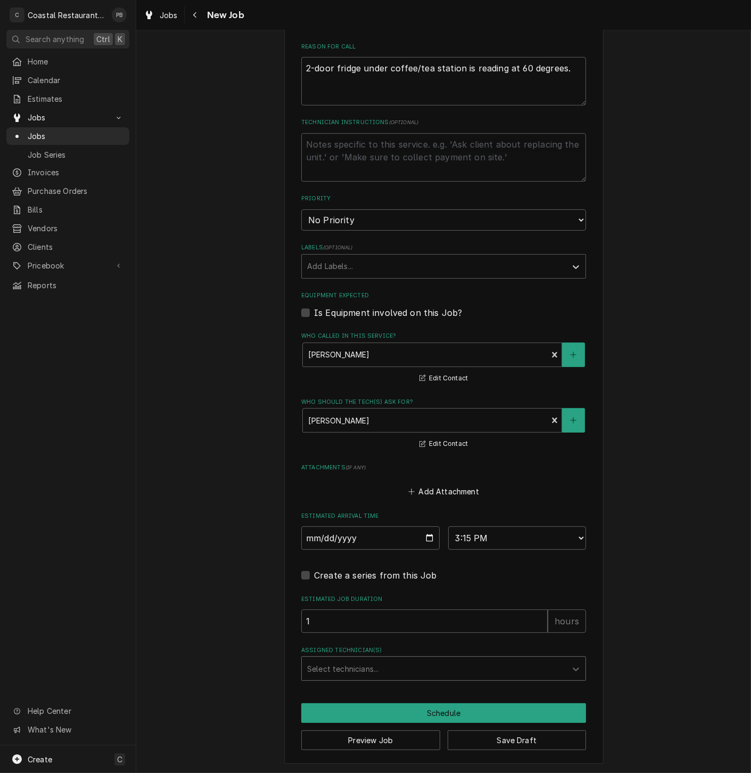
click at [378, 673] on div "Assigned Technician(s)" at bounding box center [434, 668] width 254 height 19
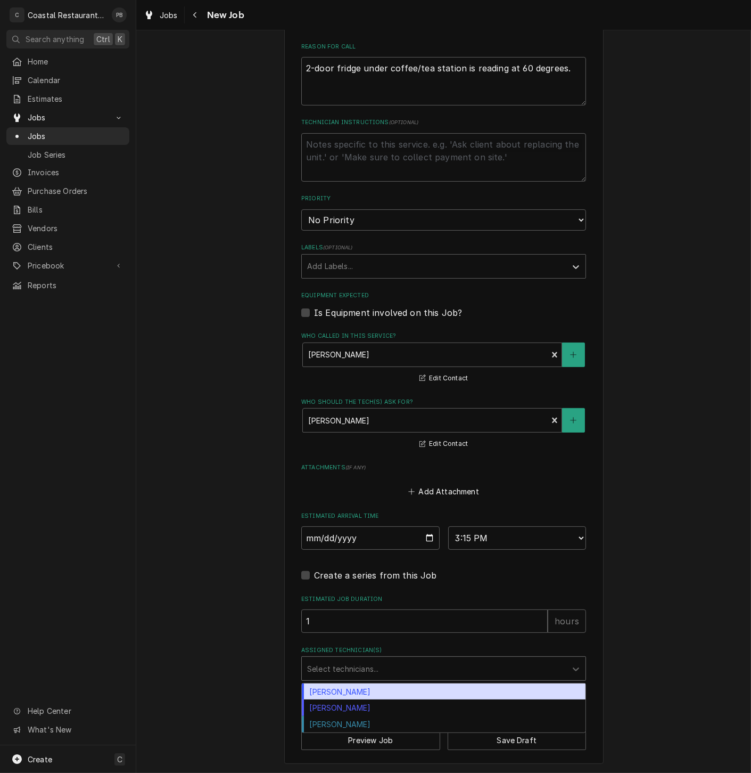
click at [364, 696] on div "[PERSON_NAME]" at bounding box center [444, 691] width 284 height 17
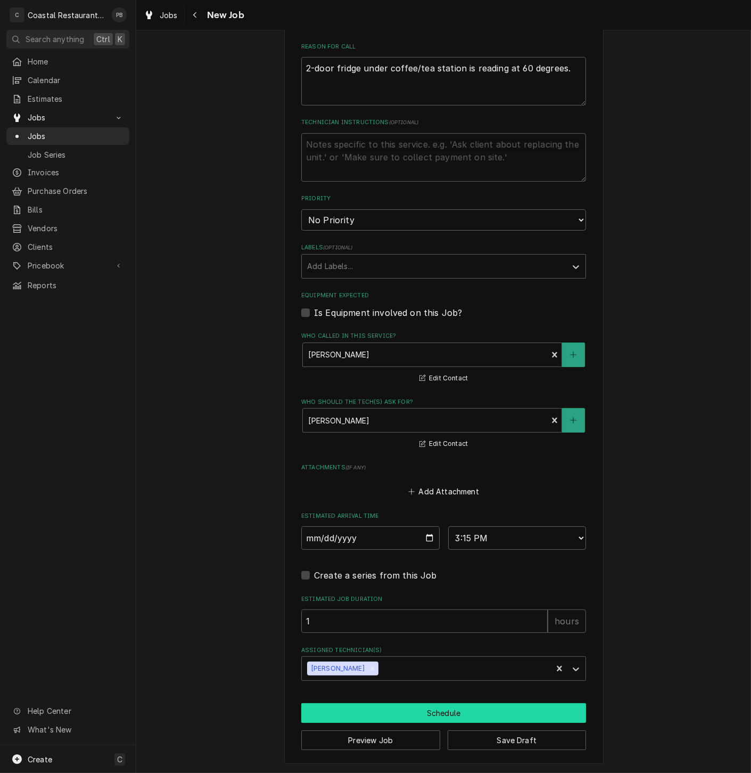
click at [417, 716] on button "Schedule" at bounding box center [443, 713] width 285 height 20
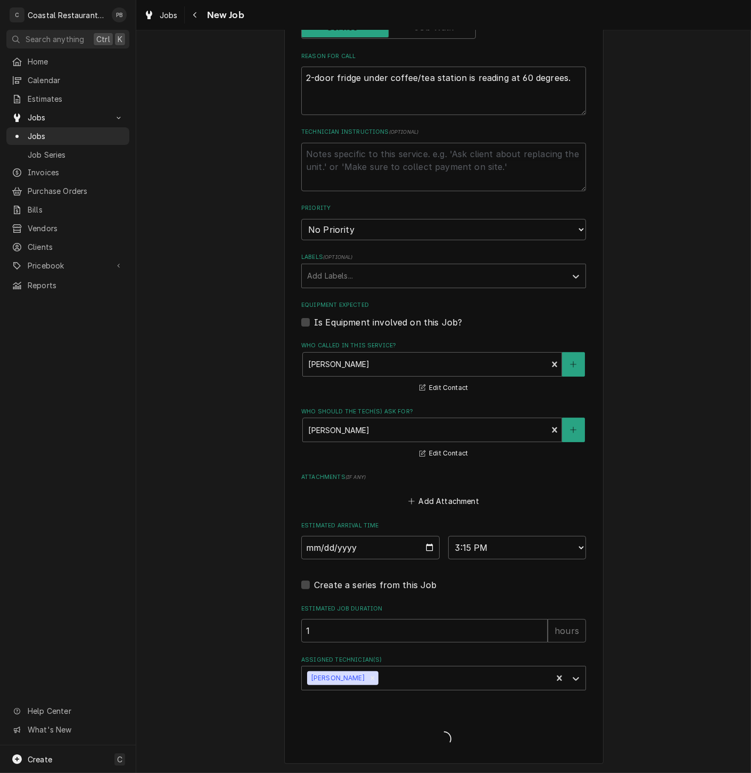
type textarea "x"
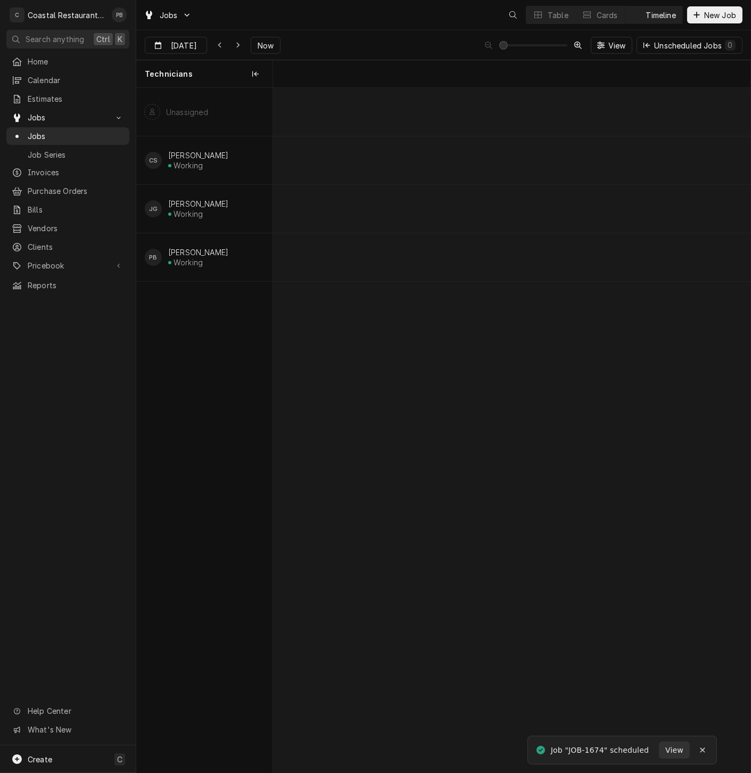
scroll to position [0, 9472]
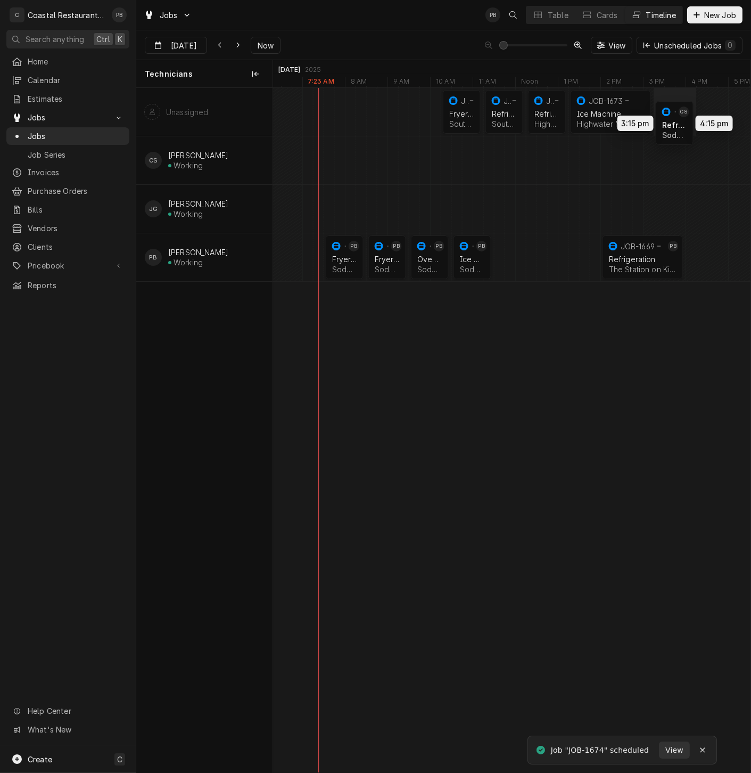
drag, startPoint x: 674, startPoint y: 160, endPoint x: 672, endPoint y: 118, distance: 42.1
click at [672, 118] on div "10:15 AM 11:15 AM JOB-1670 Fryer Repair Southern [US_STATE] Brewing Company | […" at bounding box center [512, 430] width 478 height 684
click at [350, 104] on div "Dynamic Content Wrapper" at bounding box center [616, 112] width 19631 height 48
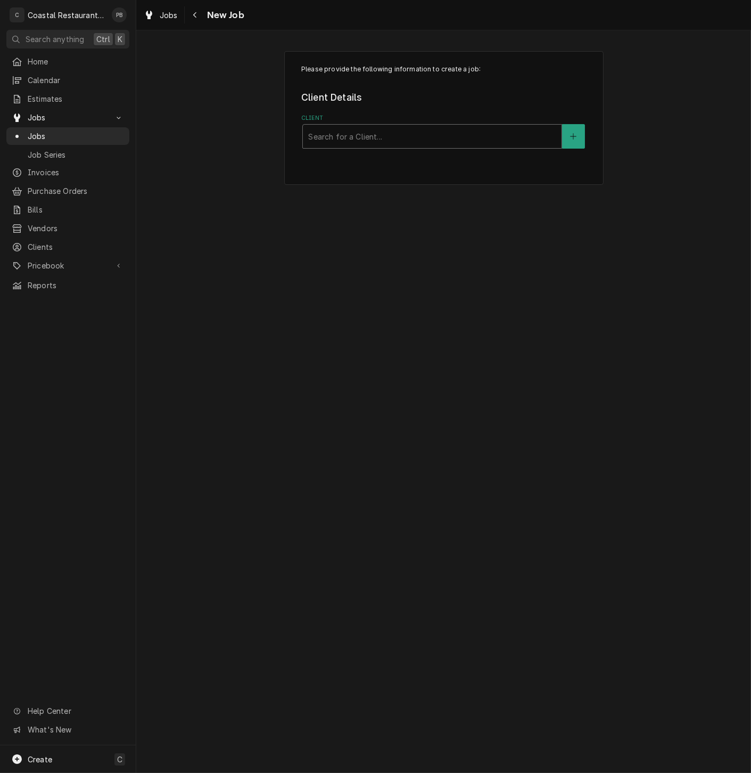
click at [352, 138] on div "Client" at bounding box center [432, 136] width 248 height 19
type input "sodel"
click at [390, 161] on div "Sodel Concepts" at bounding box center [432, 159] width 259 height 17
click at [343, 236] on div "Service Location" at bounding box center [432, 238] width 248 height 19
type input "cott"
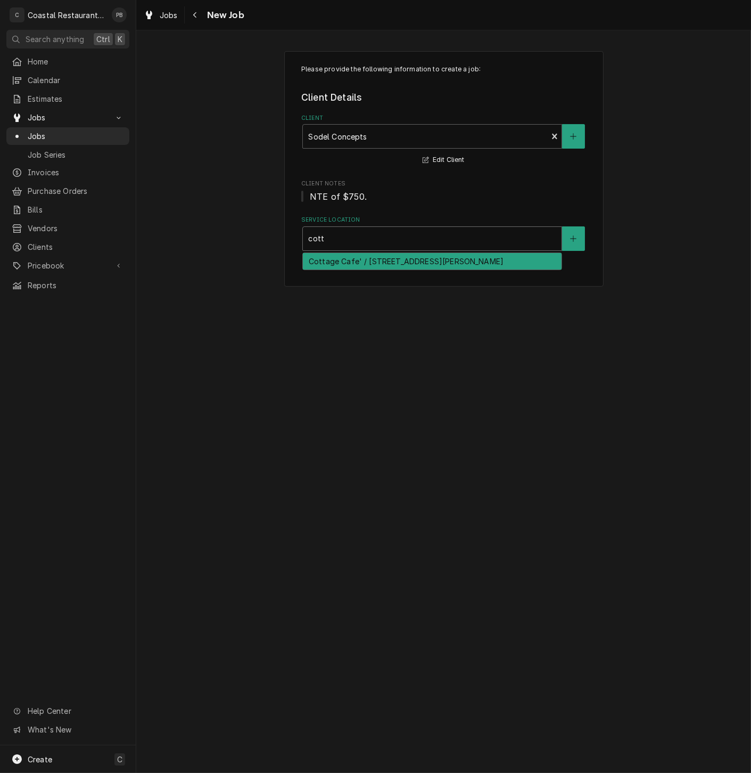
click at [358, 264] on div "Cottage Cafe' / [STREET_ADDRESS][PERSON_NAME]" at bounding box center [432, 261] width 259 height 17
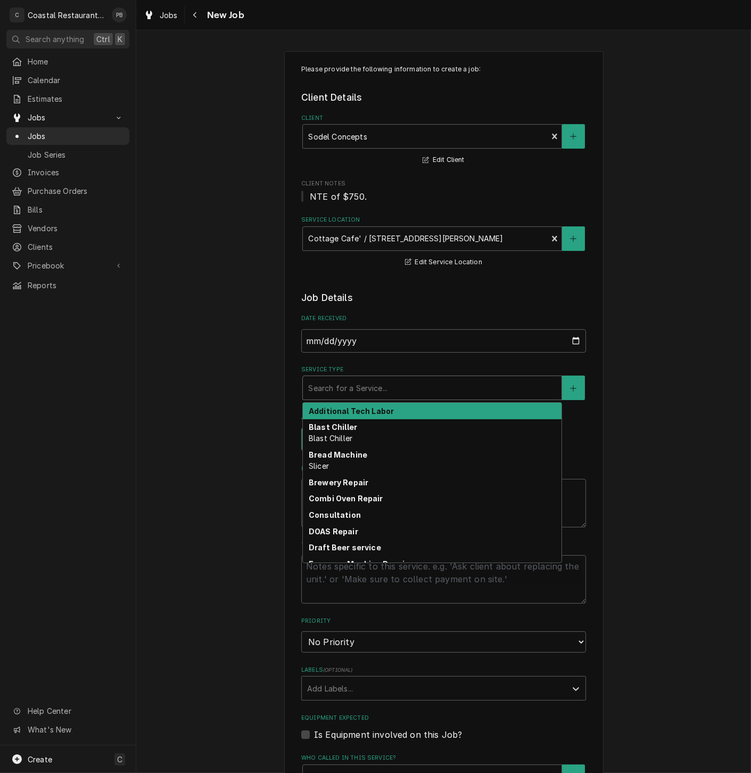
click at [399, 391] on div "Service Type" at bounding box center [432, 387] width 248 height 19
type textarea "x"
type input "w"
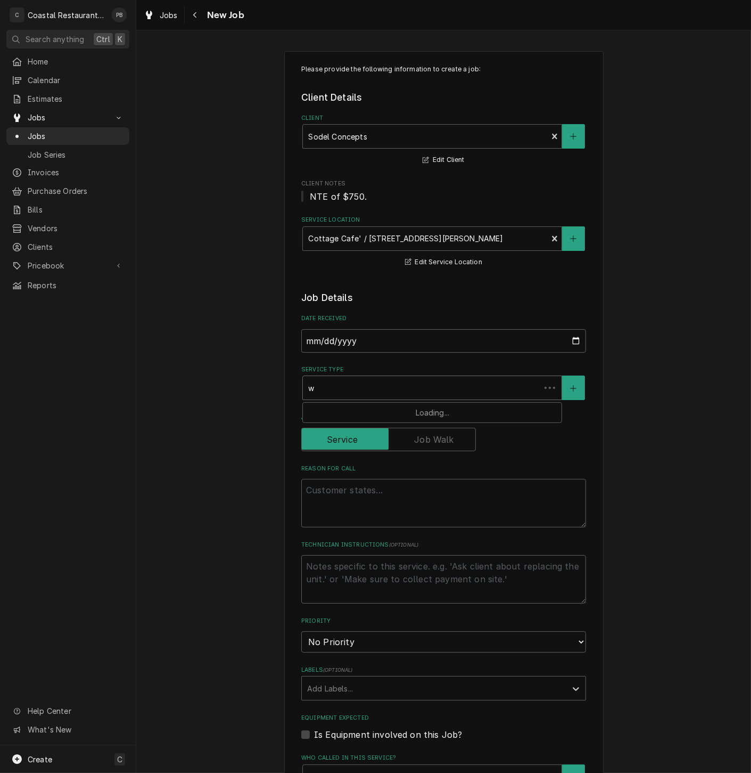
type textarea "x"
type input "wa"
type textarea "x"
type input "wal"
type textarea "x"
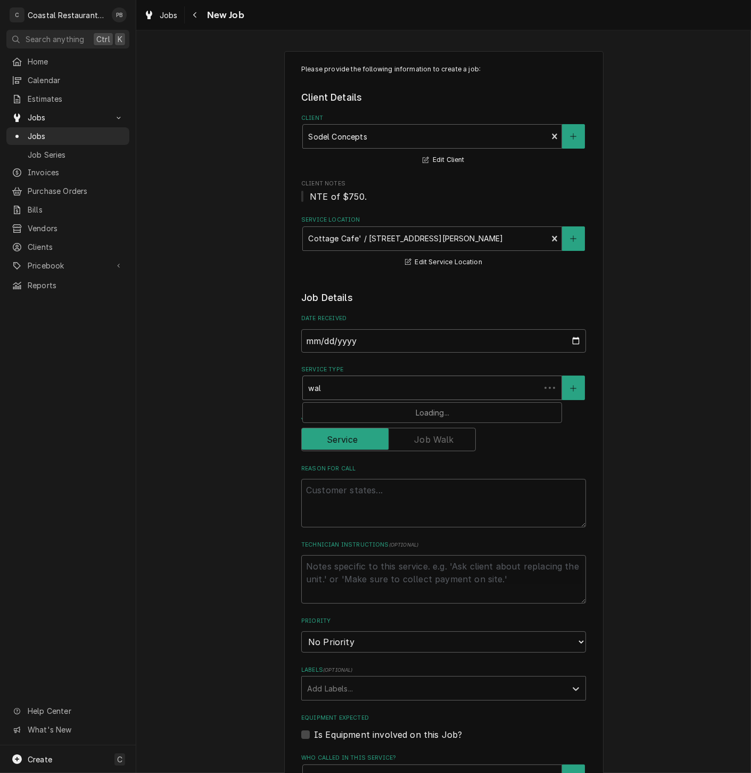
type input "walk"
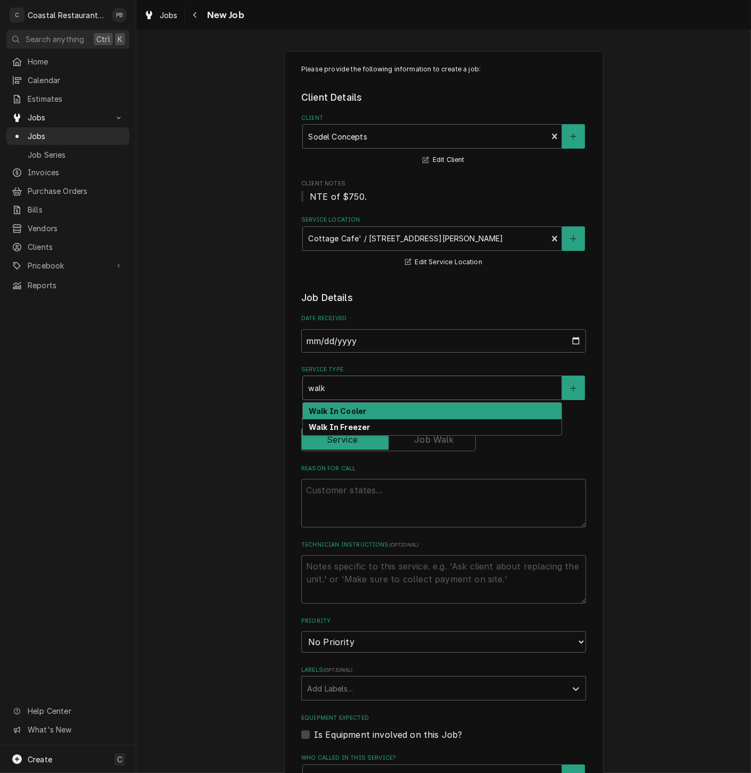
click at [370, 413] on div "Walk In Cooler" at bounding box center [432, 411] width 259 height 17
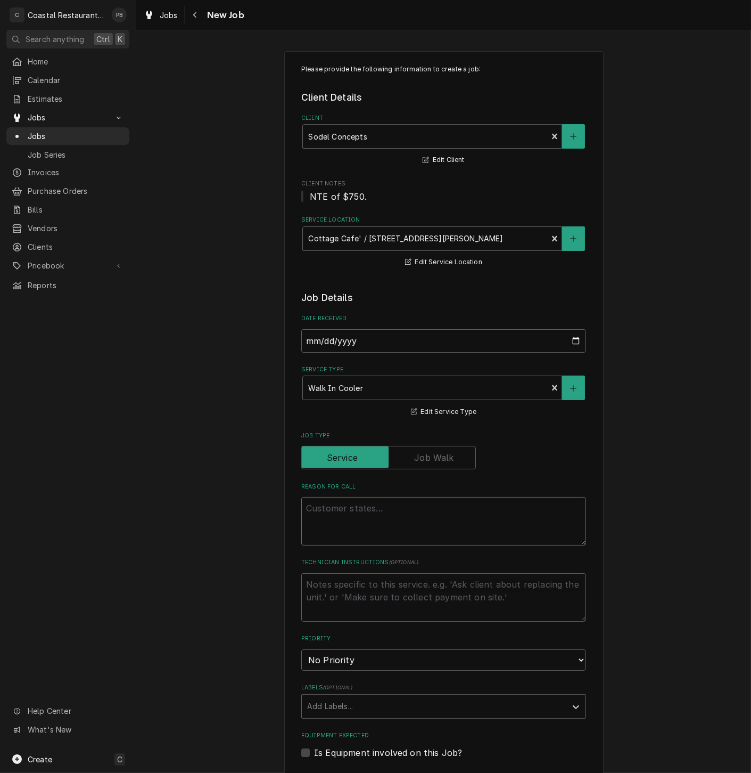
click at [377, 518] on textarea "Reason For Call" at bounding box center [443, 521] width 285 height 48
paste textarea "Bar Walk-in fan sweating and creating standing water/wet floors. See photo atta…"
type textarea "x"
type textarea "Bar Walk-in fan sweating and creating standing water/wet floors. See photo atta…"
drag, startPoint x: 395, startPoint y: 517, endPoint x: 301, endPoint y: 524, distance: 94.6
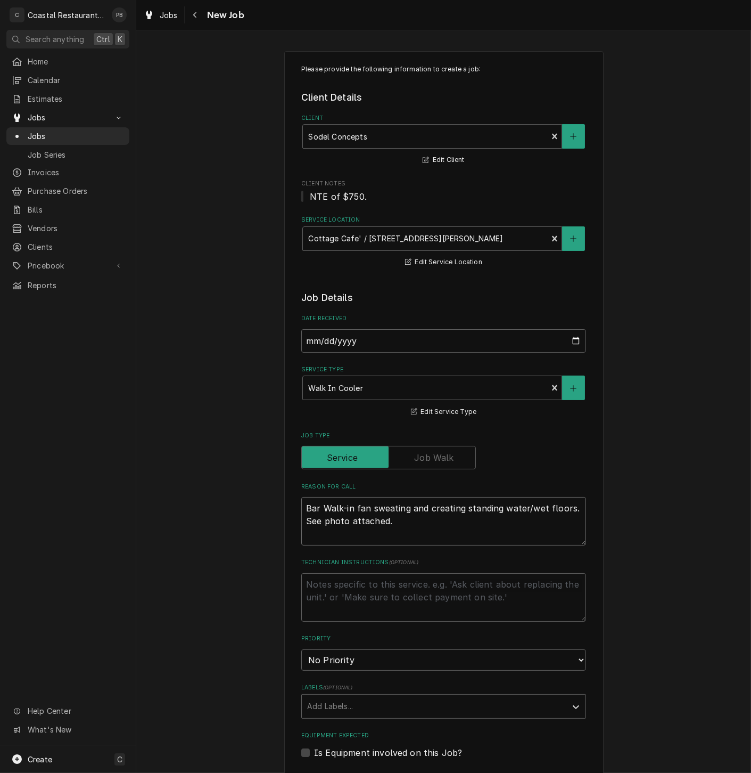
click at [301, 524] on textarea "Bar Walk-in fan sweating and creating standing water/wet floors. See photo atta…" at bounding box center [443, 521] width 285 height 48
type textarea "x"
type textarea "Bar Walk-in fan sweating and creating standing water/wet floors."
type textarea "x"
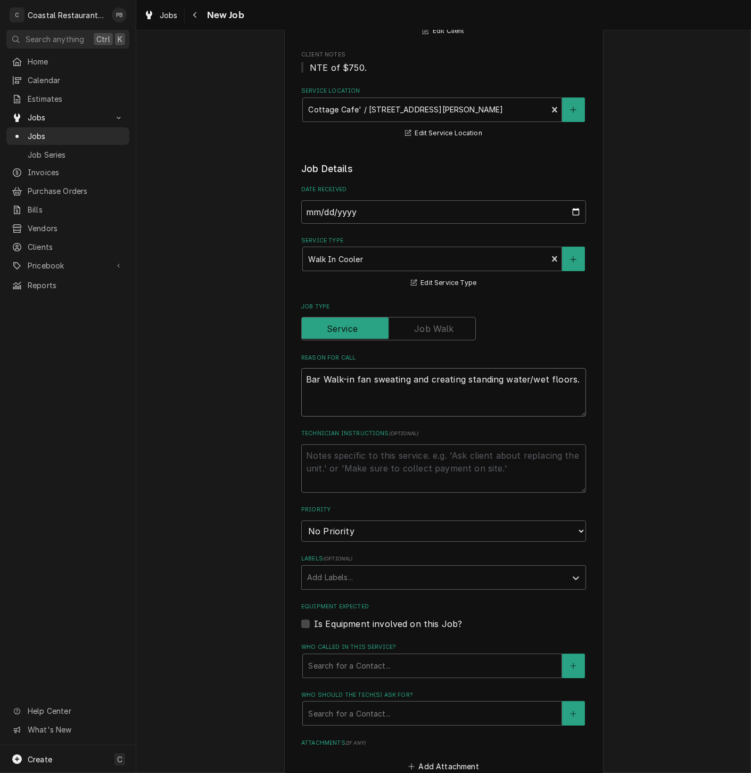
scroll to position [236, 0]
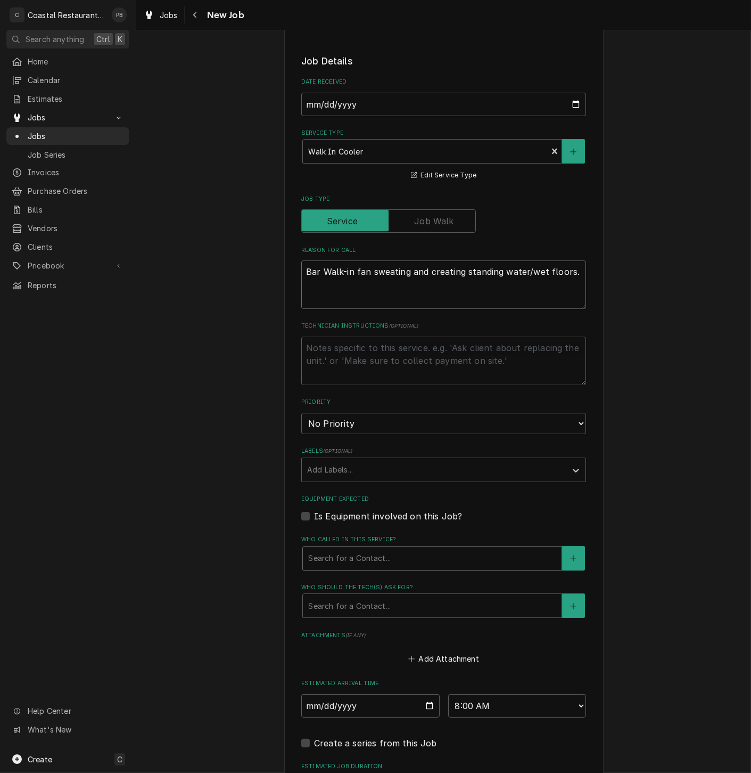
type textarea "Bar Walk-in fan sweating and creating standing water/wet floors."
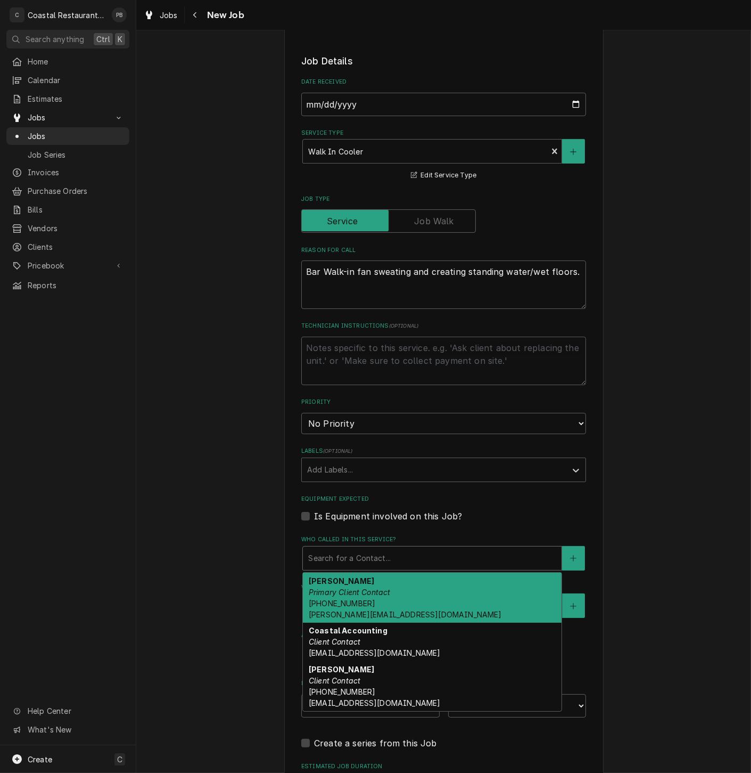
click at [392, 562] on div "Who called in this service?" at bounding box center [432, 558] width 248 height 19
click at [386, 597] on div "Andrew Dickinson Primary Client Contact (302) 381-0571 Andrew@sodelconcepts.com" at bounding box center [432, 598] width 259 height 50
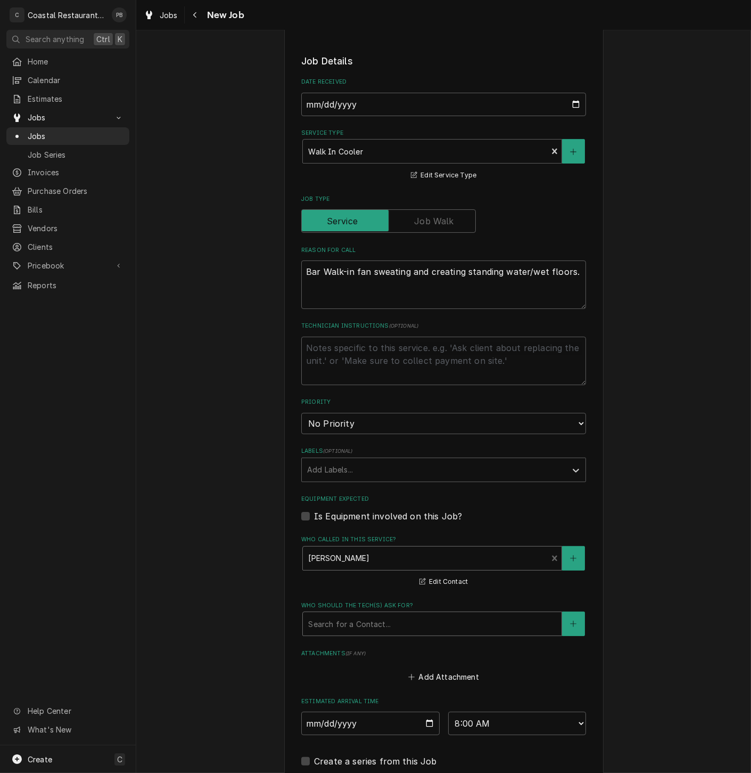
click at [409, 627] on div "Who should the tech(s) ask for?" at bounding box center [432, 623] width 248 height 19
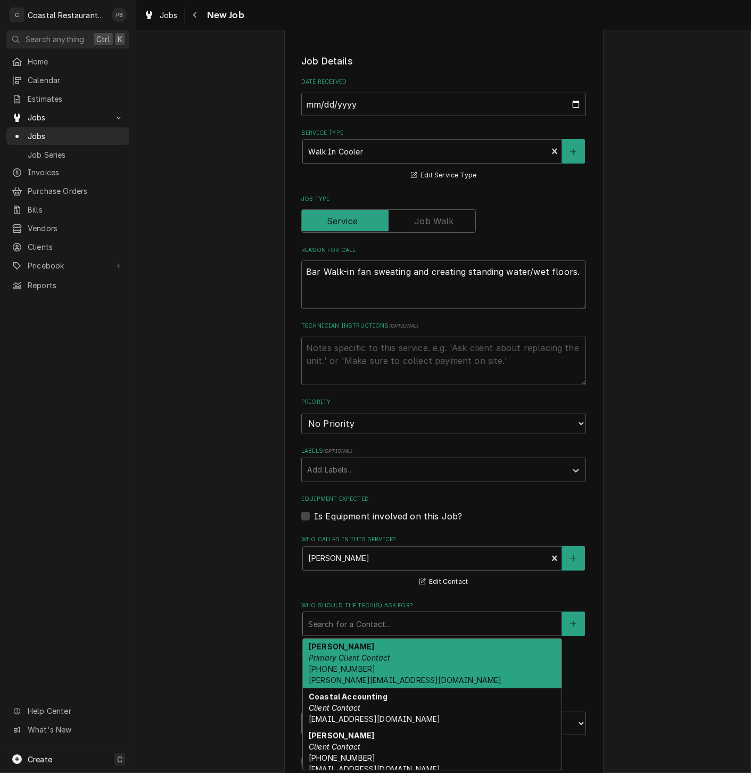
click at [395, 658] on div "Andrew Dickinson Primary Client Contact (302) 381-0571 Andrew@sodelconcepts.com" at bounding box center [432, 664] width 259 height 50
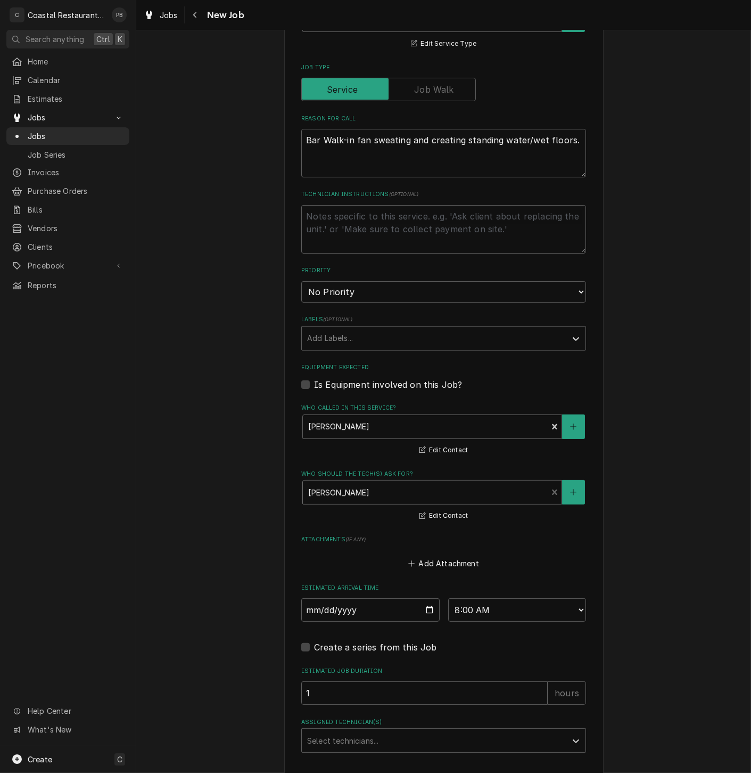
scroll to position [444, 0]
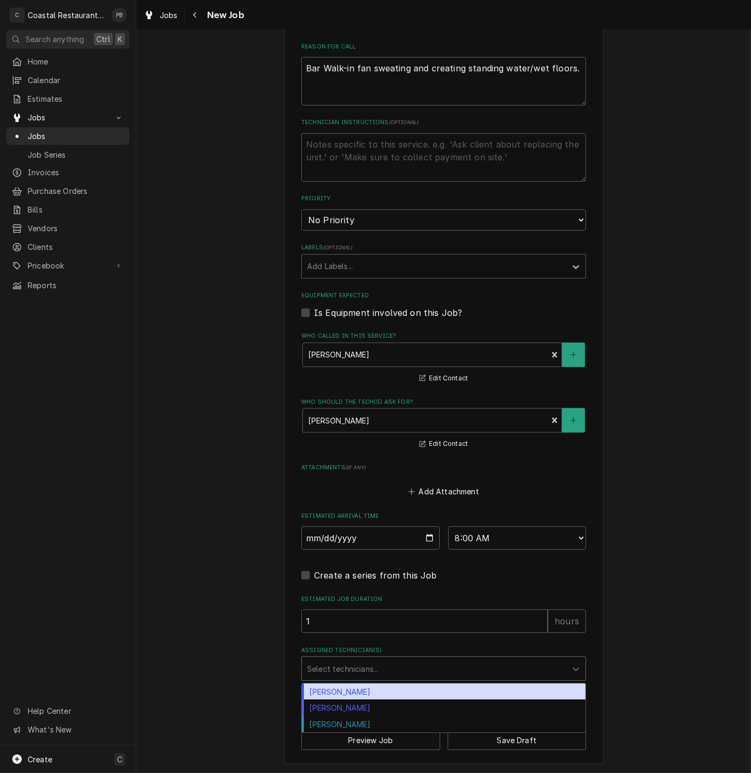
click at [354, 662] on div "Assigned Technician(s)" at bounding box center [434, 668] width 254 height 19
click at [345, 690] on div "[PERSON_NAME]" at bounding box center [444, 691] width 284 height 17
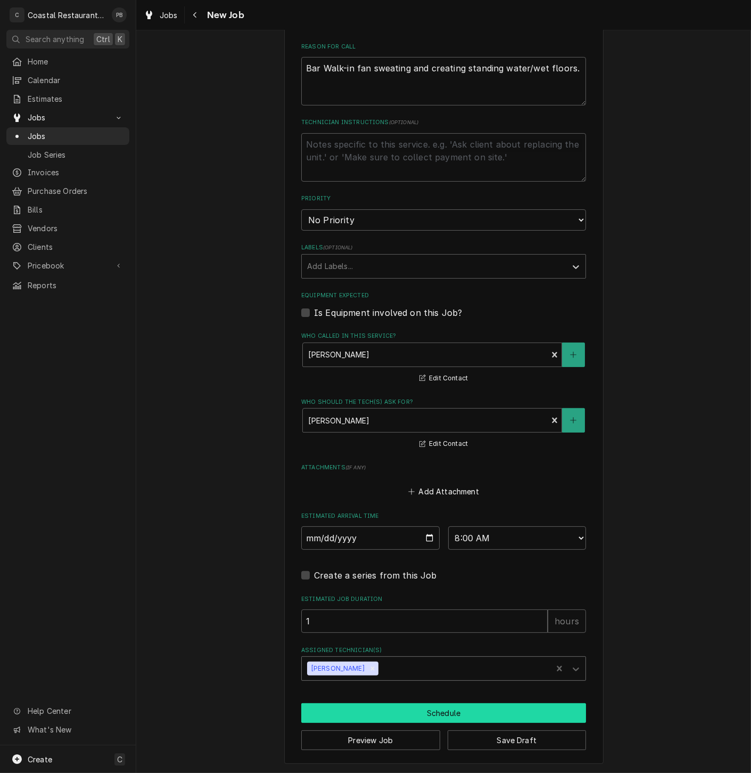
click at [430, 716] on button "Schedule" at bounding box center [443, 713] width 285 height 20
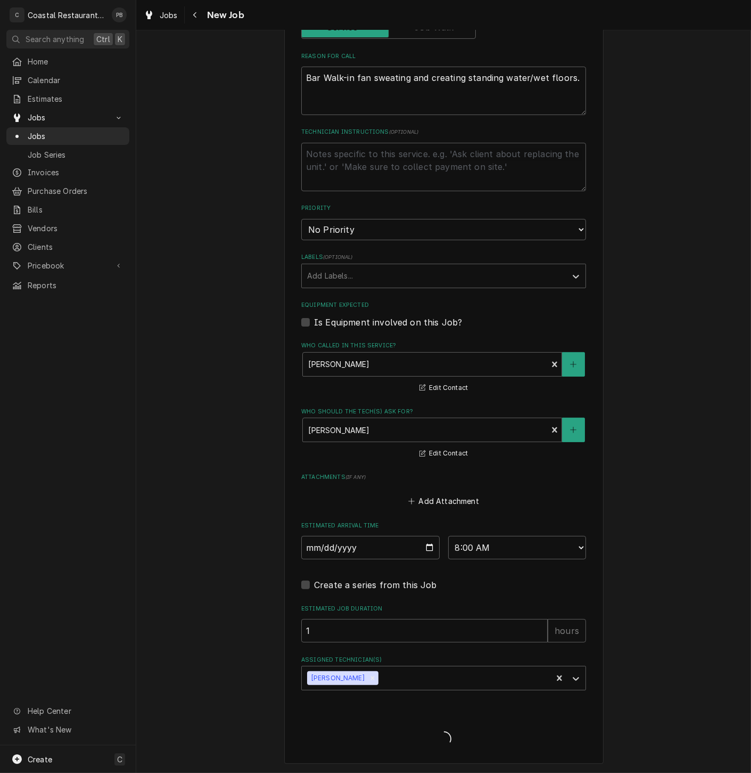
scroll to position [433, 0]
type textarea "x"
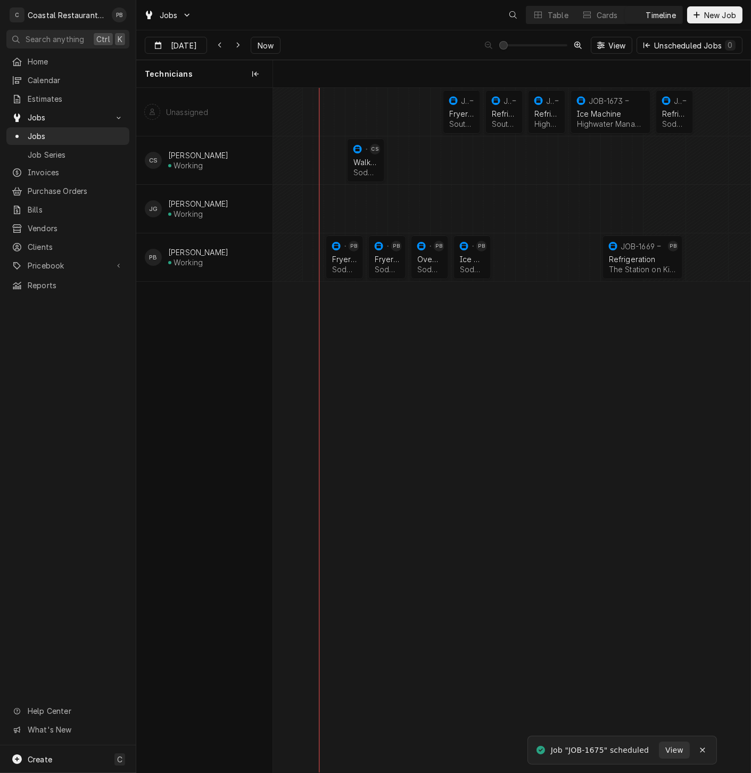
scroll to position [0, 9472]
drag, startPoint x: 461, startPoint y: 109, endPoint x: 357, endPoint y: 108, distance: 103.9
click at [357, 108] on div "7:45 AM 8:45 AM JOB-1670 Fryer Repair Southern [US_STATE] Brewing Company | [GE…" at bounding box center [512, 430] width 478 height 684
drag, startPoint x: 500, startPoint y: 111, endPoint x: 393, endPoint y: 109, distance: 107.1
click at [393, 109] on div "7:45 AM 8:45 AM JOB-1670 Fryer Repair Southern [US_STATE] Brewing Company | [GE…" at bounding box center [512, 430] width 478 height 684
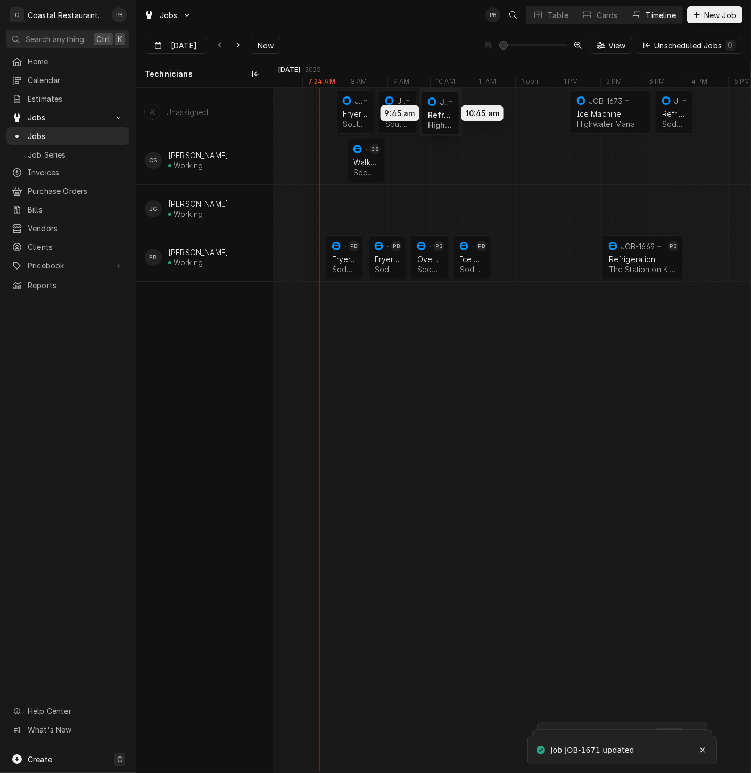
drag, startPoint x: 533, startPoint y: 115, endPoint x: 497, endPoint y: 111, distance: 35.3
click at [447, 112] on div "7:45 AM 8:45 AM JOB-1670 Fryer Repair Southern [US_STATE] Brewing Company | [GE…" at bounding box center [512, 430] width 478 height 684
drag, startPoint x: 604, startPoint y: 111, endPoint x: 500, endPoint y: 110, distance: 104.4
click at [500, 110] on div "7:45 AM 8:45 AM JOB-1670 Fryer Repair Southern [US_STATE] Brewing Company | [GE…" at bounding box center [512, 430] width 478 height 684
drag, startPoint x: 677, startPoint y: 107, endPoint x: 574, endPoint y: 107, distance: 103.3
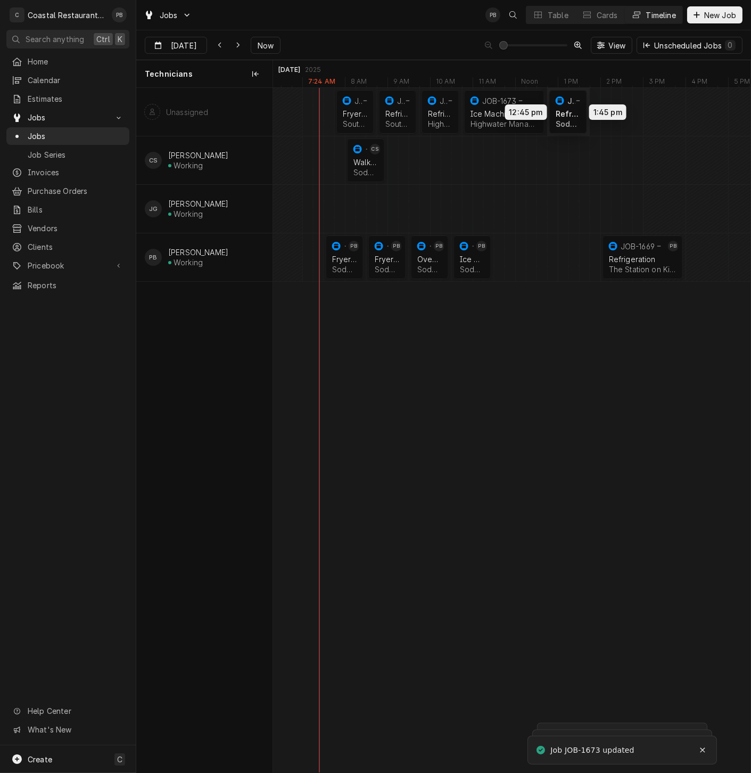
click at [574, 107] on div "7:45 AM 8:45 AM JOB-1670 Fryer Repair Southern [US_STATE] Brewing Company | [GE…" at bounding box center [512, 430] width 478 height 684
drag, startPoint x: 365, startPoint y: 159, endPoint x: 614, endPoint y: 107, distance: 254.0
click at [614, 107] on div "7:45 AM 8:45 AM JOB-1670 Fryer Repair Southern [US_STATE] Brewing Company | [GE…" at bounding box center [512, 430] width 478 height 684
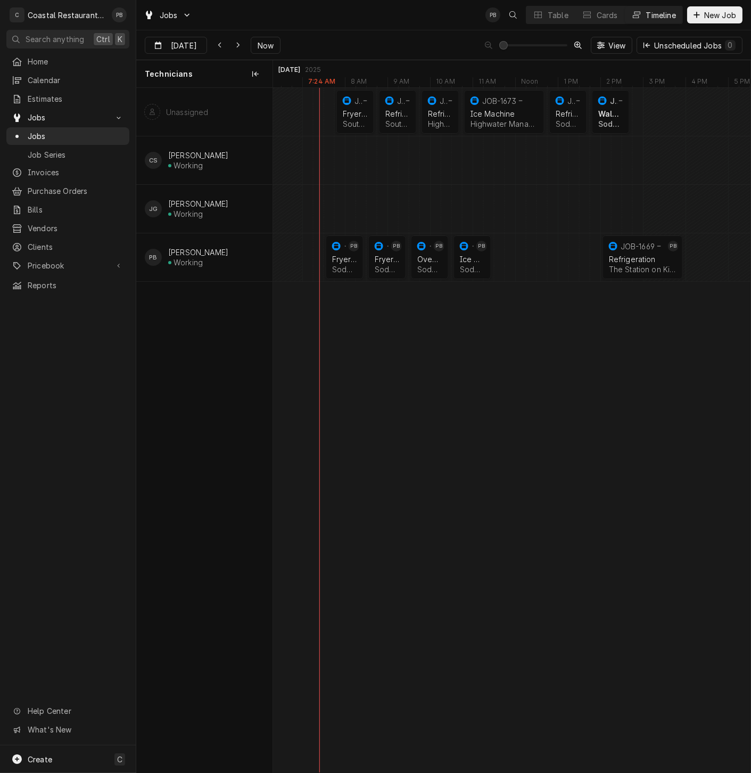
click at [637, 110] on div "Dynamic Content Wrapper" at bounding box center [616, 112] width 19631 height 48
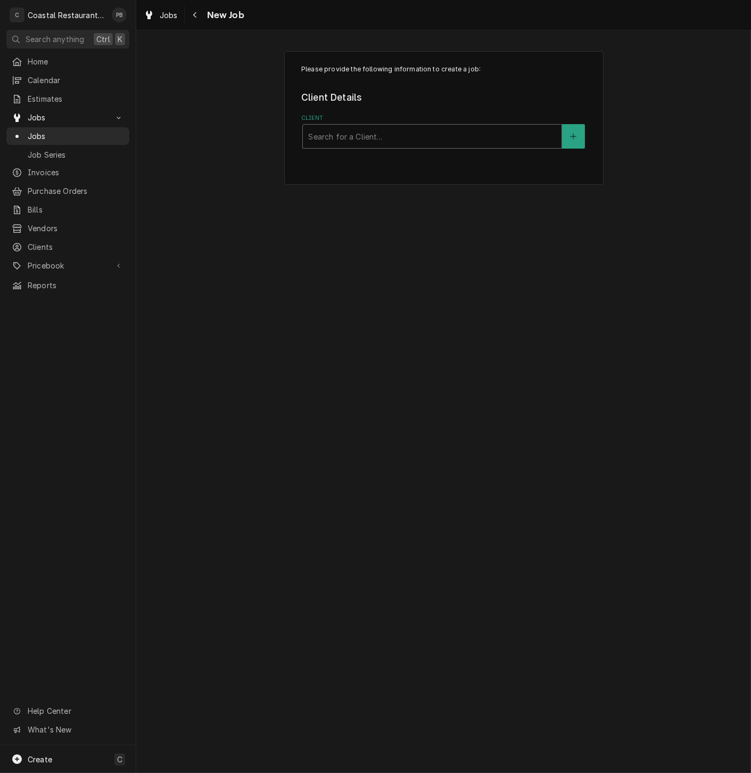
click at [443, 137] on div "Client" at bounding box center [432, 136] width 248 height 19
type input "sodel"
click at [400, 162] on div "Sodel Concepts" at bounding box center [432, 159] width 259 height 17
click at [353, 242] on div "Service Location" at bounding box center [432, 238] width 248 height 19
type input "cat"
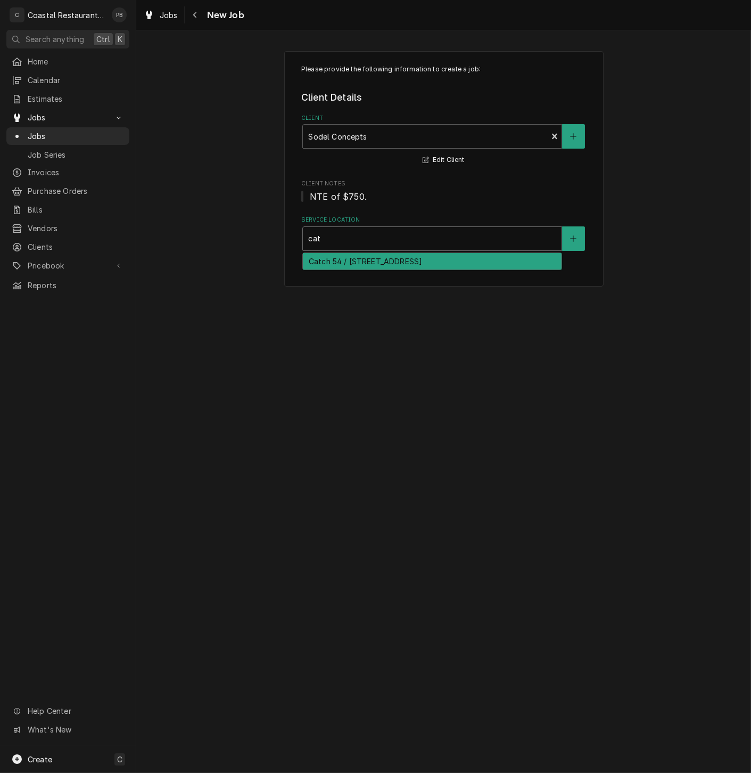
click at [342, 260] on div "Catch 54 / [STREET_ADDRESS]" at bounding box center [432, 261] width 259 height 17
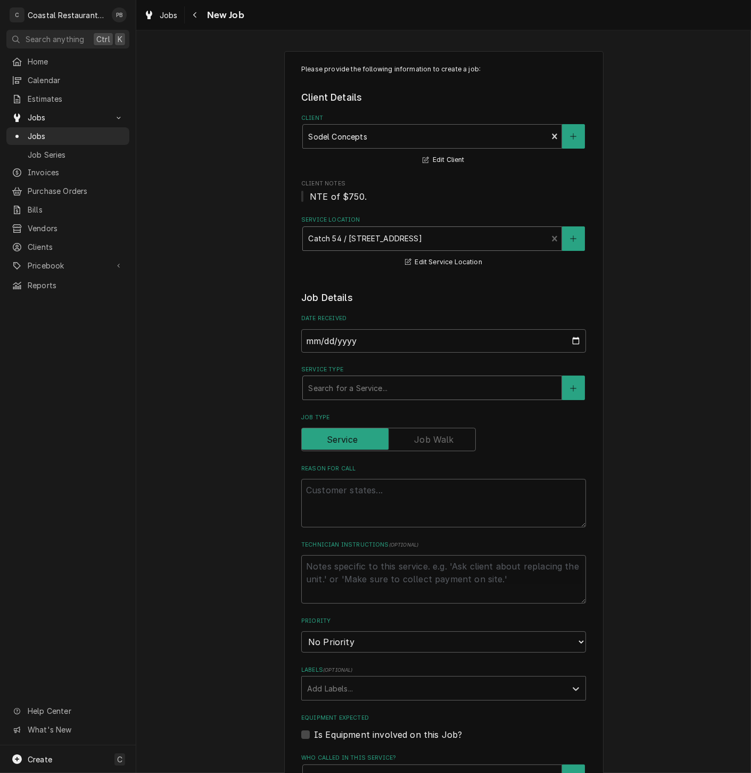
click at [379, 385] on div "Service Type" at bounding box center [432, 387] width 248 height 19
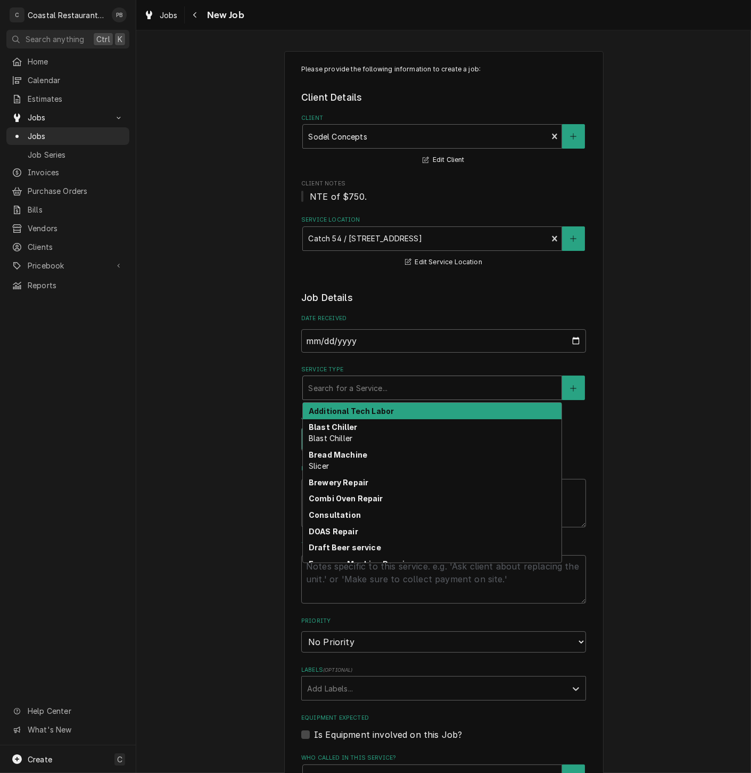
type textarea "x"
type input "i"
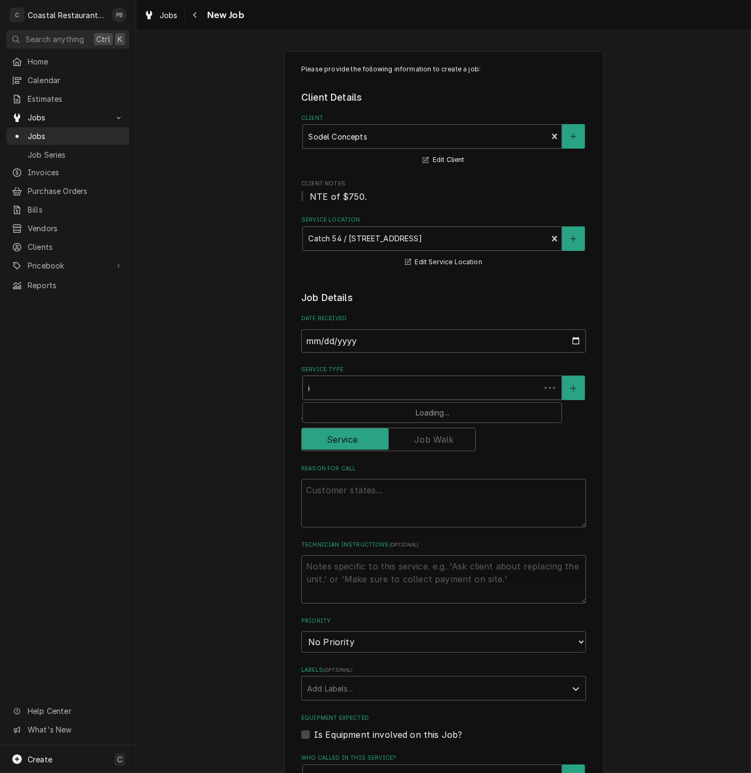
type textarea "x"
type input "ic"
type textarea "x"
type input "ice"
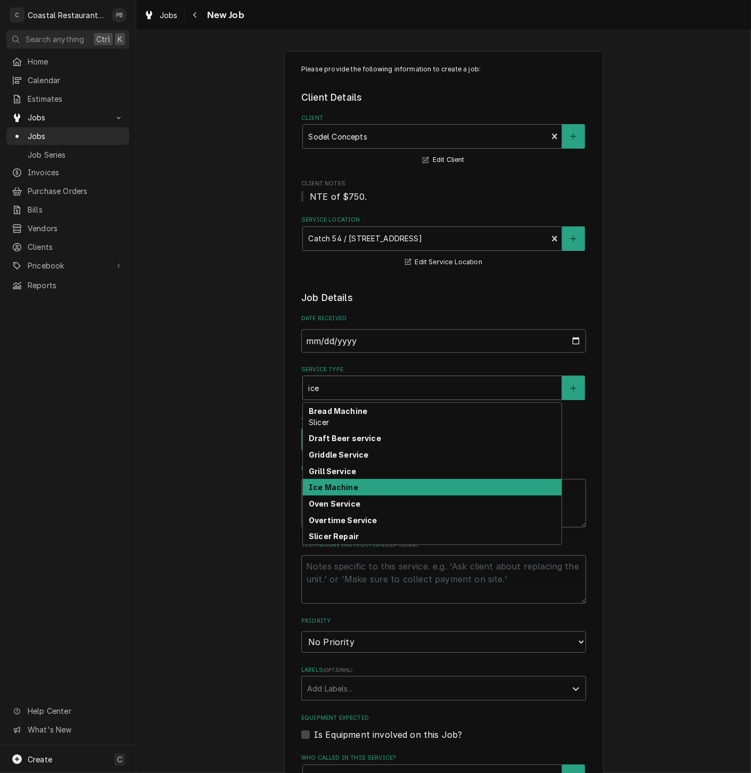
click at [354, 488] on div "Ice Machine" at bounding box center [432, 487] width 259 height 17
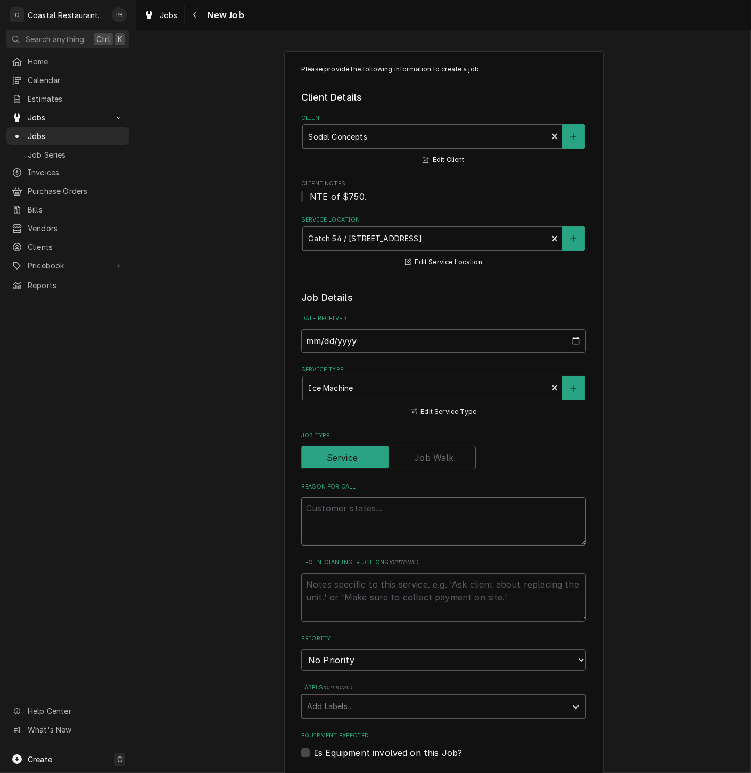
click at [394, 519] on textarea "Reason For Call" at bounding box center [443, 521] width 285 height 48
paste textarea "the large ice machine upstairs was not replenishing the ice we were using [DATE…"
type textarea "x"
type textarea "the large ice machine upstairs was not replenishing the ice we were using [DATE…"
type textarea "x"
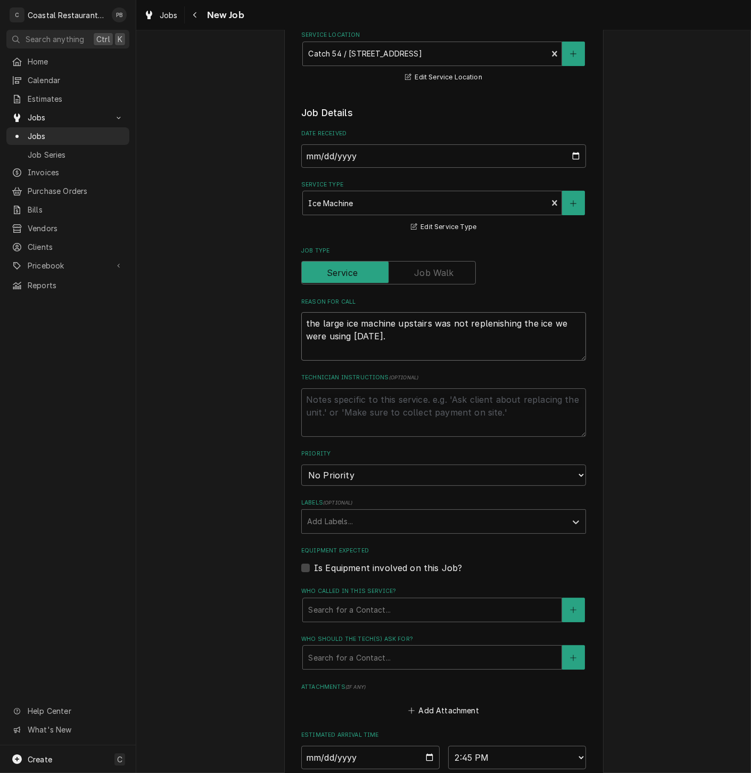
scroll to position [355, 0]
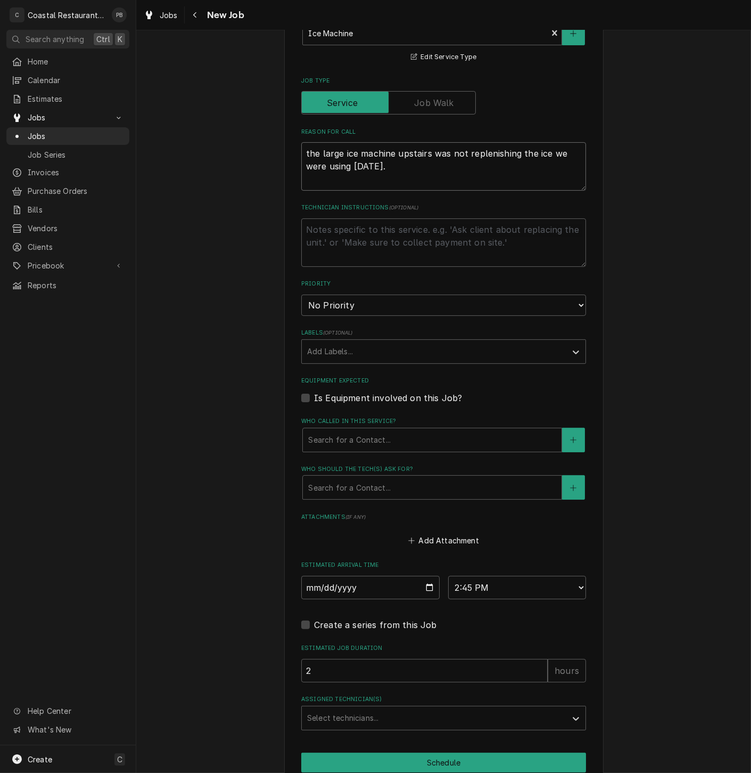
type textarea "the large ice machine upstairs was not replenishing the ice we were using [DATE…"
click at [407, 422] on label "Who called in this service?" at bounding box center [443, 421] width 285 height 9
click at [404, 445] on div "Who called in this service?" at bounding box center [432, 439] width 248 height 19
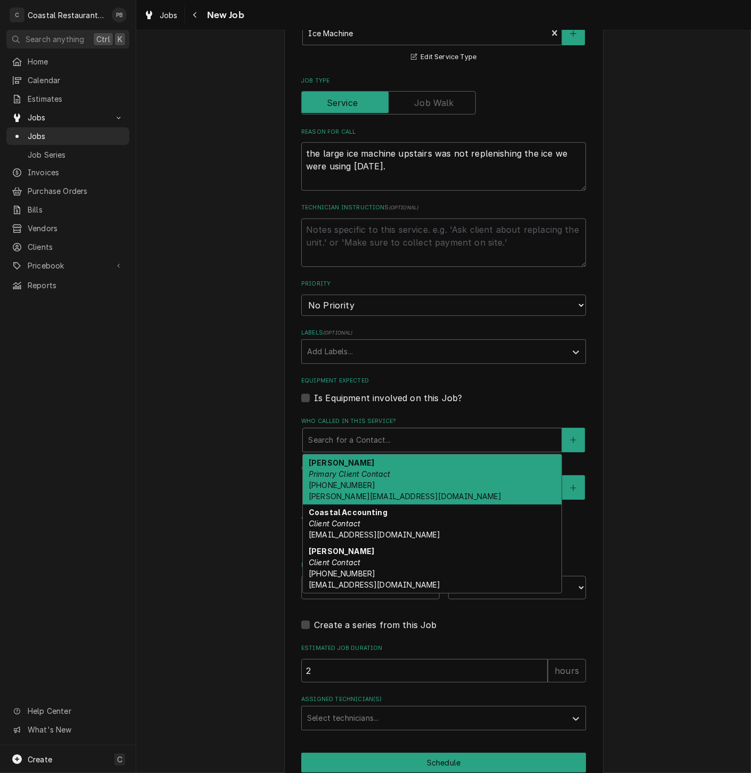
click at [378, 476] on em "Primary Client Contact" at bounding box center [350, 473] width 82 height 9
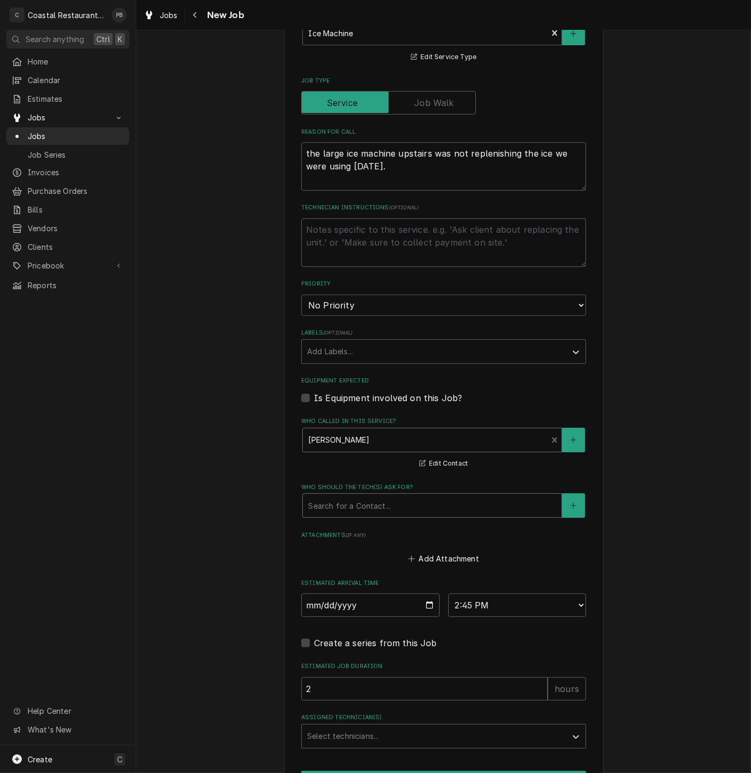
click at [391, 508] on div "Who should the tech(s) ask for?" at bounding box center [432, 505] width 248 height 19
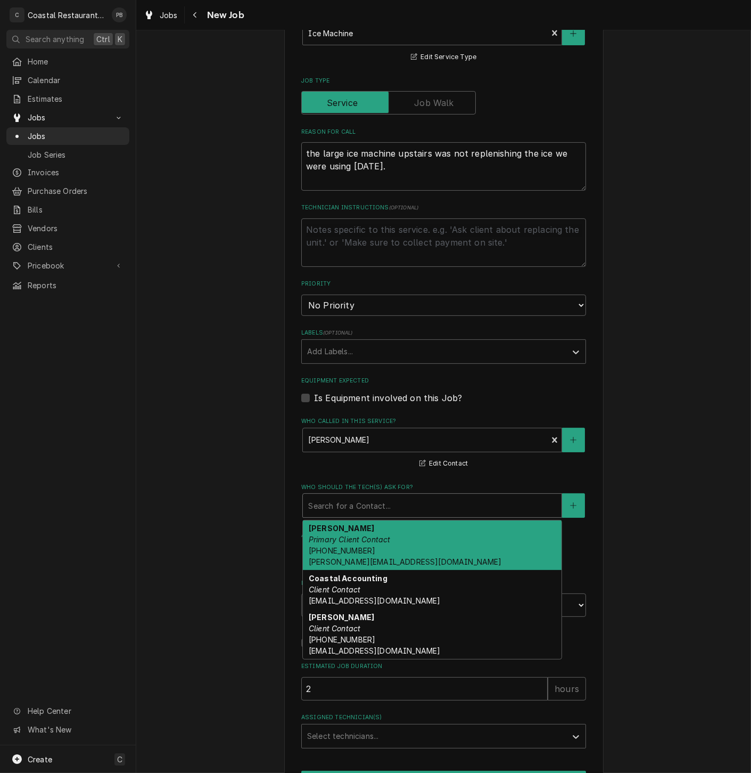
click at [393, 534] on div "Andrew Dickinson Primary Client Contact (302) 381-0571 Andrew@sodelconcepts.com" at bounding box center [432, 545] width 259 height 50
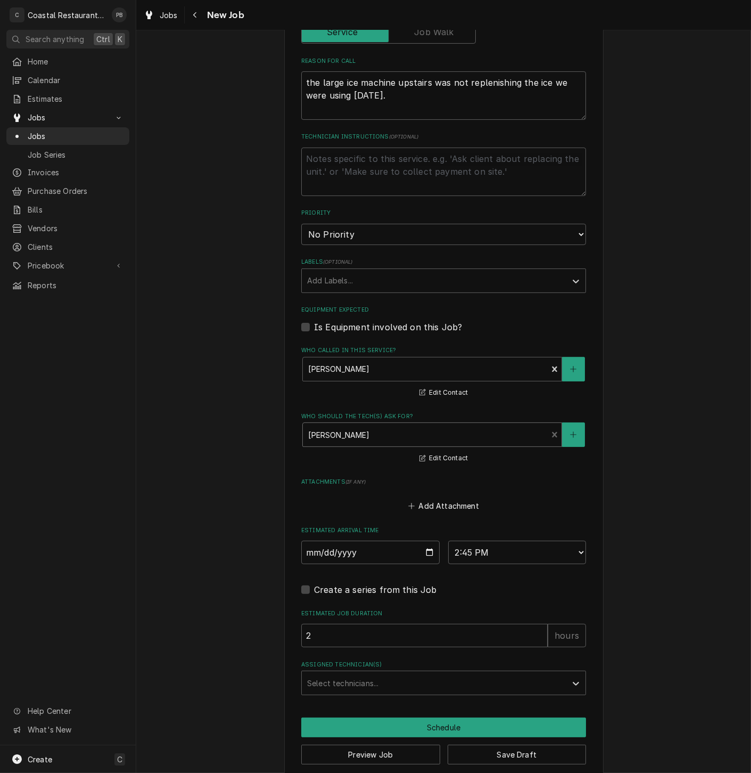
scroll to position [444, 0]
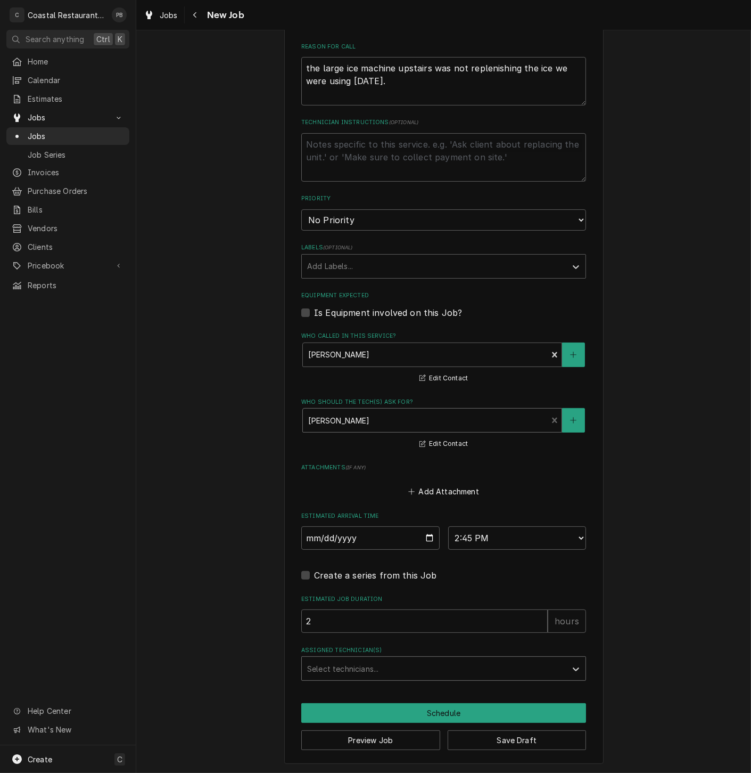
click at [406, 675] on div "Assigned Technician(s)" at bounding box center [434, 668] width 254 height 19
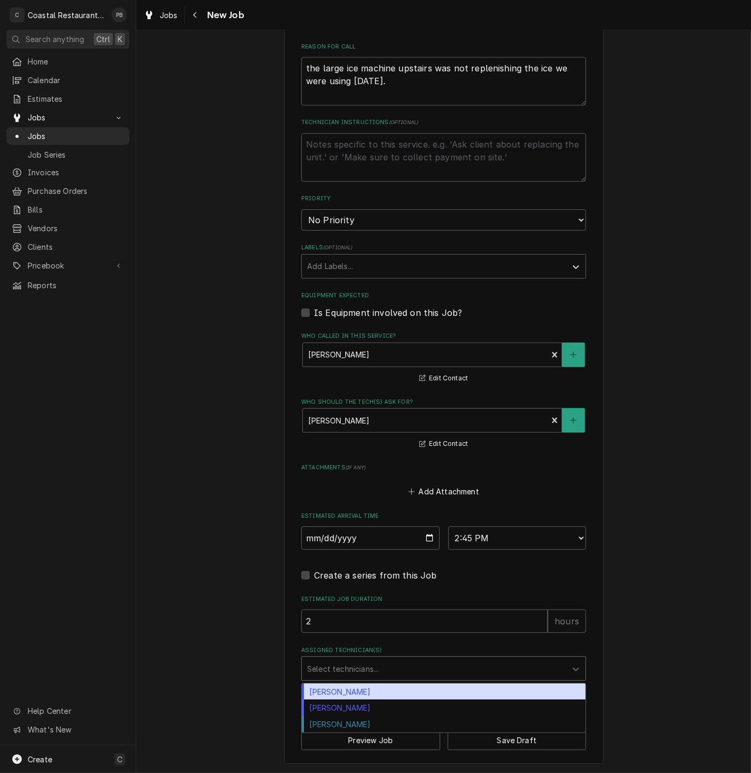
click at [391, 687] on div "[PERSON_NAME]" at bounding box center [444, 691] width 284 height 17
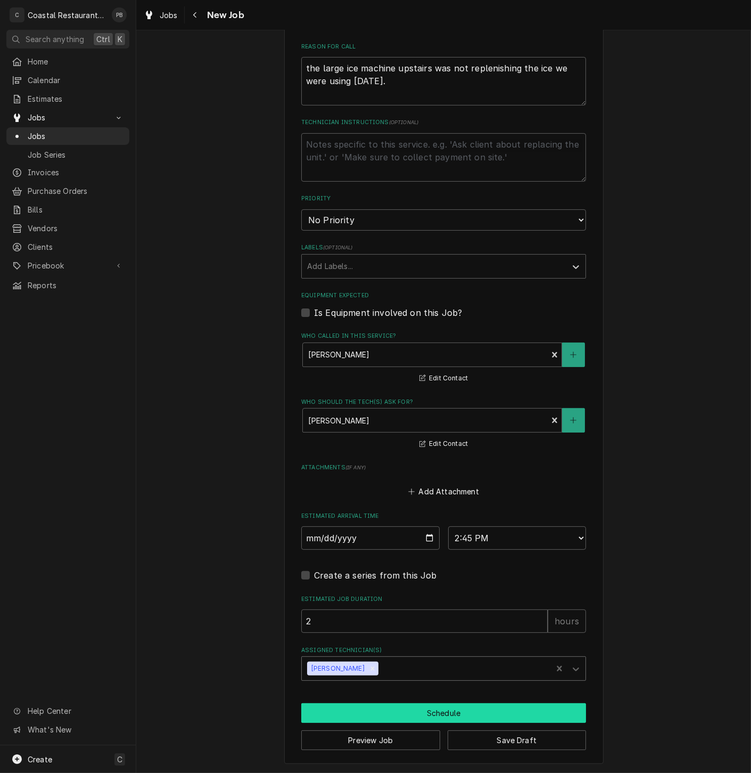
click at [404, 713] on button "Schedule" at bounding box center [443, 713] width 285 height 20
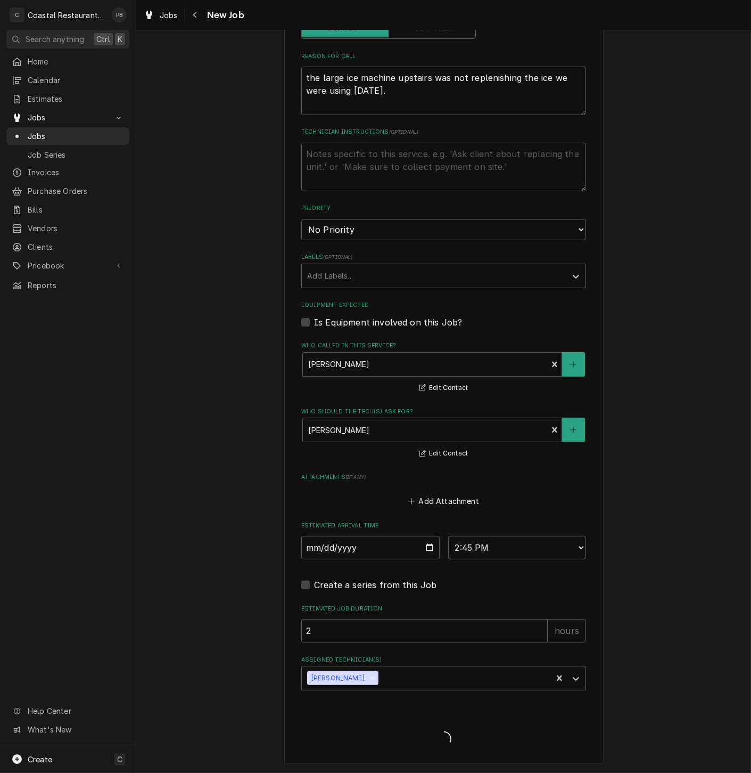
type textarea "x"
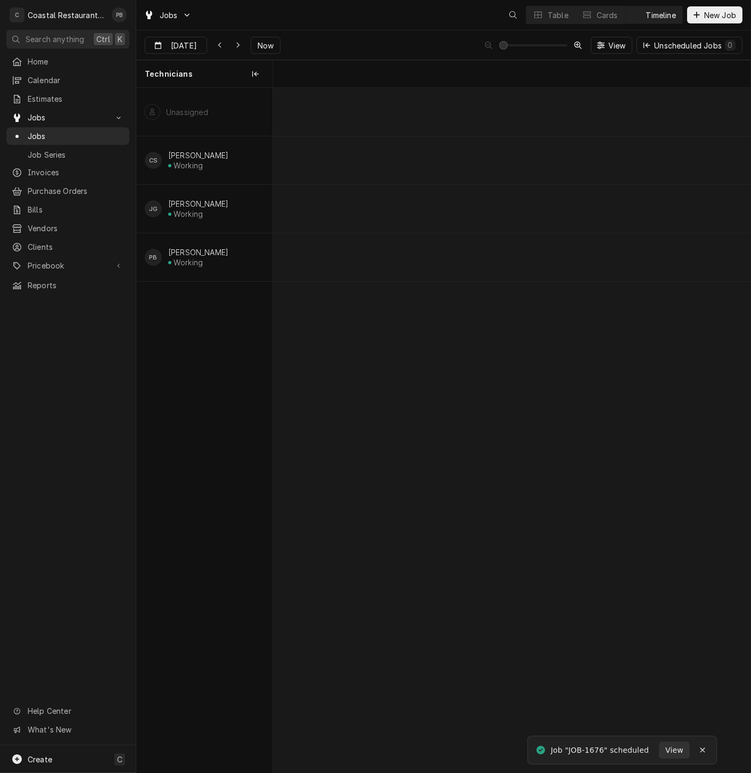
scroll to position [0, 9472]
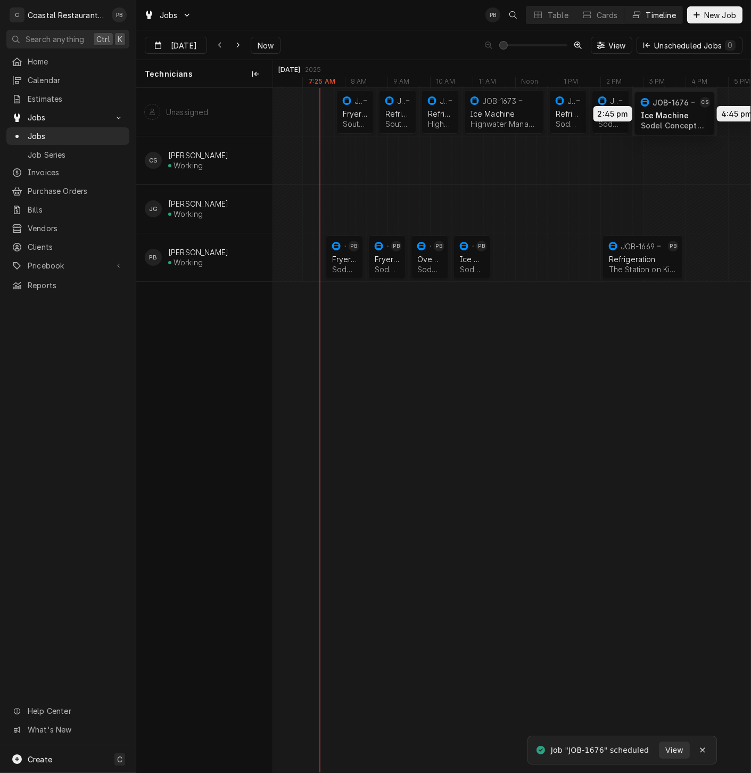
drag, startPoint x: 663, startPoint y: 157, endPoint x: 659, endPoint y: 109, distance: 48.1
click at [659, 109] on div "7:45 AM 8:45 AM JOB-1670 Fryer Repair Southern [US_STATE] Brewing Company | [GE…" at bounding box center [512, 430] width 478 height 684
click at [271, 43] on span "Now" at bounding box center [266, 45] width 20 height 11
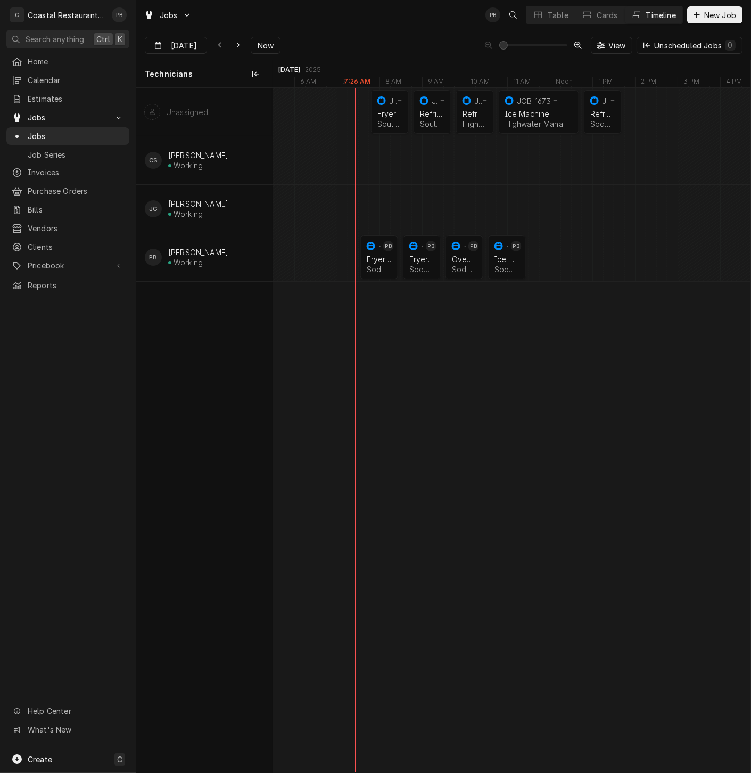
scroll to position [0, 0]
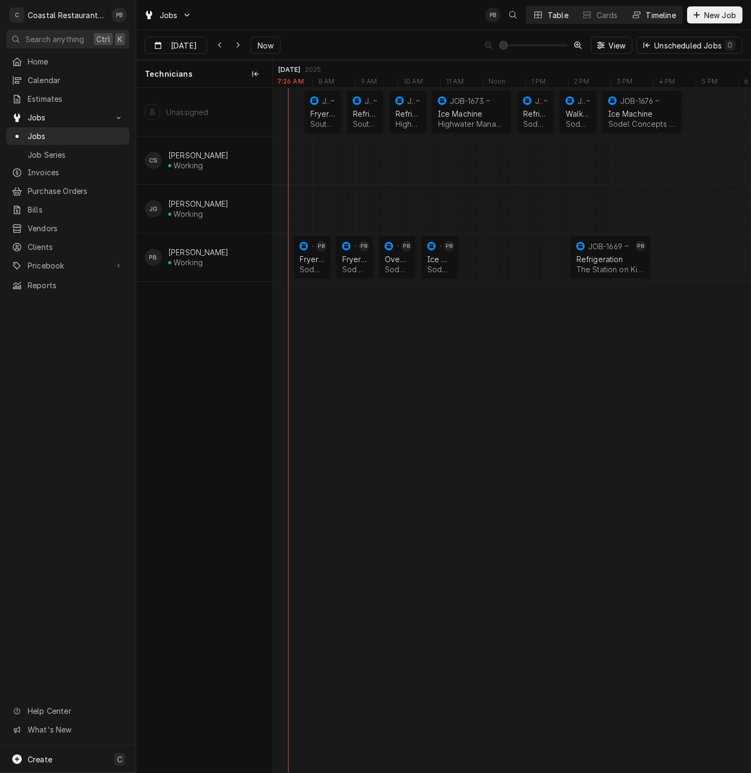
click at [541, 17] on icon "Dynamic Content Wrapper" at bounding box center [538, 15] width 7 height 6
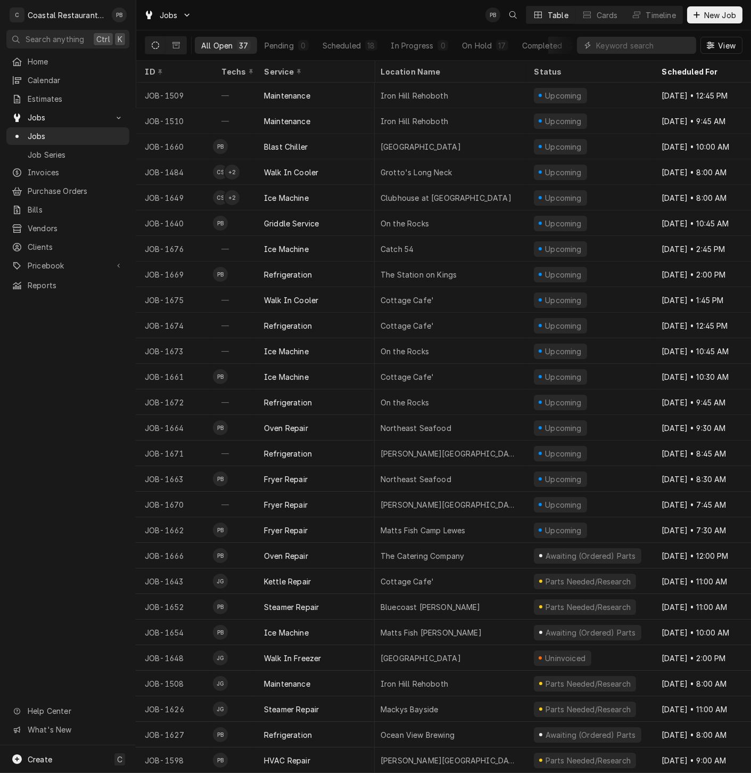
scroll to position [0, 63]
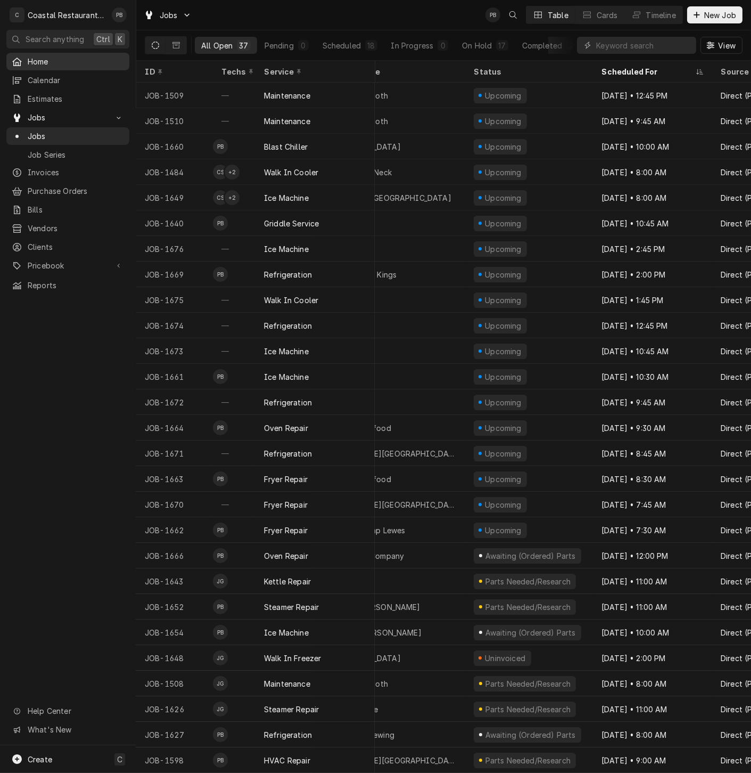
click at [59, 63] on span "Home" at bounding box center [76, 61] width 96 height 11
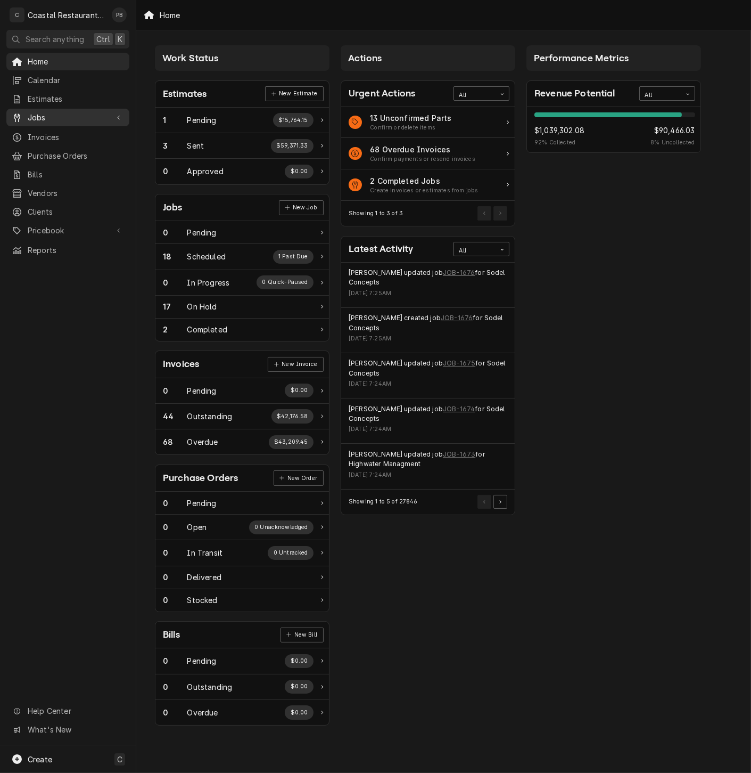
click at [58, 116] on span "Jobs" at bounding box center [68, 117] width 80 height 11
click at [47, 132] on span "Jobs" at bounding box center [76, 135] width 96 height 11
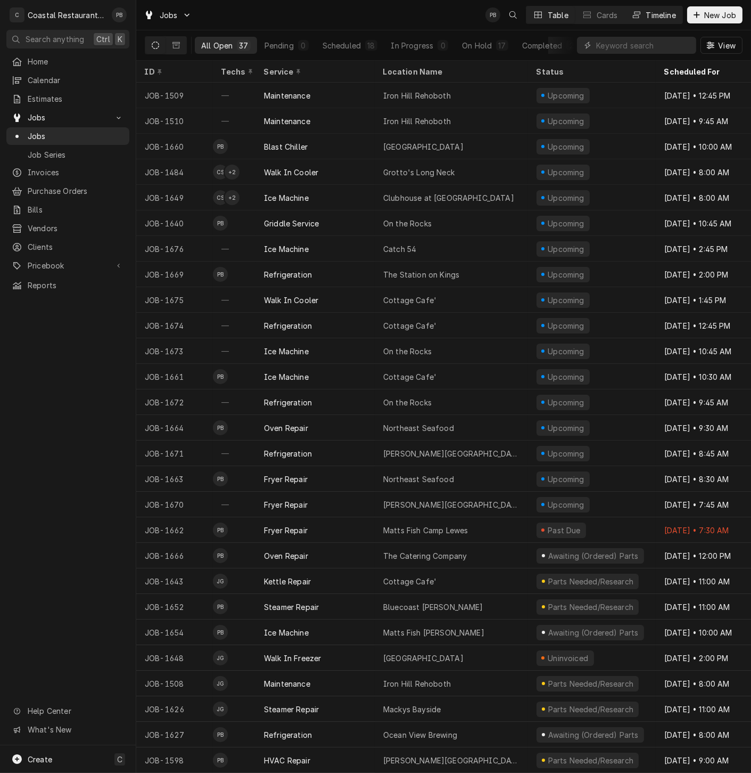
click at [662, 16] on div "Timeline" at bounding box center [662, 15] width 30 height 11
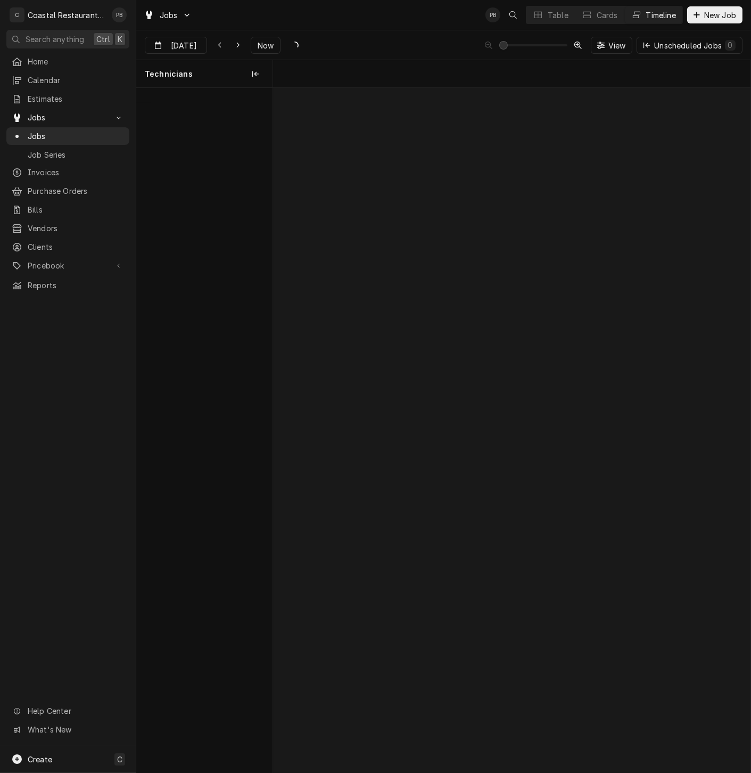
click at [659, 16] on div "Timeline" at bounding box center [662, 15] width 30 height 11
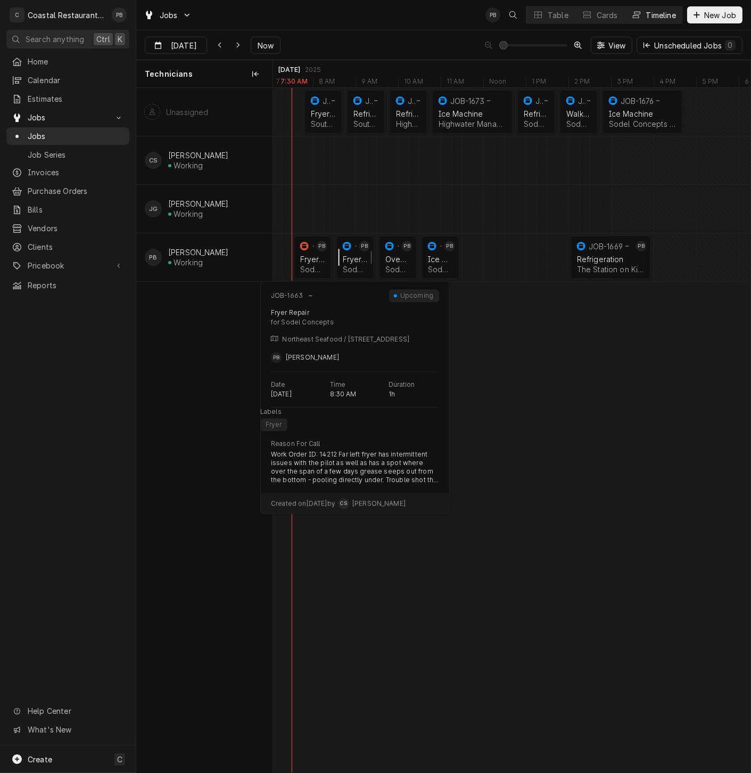
click at [348, 262] on div "normal" at bounding box center [343, 257] width 13 height 44
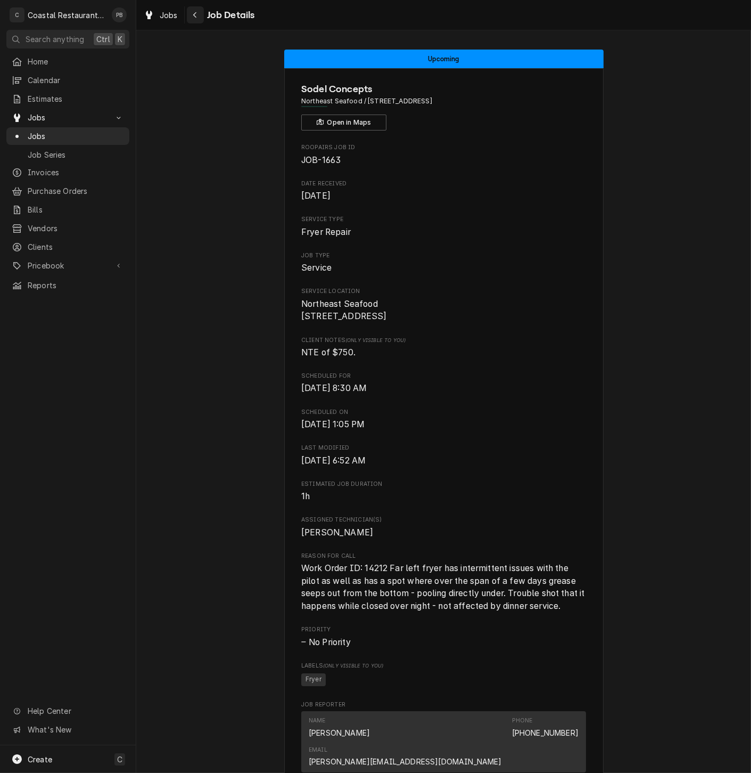
click at [197, 16] on icon "Navigate back" at bounding box center [195, 14] width 5 height 7
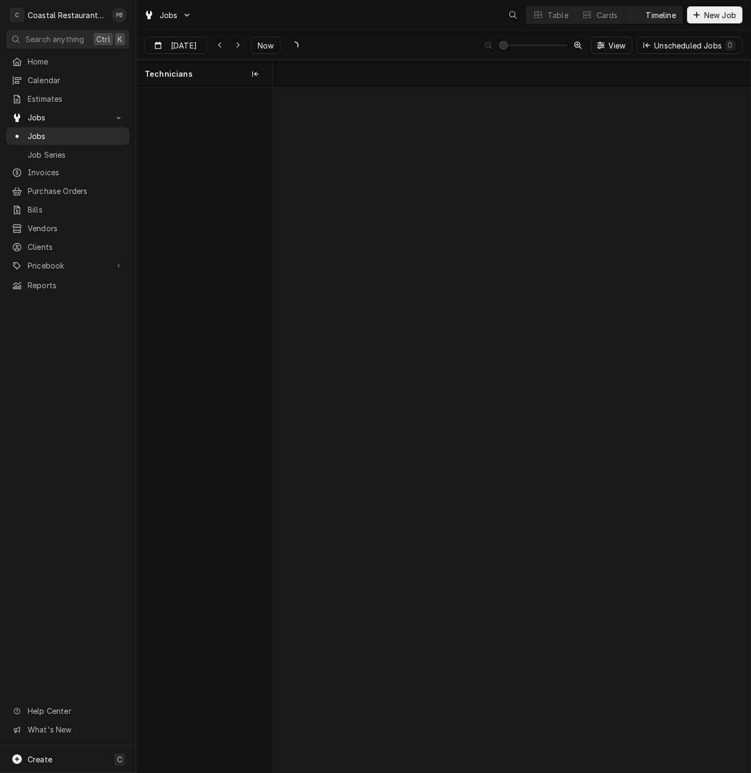
scroll to position [0, 9472]
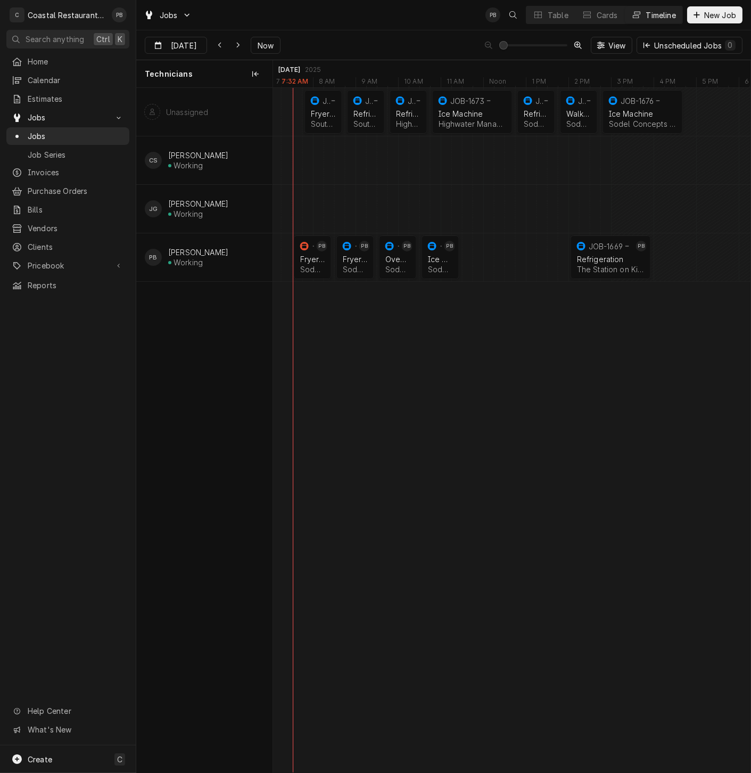
click at [119, 13] on div "Phill Blush's Avatar" at bounding box center [119, 14] width 15 height 15
click at [159, 40] on div "Settings" at bounding box center [170, 36] width 80 height 11
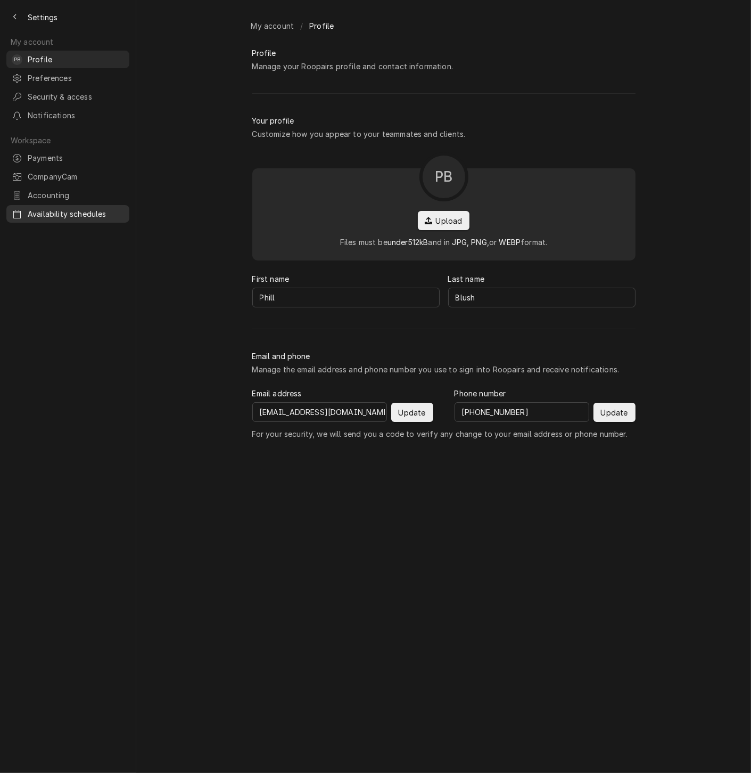
click at [56, 208] on span "Availability schedules" at bounding box center [76, 213] width 96 height 11
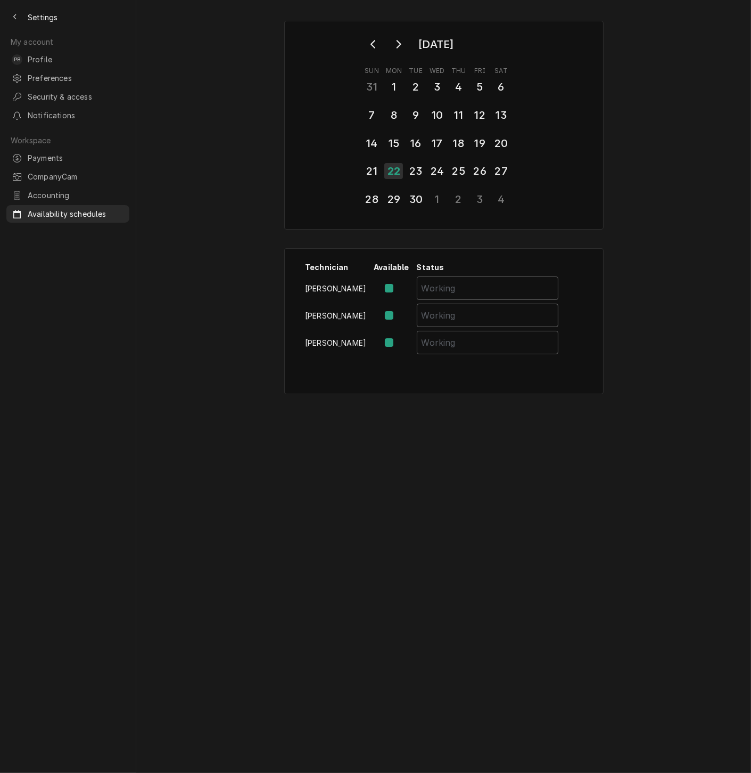
click at [436, 315] on input "Availability Schedule Form" at bounding box center [488, 315] width 142 height 23
click at [398, 313] on label "Availability Schedule Form" at bounding box center [398, 315] width 0 height 13
click at [398, 313] on input "Availability Schedule Form" at bounding box center [404, 320] width 13 height 23
checkbox input "false"
click at [391, 166] on div "22" at bounding box center [394, 171] width 19 height 16
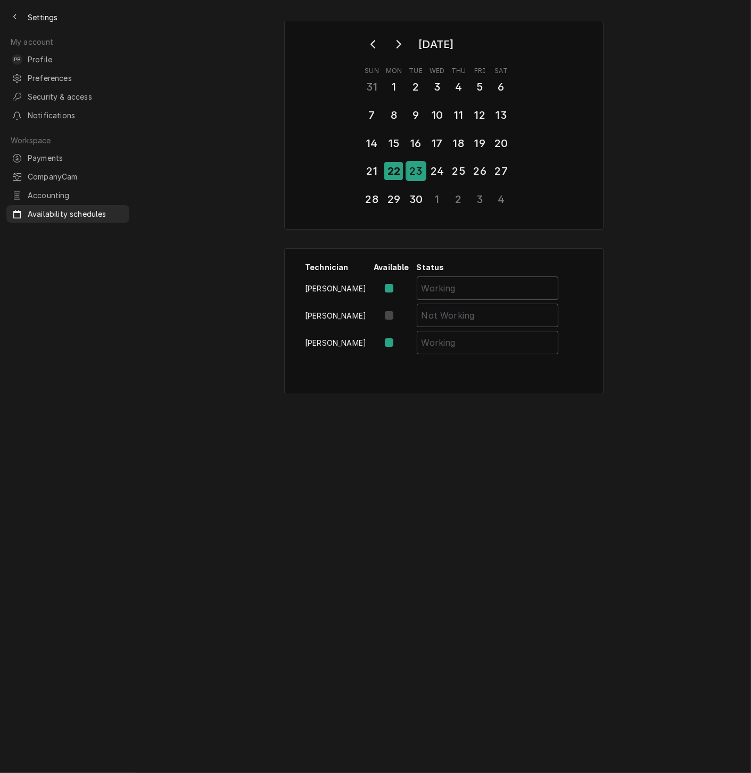
click at [416, 171] on div "23" at bounding box center [416, 171] width 19 height 18
click at [398, 310] on label "Availability Schedule Form" at bounding box center [398, 315] width 0 height 13
click at [398, 310] on input "Availability Schedule Form" at bounding box center [404, 320] width 13 height 23
checkbox input "false"
click at [437, 170] on div "24" at bounding box center [437, 171] width 19 height 18
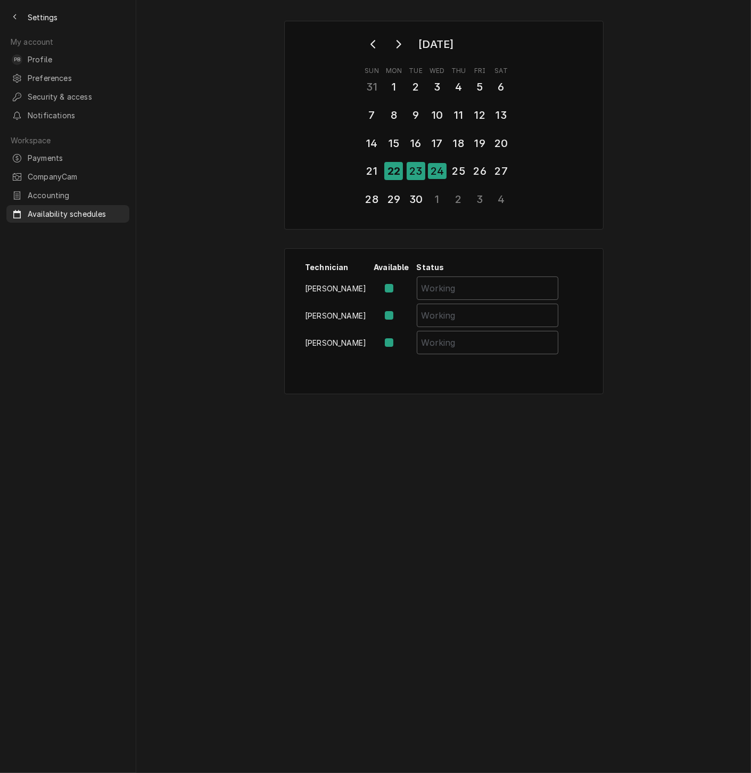
click at [398, 312] on label "Availability Schedule Form" at bounding box center [398, 315] width 0 height 13
click at [398, 312] on input "Availability Schedule Form" at bounding box center [404, 320] width 13 height 23
checkbox input "true"
click at [462, 174] on div "25" at bounding box center [458, 171] width 19 height 18
click at [478, 168] on div "26" at bounding box center [480, 171] width 19 height 18
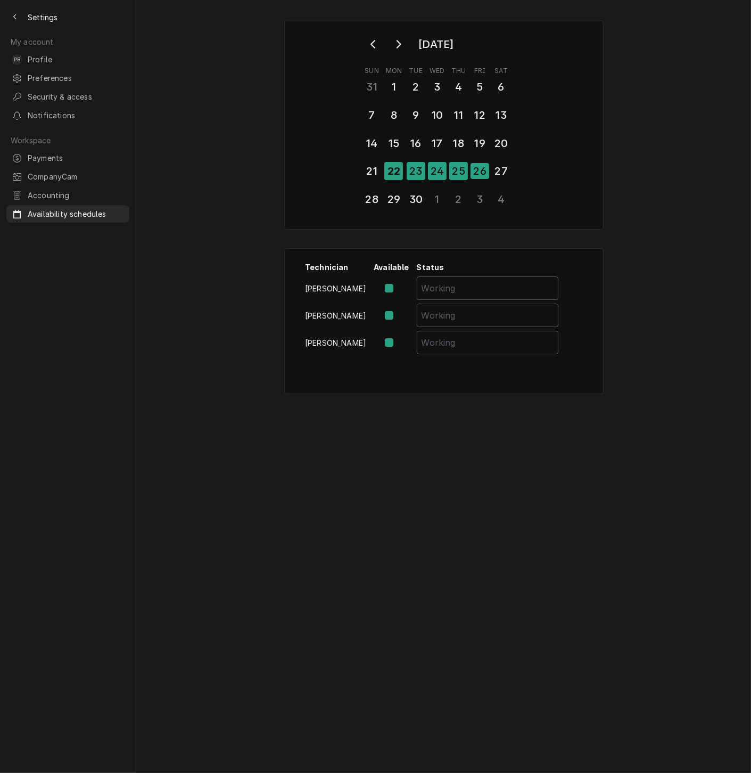
click at [398, 310] on label "Availability Schedule Form" at bounding box center [398, 315] width 0 height 13
click at [398, 310] on input "Availability Schedule Form" at bounding box center [404, 320] width 13 height 23
checkbox input "false"
click at [396, 166] on div "22" at bounding box center [394, 171] width 19 height 18
click at [415, 169] on div "23" at bounding box center [416, 171] width 19 height 18
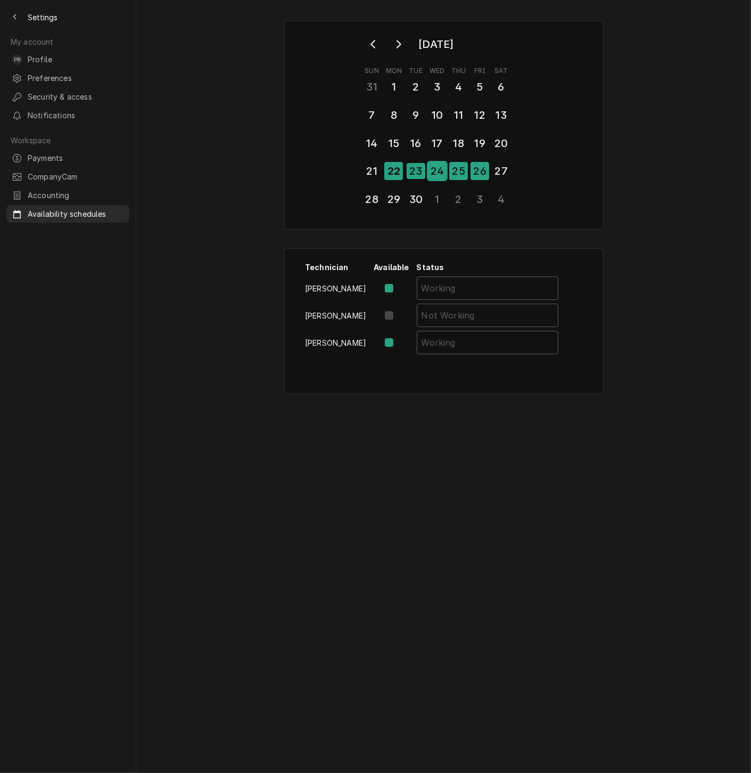
click at [438, 170] on div "24" at bounding box center [437, 171] width 19 height 18
click at [398, 312] on label "Availability Schedule Form" at bounding box center [398, 315] width 0 height 13
click at [398, 312] on input "Availability Schedule Form" at bounding box center [404, 320] width 13 height 23
checkbox input "false"
click at [463, 168] on div "25" at bounding box center [458, 171] width 19 height 18
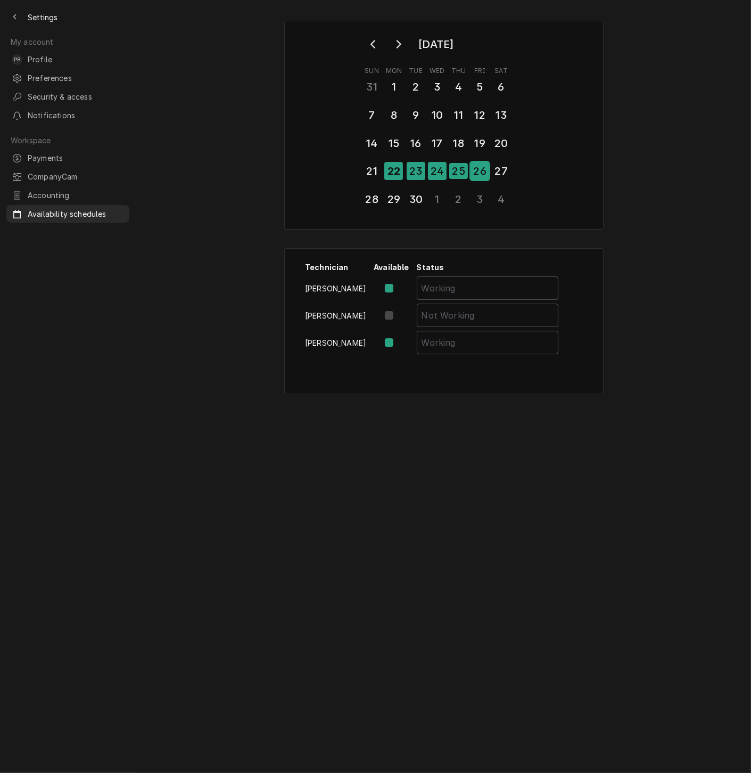
click at [479, 168] on div "26" at bounding box center [480, 171] width 19 height 18
click at [505, 173] on div "27" at bounding box center [501, 171] width 19 height 18
click at [398, 311] on label "Availability Schedule Form" at bounding box center [398, 315] width 0 height 13
click at [398, 311] on input "Availability Schedule Form" at bounding box center [404, 320] width 13 height 23
checkbox input "false"
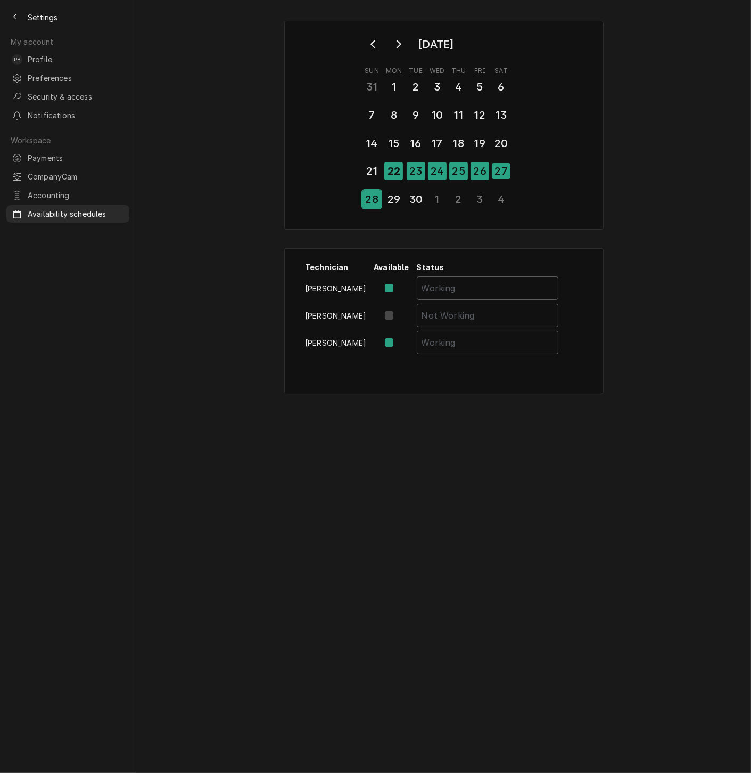
click at [368, 197] on div "28" at bounding box center [372, 199] width 19 height 18
click at [398, 312] on label "Availability Schedule Form" at bounding box center [398, 315] width 0 height 13
click at [398, 312] on input "Availability Schedule Form" at bounding box center [404, 320] width 13 height 23
checkbox input "false"
click at [391, 191] on div "29" at bounding box center [394, 199] width 19 height 18
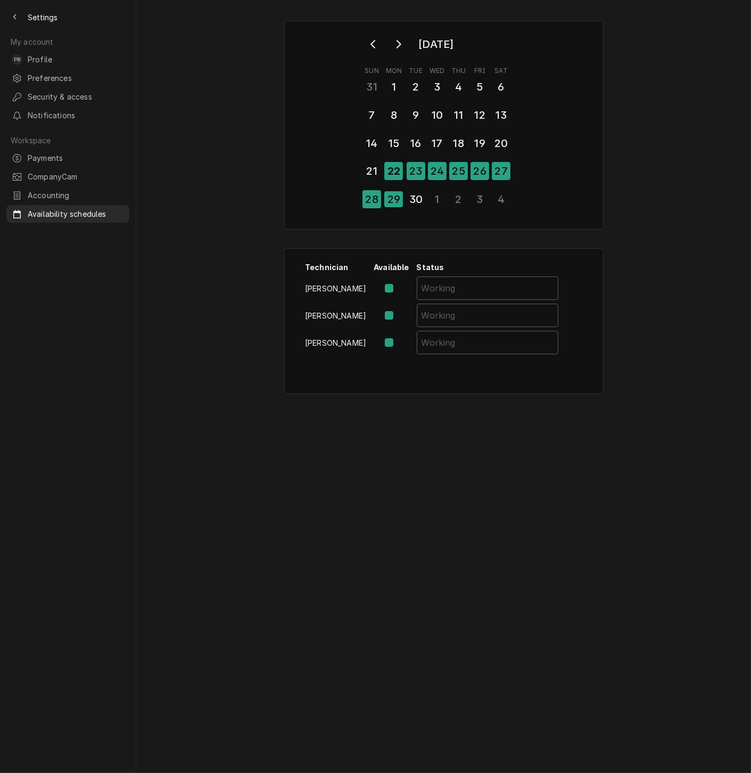
click at [398, 309] on label "Availability Schedule Form" at bounding box center [398, 315] width 0 height 13
click at [398, 309] on input "Availability Schedule Form" at bounding box center [404, 320] width 13 height 23
checkbox input "false"
click at [12, 22] on button "Back to previous page" at bounding box center [14, 17] width 17 height 17
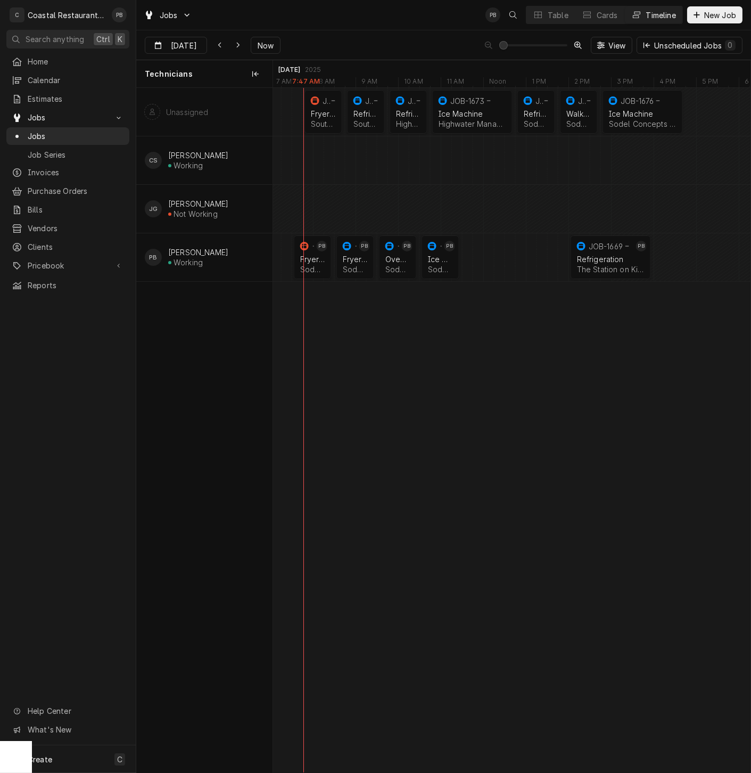
scroll to position [0, 9472]
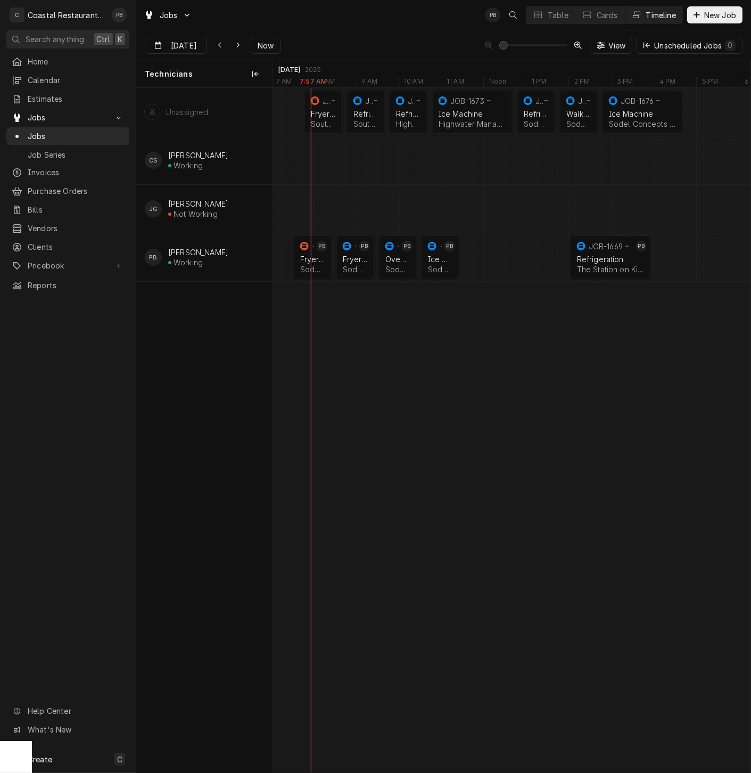
click at [307, 14] on div "Jobs PB Table Cards Timeline New Job" at bounding box center [443, 15] width 615 height 30
click at [414, 37] on div "Sep 22 Sep 22 Now View Unscheduled Jobs 0" at bounding box center [443, 45] width 615 height 30
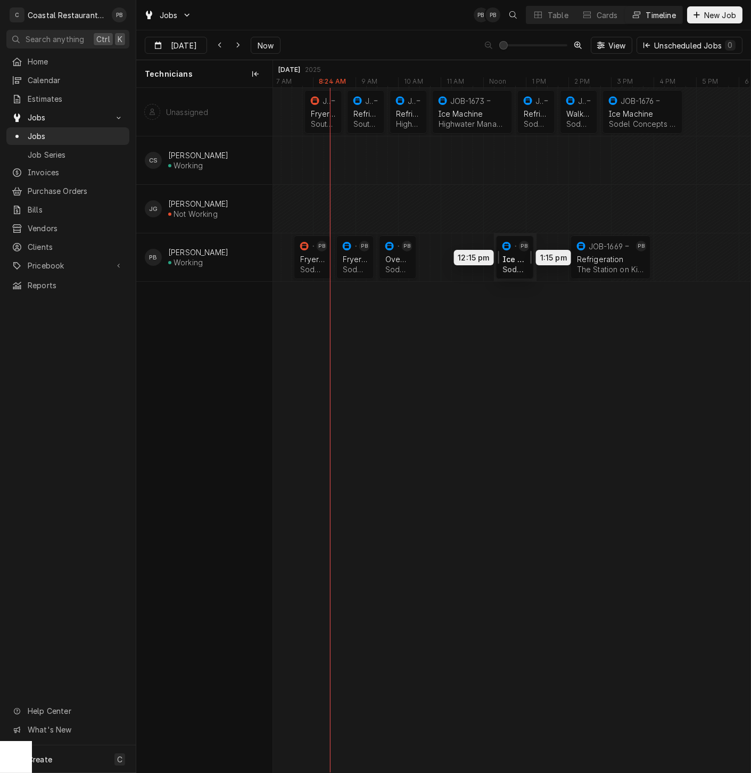
drag, startPoint x: 438, startPoint y: 257, endPoint x: 516, endPoint y: 256, distance: 77.8
click at [516, 256] on div "7:45 AM 8:45 AM JOB-1670 Fryer Repair Southern Delaware Brewing Company | Rehob…" at bounding box center [512, 430] width 478 height 684
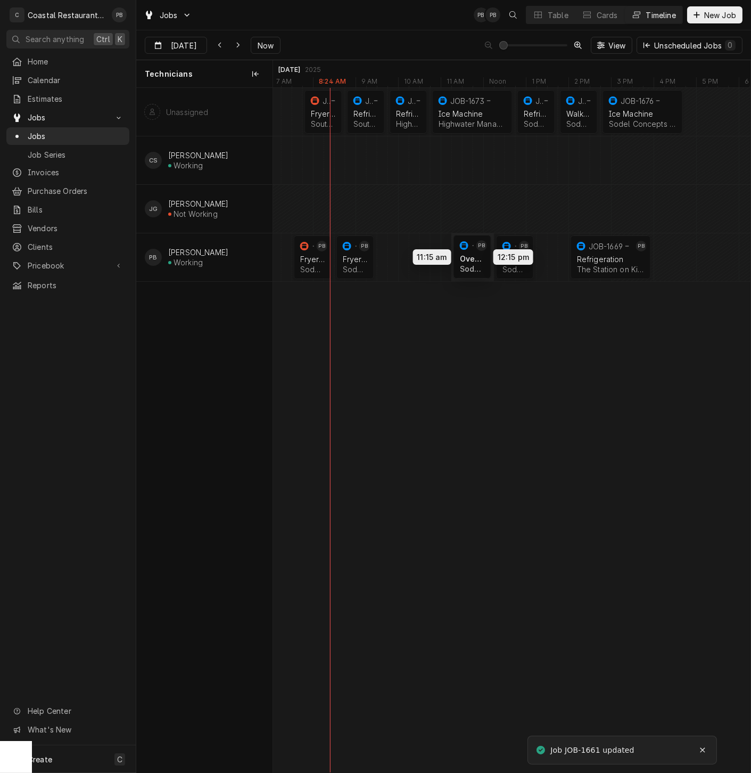
drag, startPoint x: 398, startPoint y: 258, endPoint x: 470, endPoint y: 257, distance: 71.9
click at [470, 257] on div "7:45 AM 8:45 AM JOB-1670 Fryer Repair Southern Delaware Brewing Company | Rehob…" at bounding box center [512, 430] width 478 height 684
drag, startPoint x: 359, startPoint y: 255, endPoint x: 432, endPoint y: 255, distance: 73.0
click at [432, 255] on div "7:45 AM 8:45 AM JOB-1670 Fryer Repair Southern Delaware Brewing Company | Rehob…" at bounding box center [512, 430] width 478 height 684
drag, startPoint x: 312, startPoint y: 258, endPoint x: 388, endPoint y: 258, distance: 76.2
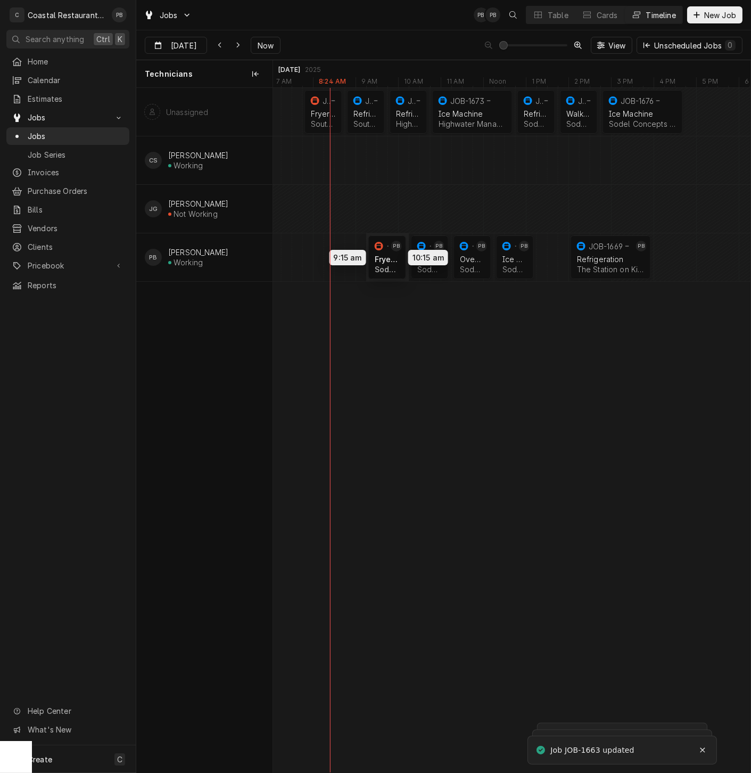
click at [388, 258] on div "7:45 AM 8:45 AM JOB-1670 Fryer Repair Southern Delaware Brewing Company | Rehob…" at bounding box center [512, 430] width 478 height 684
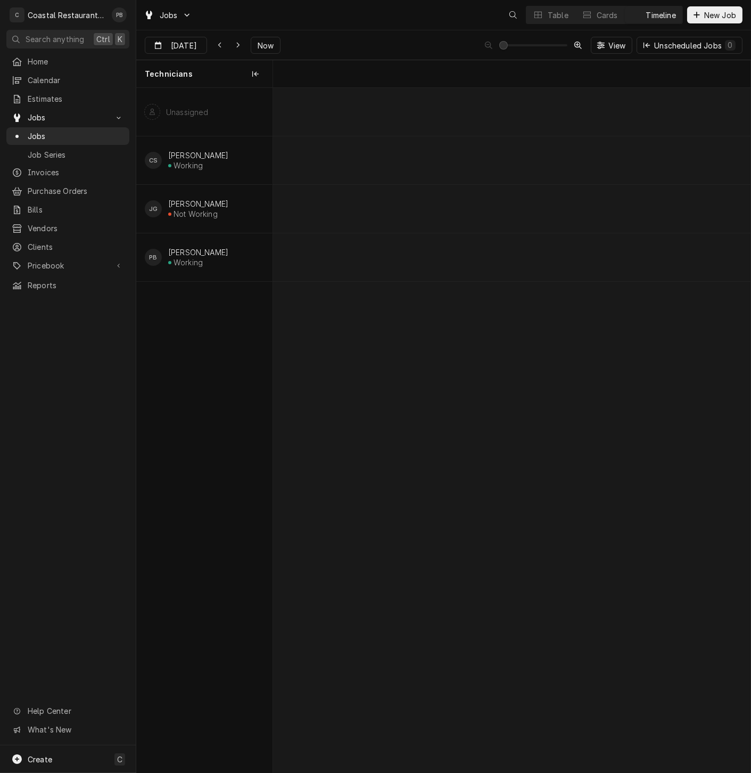
scroll to position [0, 9472]
